Goal: Transaction & Acquisition: Book appointment/travel/reservation

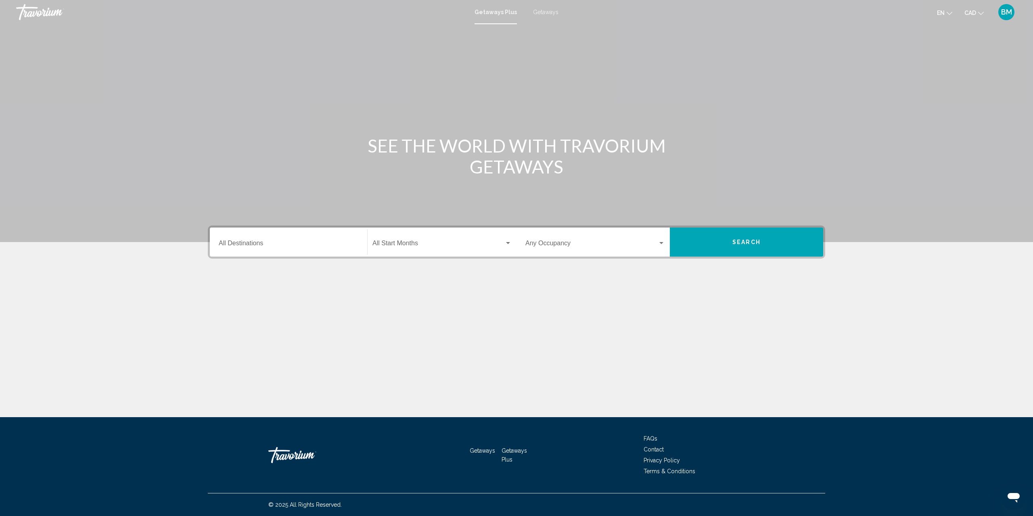
click at [326, 239] on div "Destination All Destinations" at bounding box center [289, 242] width 140 height 25
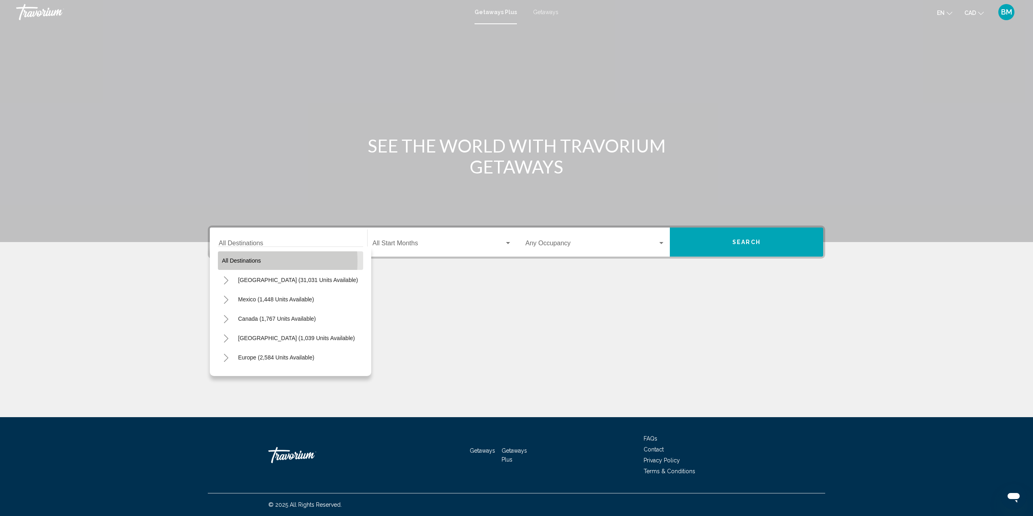
click at [246, 261] on span "All destinations" at bounding box center [241, 260] width 39 height 6
type input "**********"
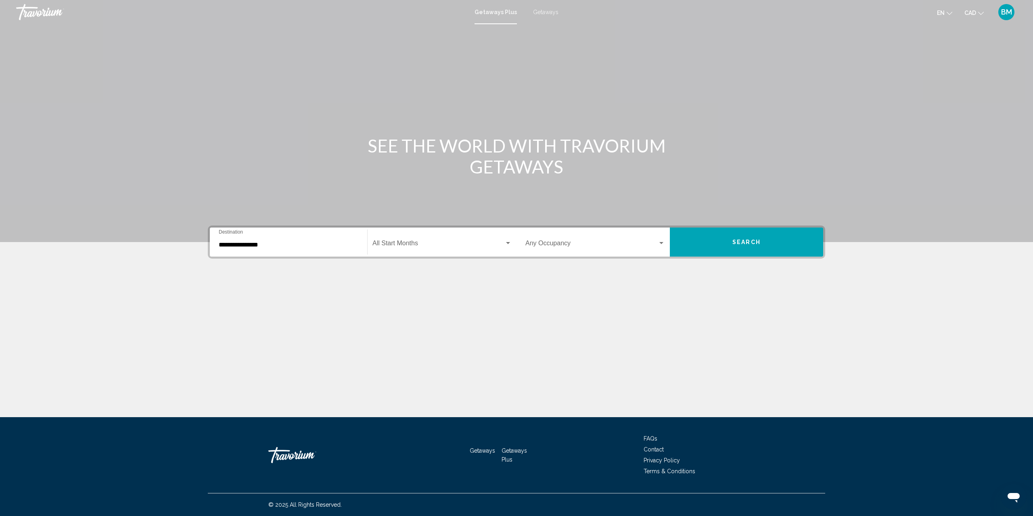
click at [313, 248] on input "**********" at bounding box center [289, 244] width 140 height 7
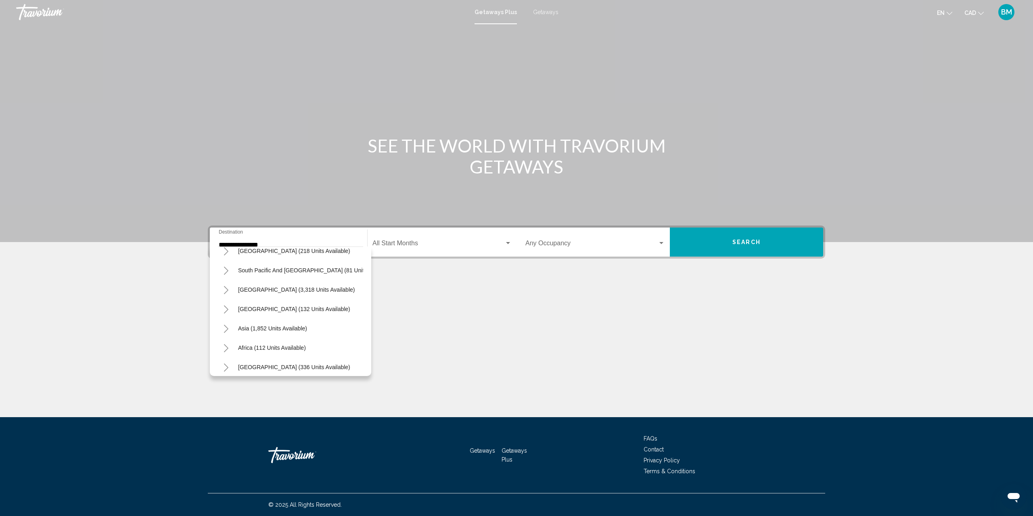
scroll to position [137, 0]
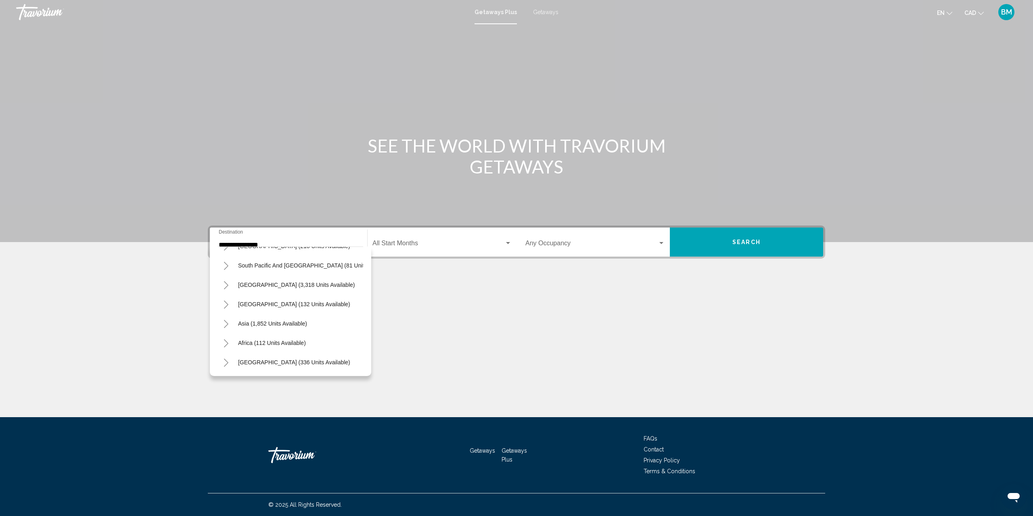
drag, startPoint x: 420, startPoint y: 346, endPoint x: 487, endPoint y: 129, distance: 227.8
click at [419, 343] on div "**********" at bounding box center [516, 220] width 1033 height 393
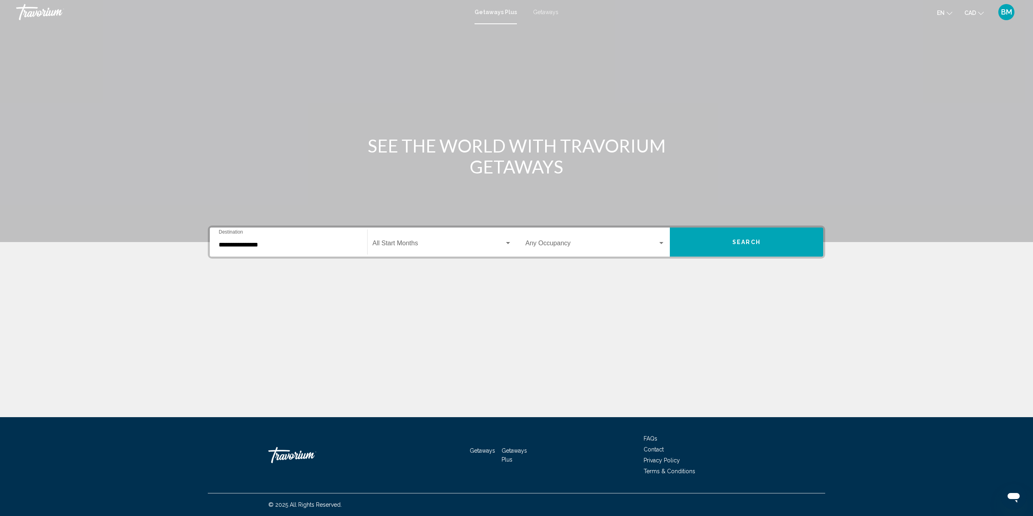
click at [550, 14] on span "Getaways" at bounding box center [545, 12] width 25 height 6
click at [312, 247] on input "Destination All Destinations" at bounding box center [289, 244] width 140 height 7
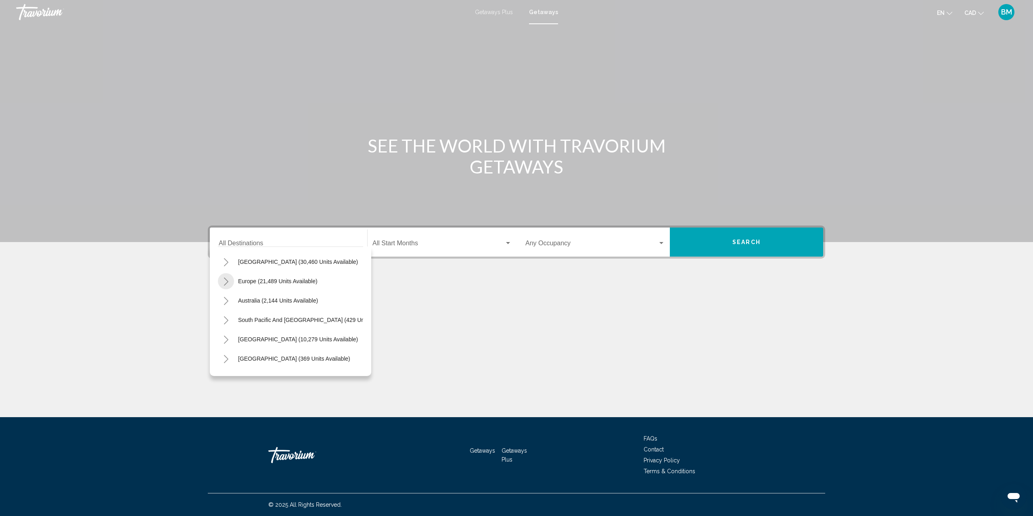
click at [226, 282] on icon "Toggle Europe (21,489 units available)" at bounding box center [226, 282] width 6 height 8
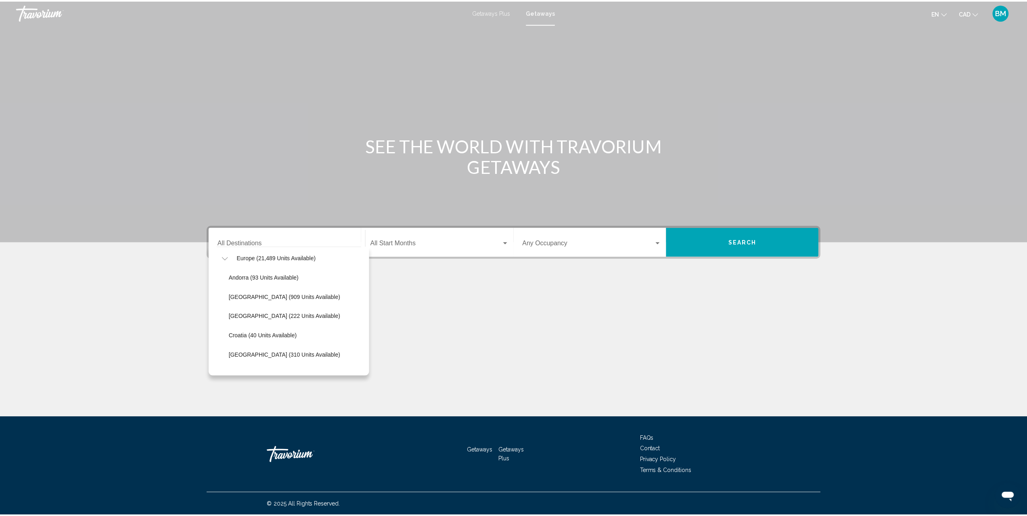
scroll to position [96, 0]
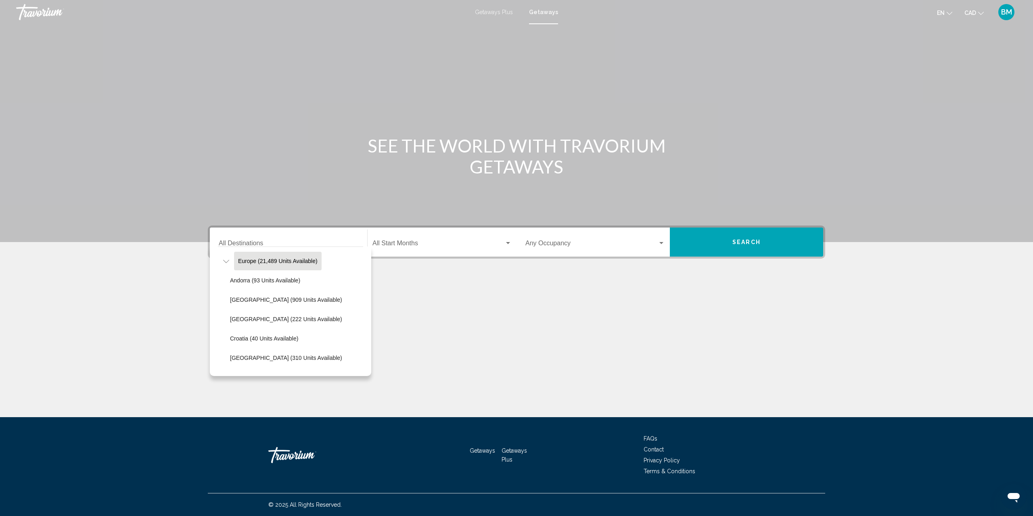
click at [303, 264] on button "Europe (21,489 units available)" at bounding box center [278, 261] width 88 height 19
type input "**********"
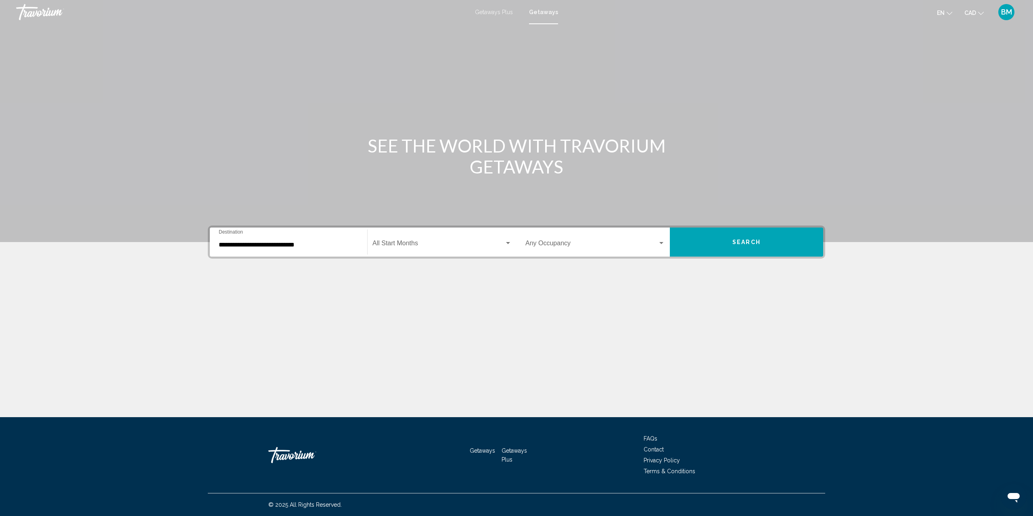
click at [407, 251] on div "Start Month All Start Months" at bounding box center [441, 242] width 139 height 25
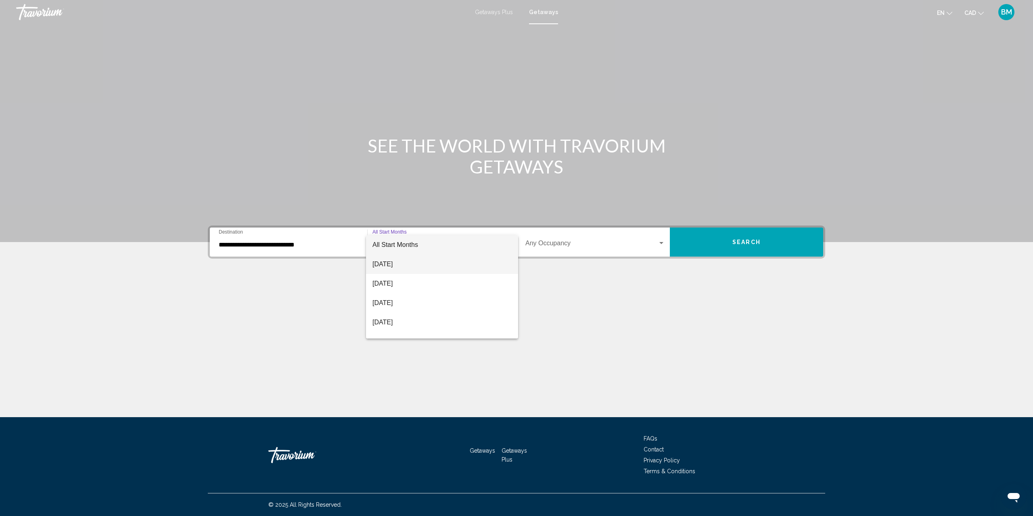
click at [458, 263] on span "[DATE]" at bounding box center [441, 264] width 139 height 19
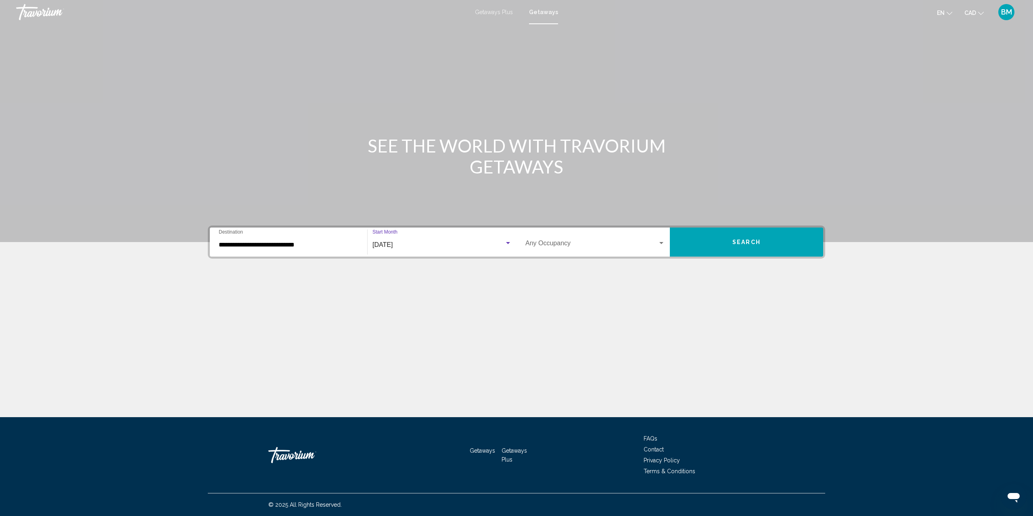
click at [733, 238] on button "Search" at bounding box center [746, 242] width 153 height 29
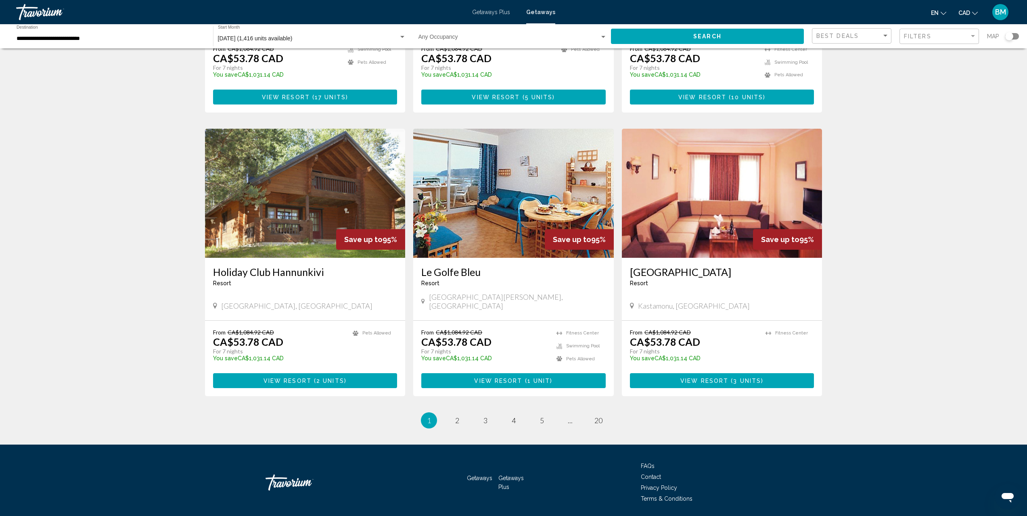
scroll to position [799, 0]
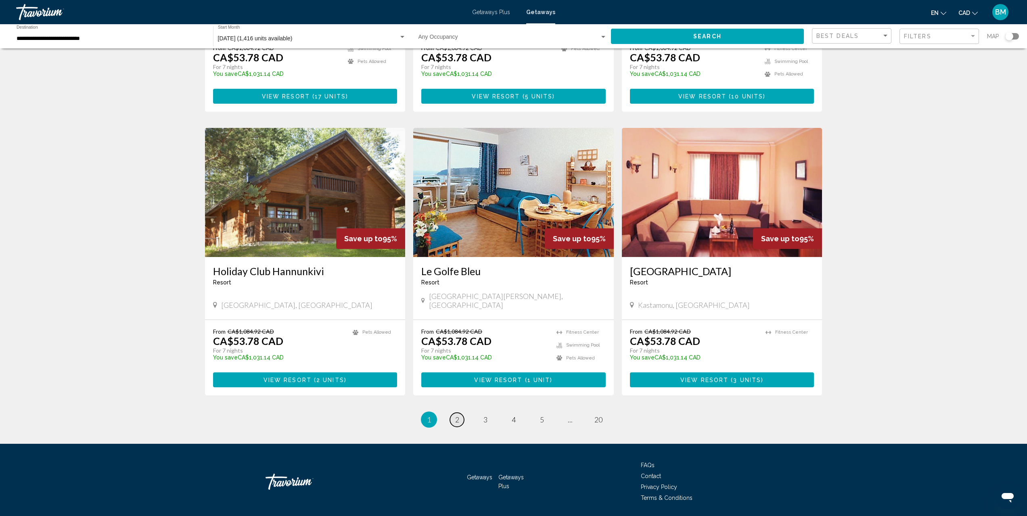
click at [455, 415] on span "2" at bounding box center [457, 419] width 4 height 9
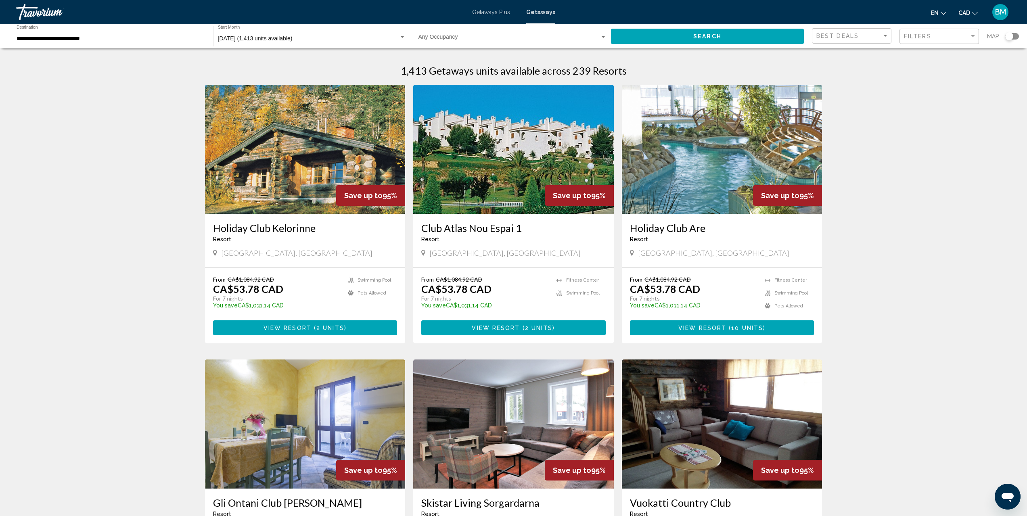
click at [999, 11] on span "BM" at bounding box center [1000, 12] width 11 height 8
click at [99, 42] on input "**********" at bounding box center [111, 39] width 188 height 6
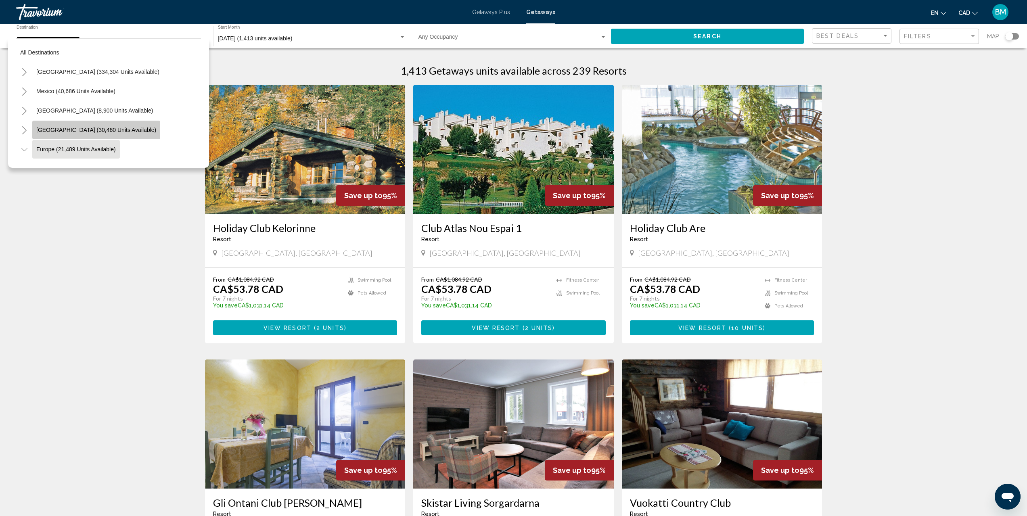
click at [90, 131] on span "[GEOGRAPHIC_DATA] (30,460 units available)" at bounding box center [96, 130] width 120 height 6
type input "**********"
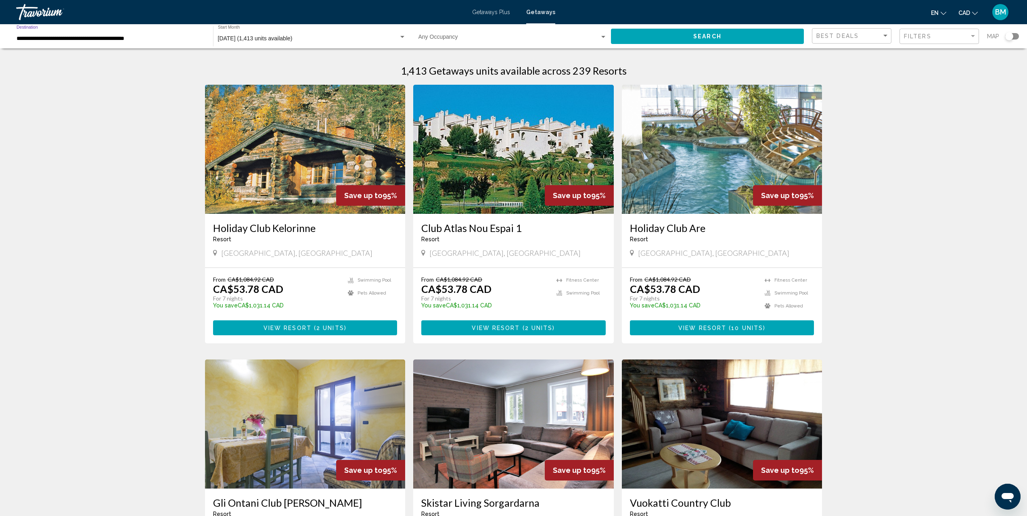
click at [640, 29] on button "Search" at bounding box center [707, 36] width 193 height 15
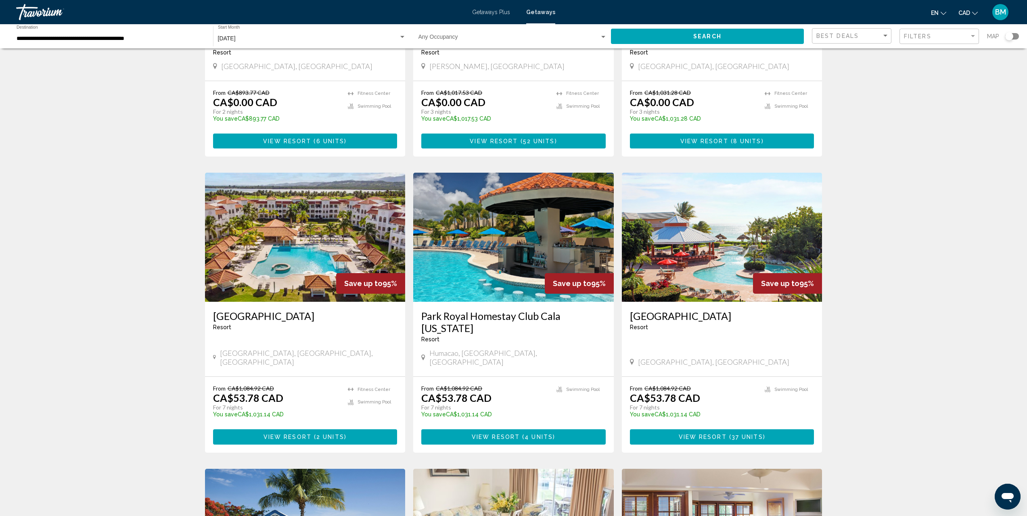
scroll to position [215, 0]
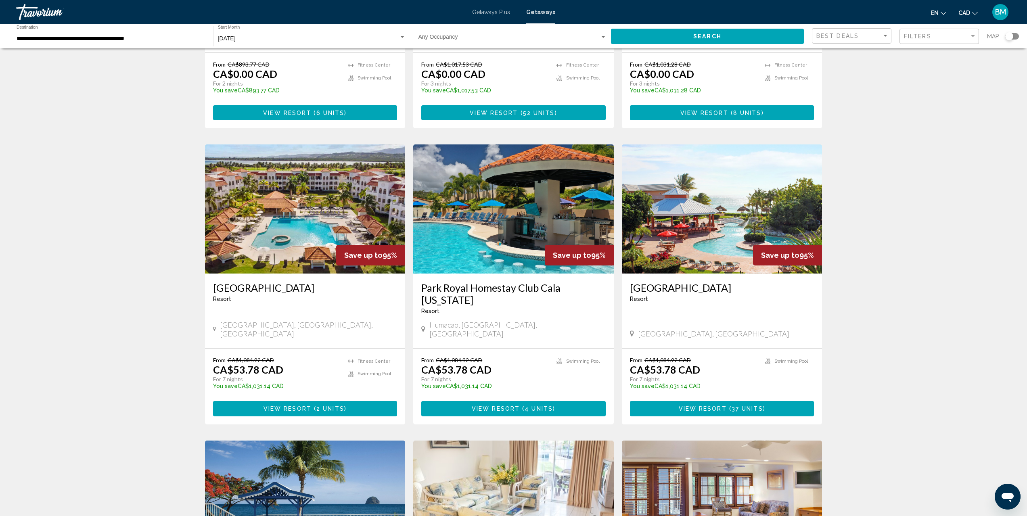
click at [312, 238] on img "Main content" at bounding box center [305, 208] width 201 height 129
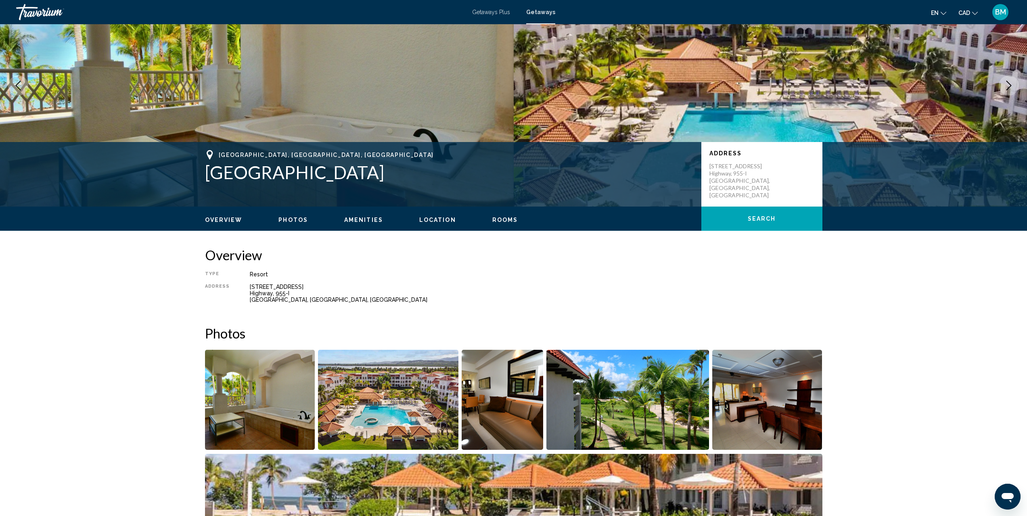
scroll to position [81, 0]
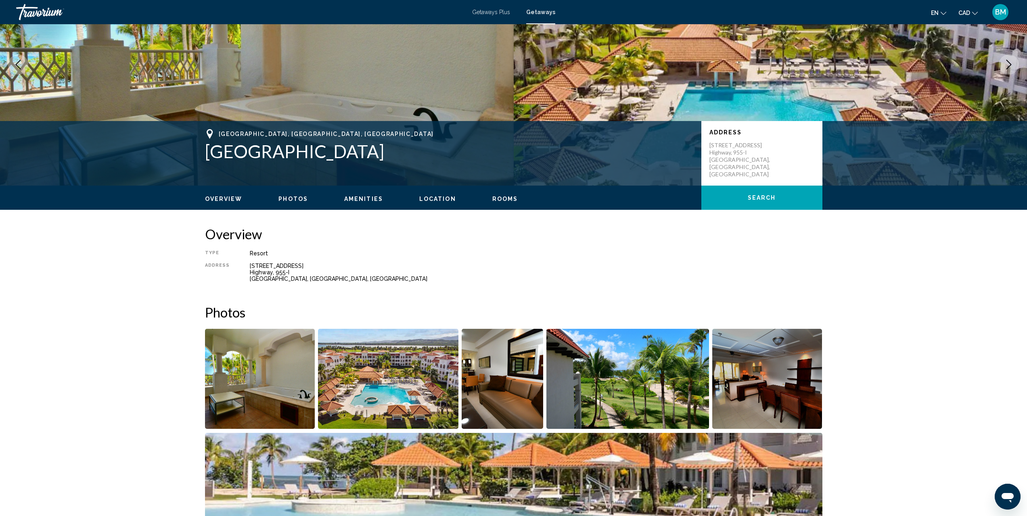
click at [363, 405] on img "Open full-screen image slider" at bounding box center [388, 379] width 140 height 100
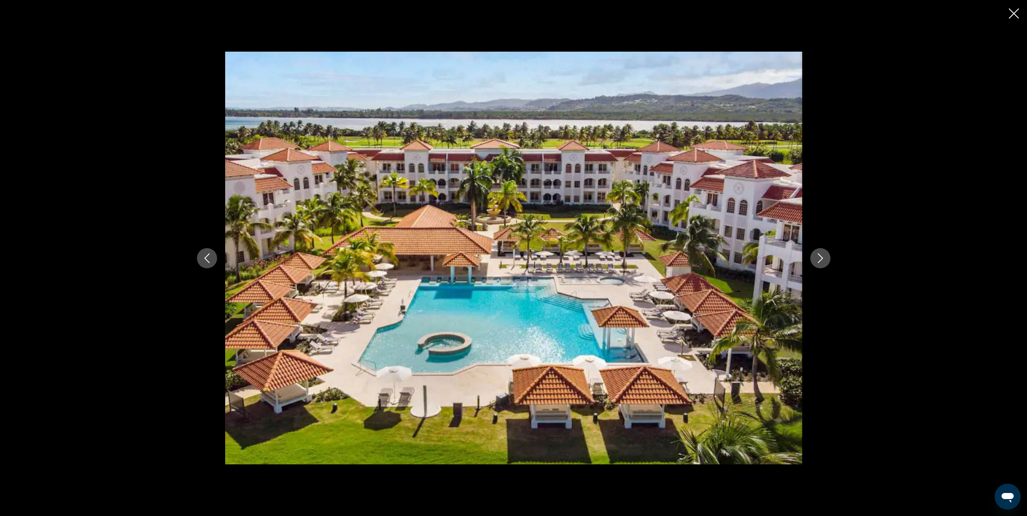
click at [816, 259] on icon "Next image" at bounding box center [821, 258] width 10 height 10
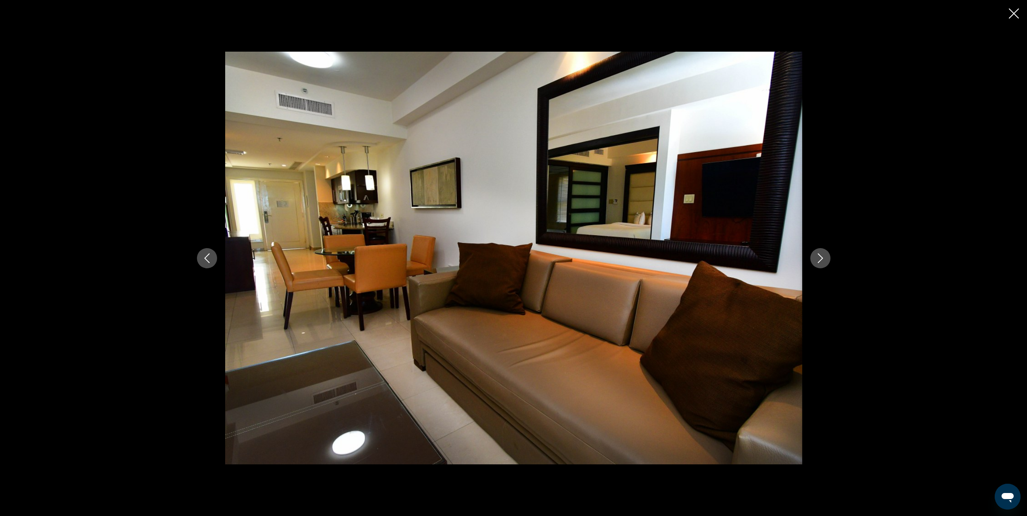
click at [818, 259] on icon "Next image" at bounding box center [821, 258] width 10 height 10
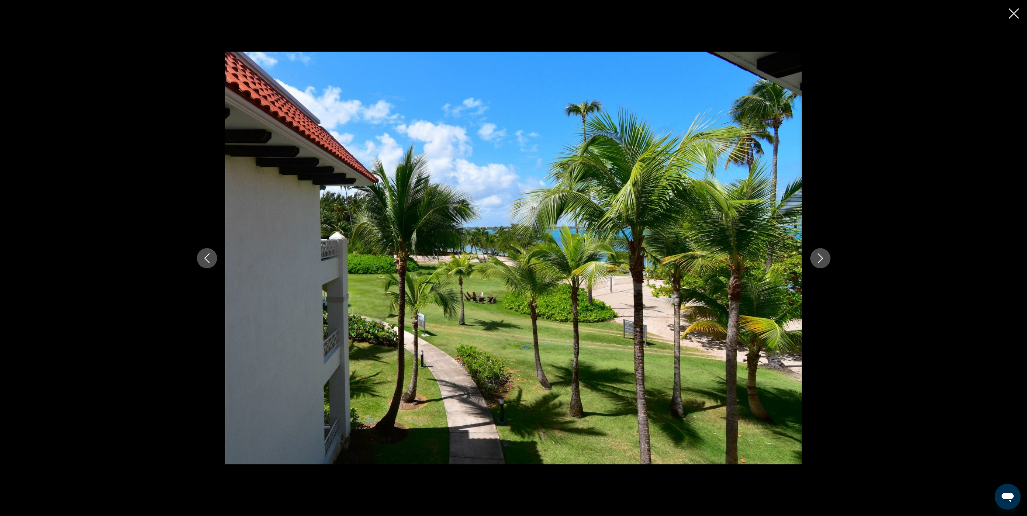
click at [818, 259] on icon "Next image" at bounding box center [821, 258] width 10 height 10
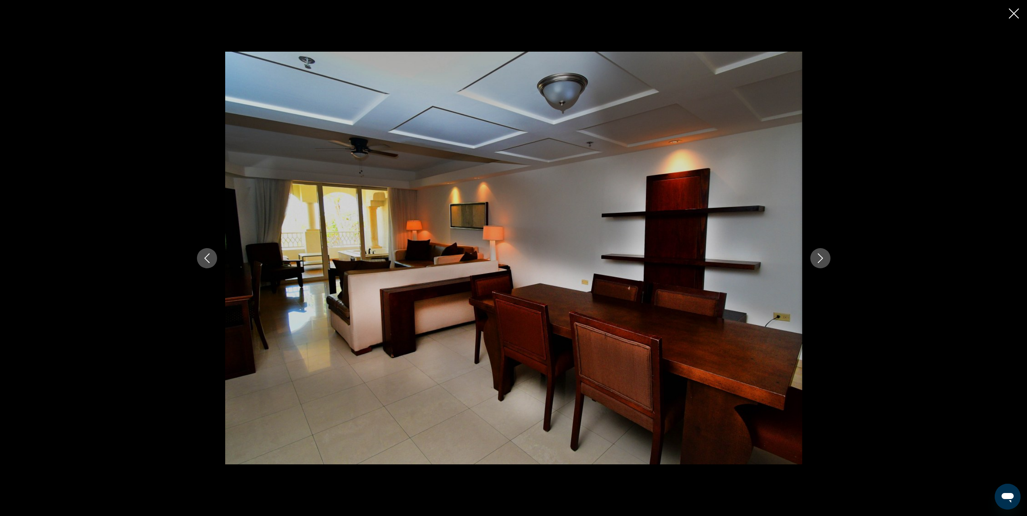
click at [818, 259] on icon "Next image" at bounding box center [821, 258] width 10 height 10
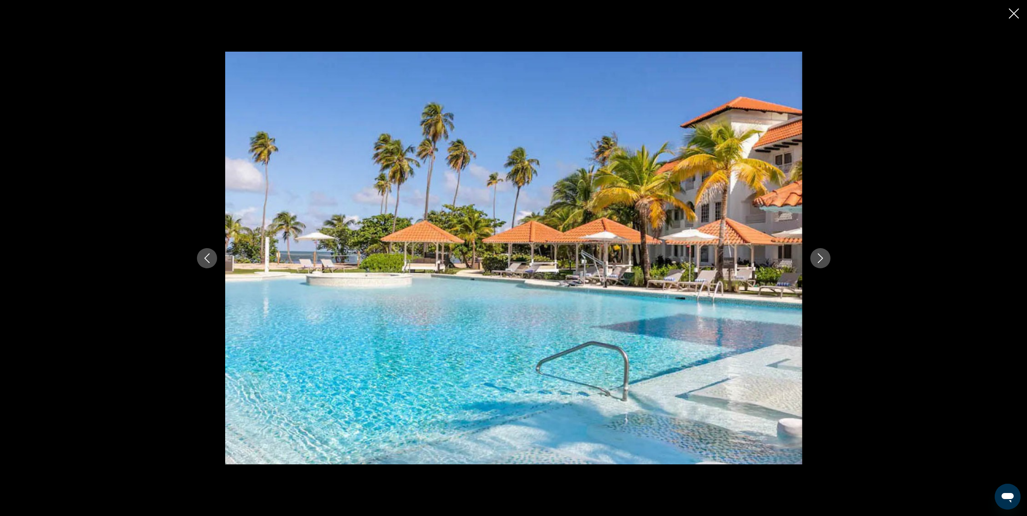
click at [818, 259] on icon "Next image" at bounding box center [821, 258] width 10 height 10
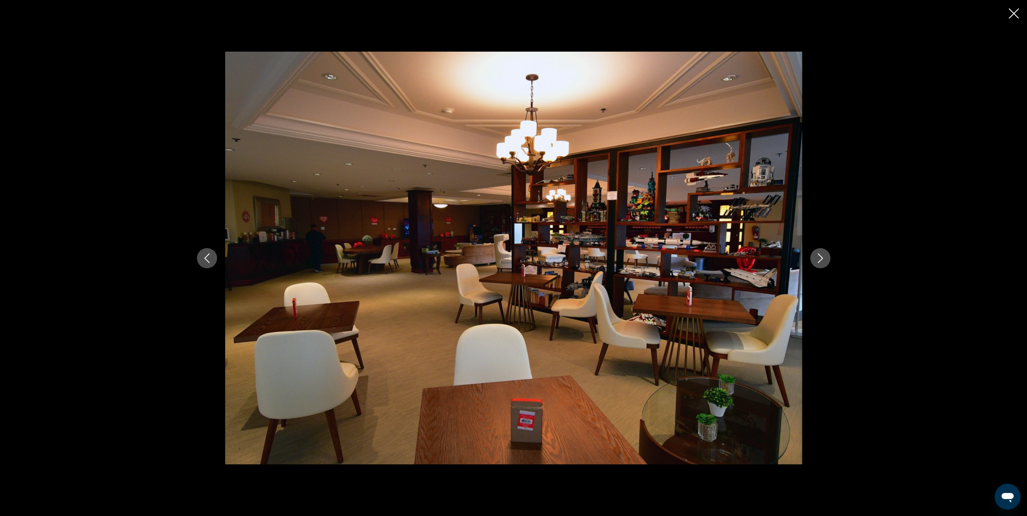
click at [818, 259] on icon "Next image" at bounding box center [821, 258] width 10 height 10
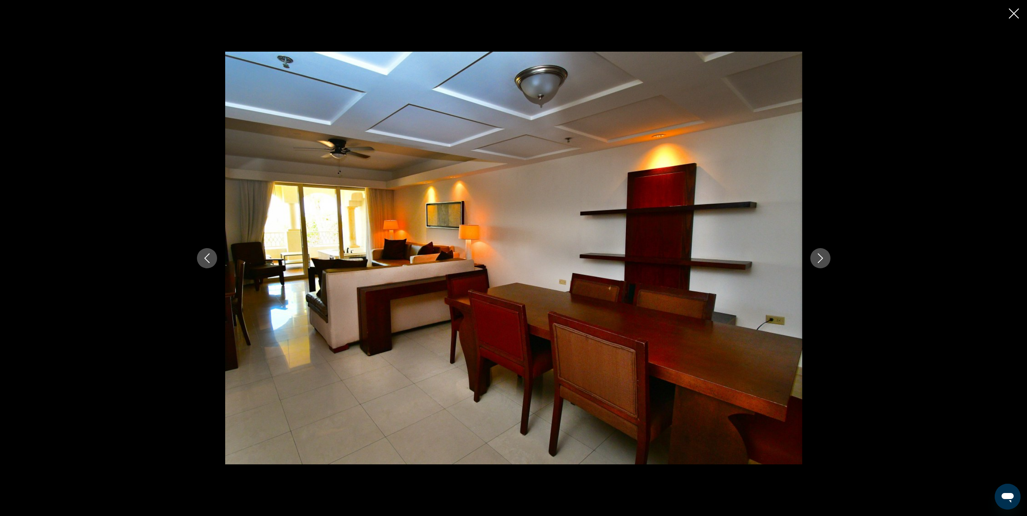
click at [818, 259] on icon "Next image" at bounding box center [821, 258] width 10 height 10
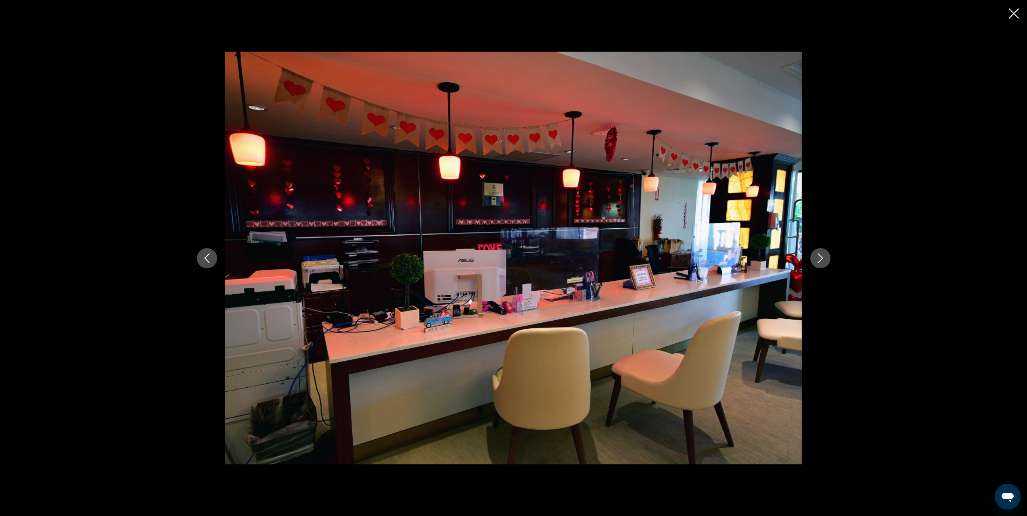
click at [818, 259] on icon "Next image" at bounding box center [821, 258] width 10 height 10
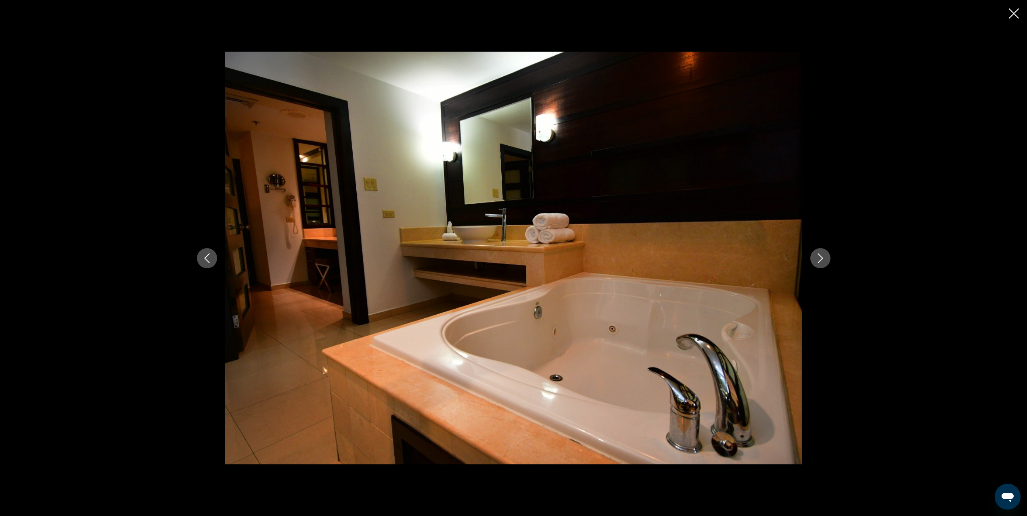
click at [818, 259] on icon "Next image" at bounding box center [821, 258] width 10 height 10
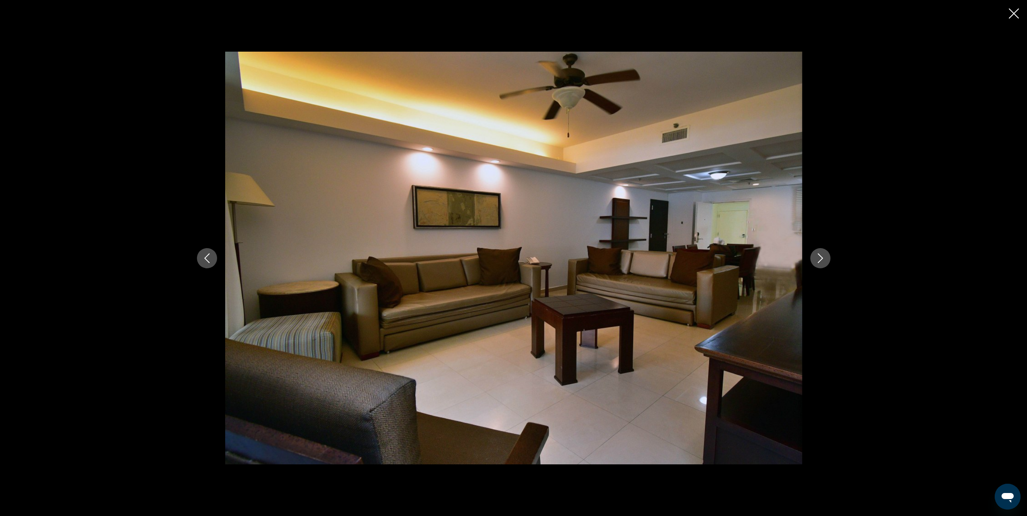
click at [818, 259] on icon "Next image" at bounding box center [821, 258] width 10 height 10
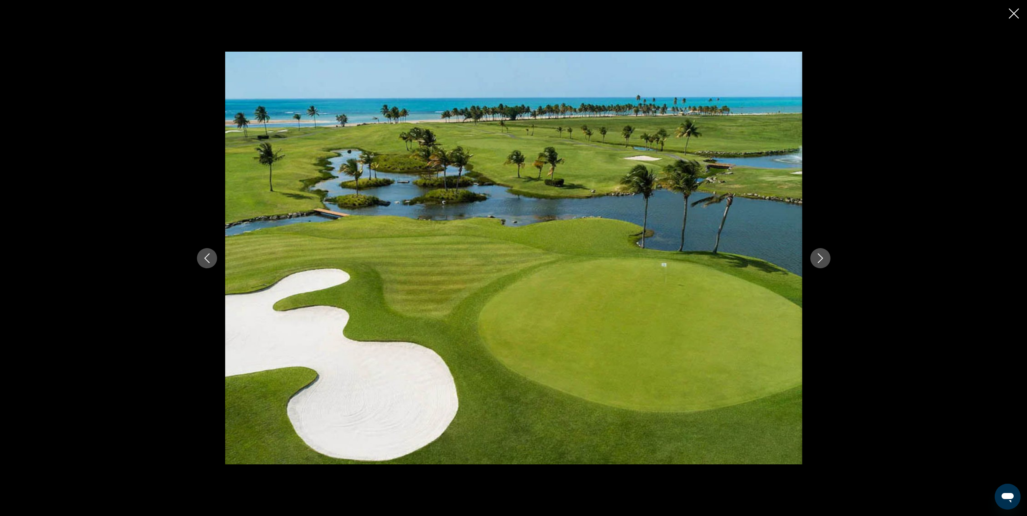
click at [818, 259] on icon "Next image" at bounding box center [821, 258] width 10 height 10
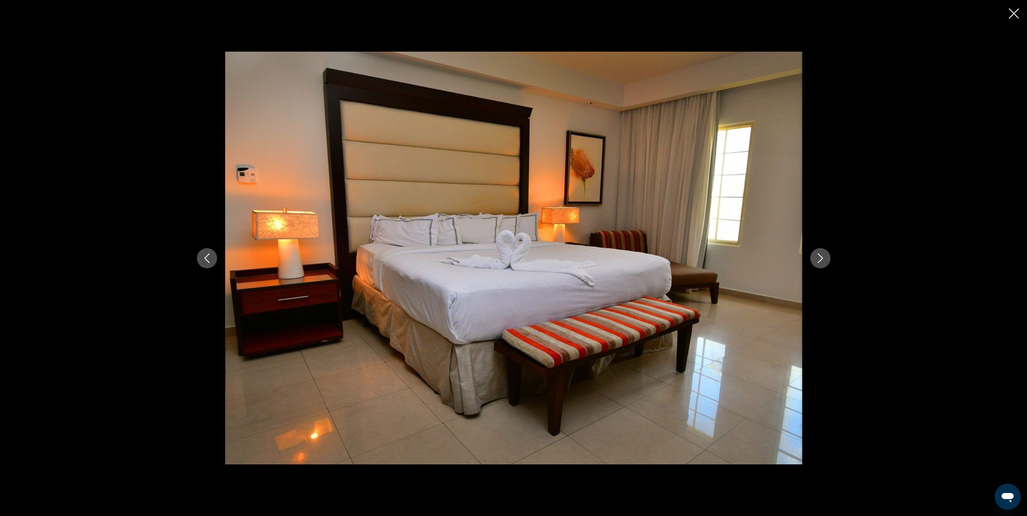
click at [818, 259] on icon "Next image" at bounding box center [821, 258] width 10 height 10
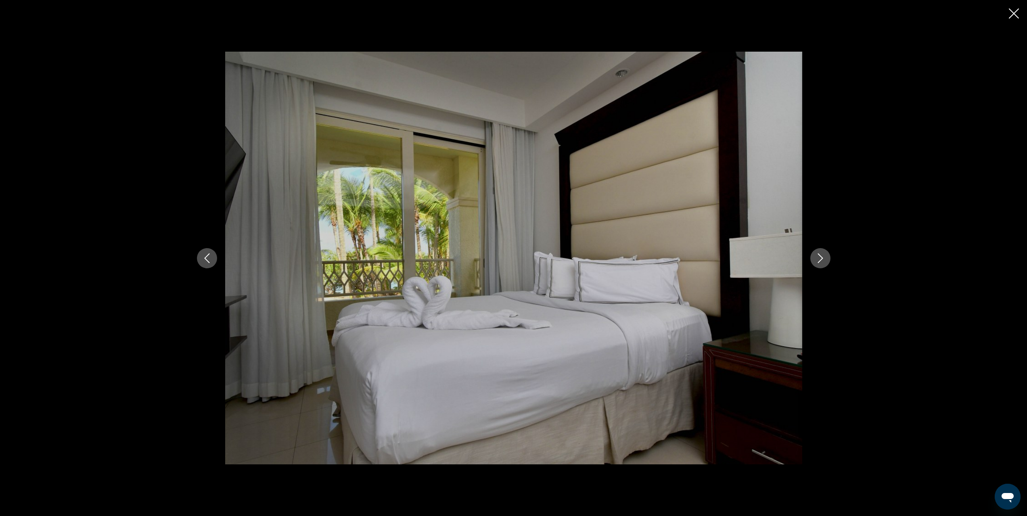
click at [818, 259] on icon "Next image" at bounding box center [821, 258] width 10 height 10
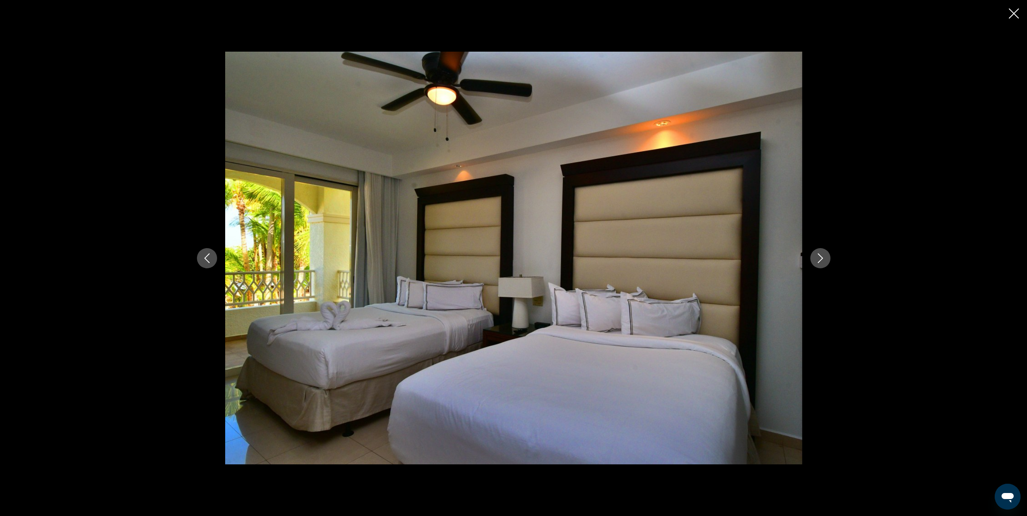
click at [818, 259] on icon "Next image" at bounding box center [821, 258] width 10 height 10
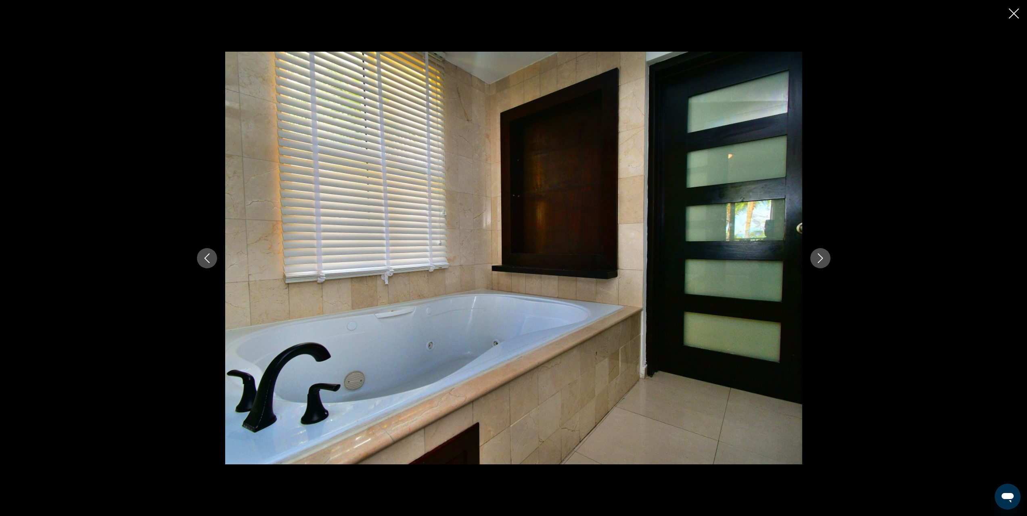
click at [1011, 11] on icon "Close slideshow" at bounding box center [1014, 13] width 10 height 10
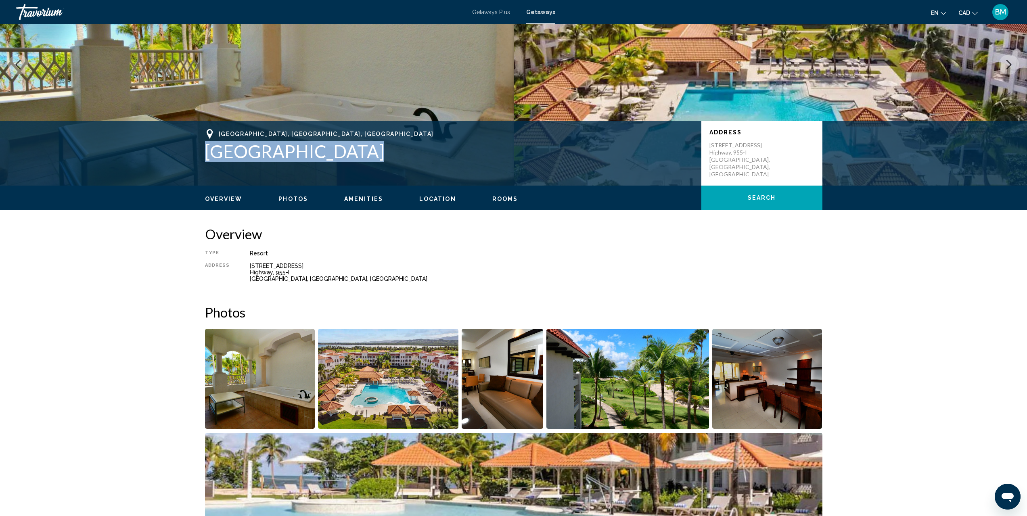
drag, startPoint x: 356, startPoint y: 153, endPoint x: 207, endPoint y: 161, distance: 149.1
click at [207, 161] on h1 "[GEOGRAPHIC_DATA]" at bounding box center [449, 151] width 488 height 21
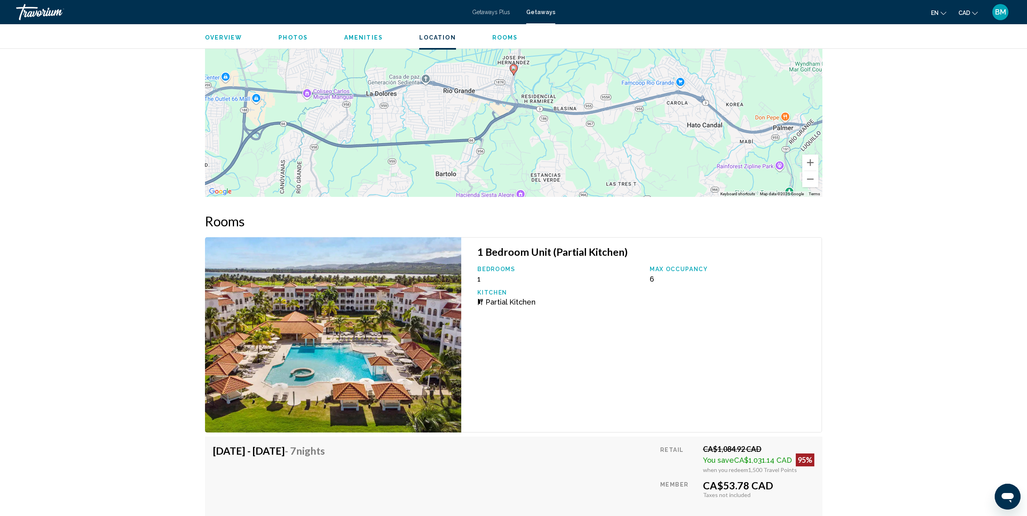
scroll to position [962, 0]
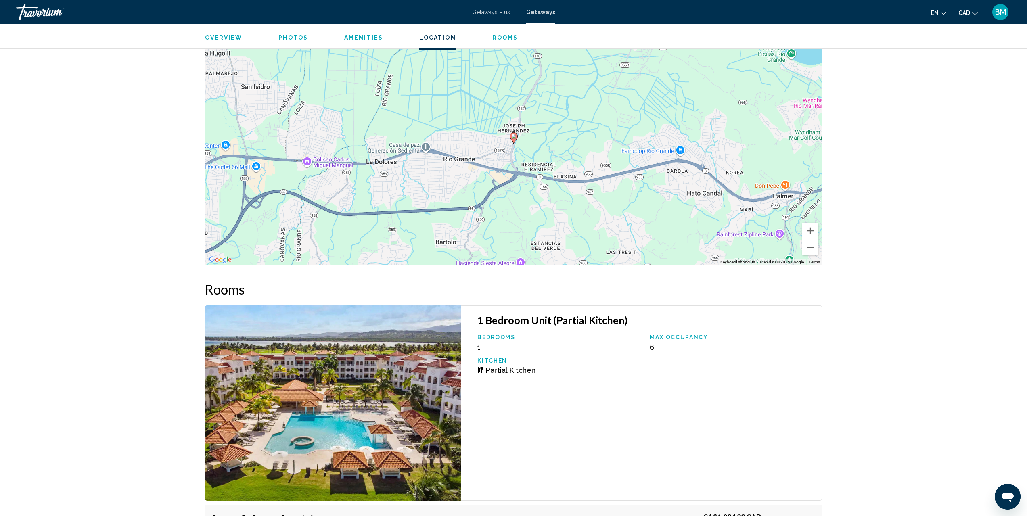
click at [215, 39] on span "Overview" at bounding box center [224, 37] width 38 height 6
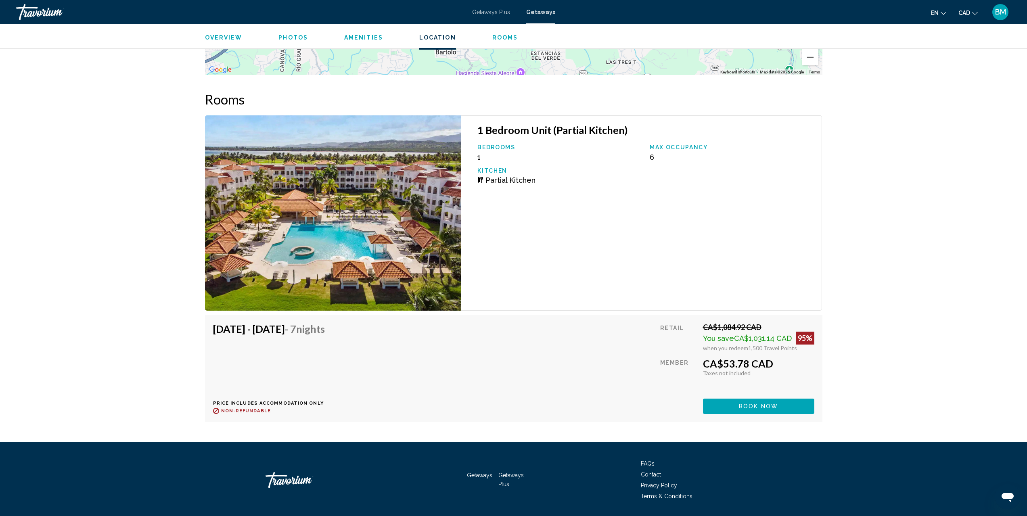
scroll to position [1177, 0]
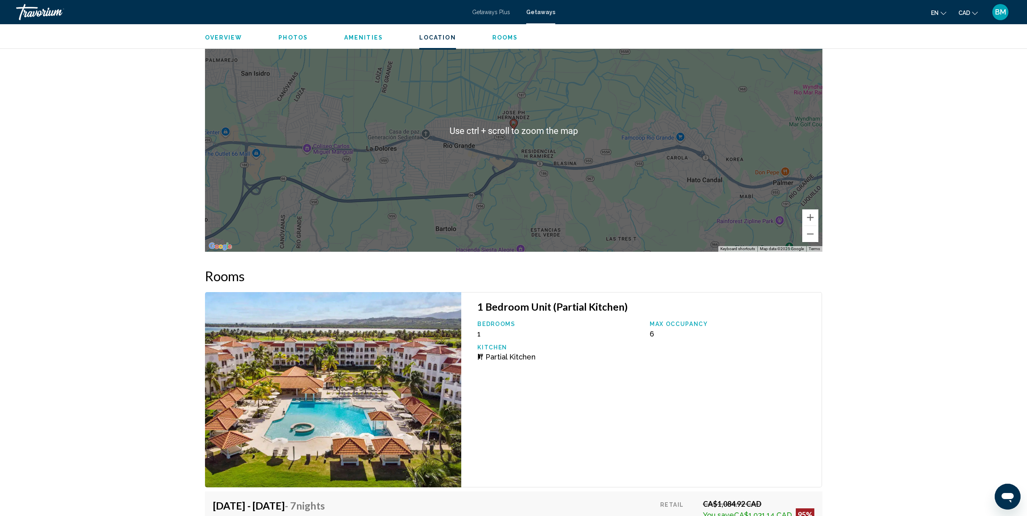
click at [510, 40] on span "Rooms" at bounding box center [505, 37] width 26 height 6
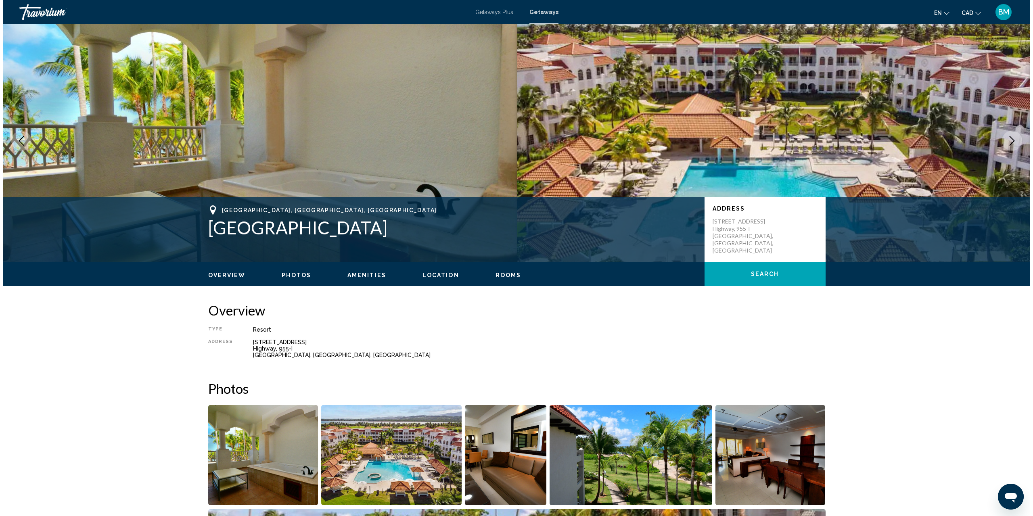
scroll to position [0, 0]
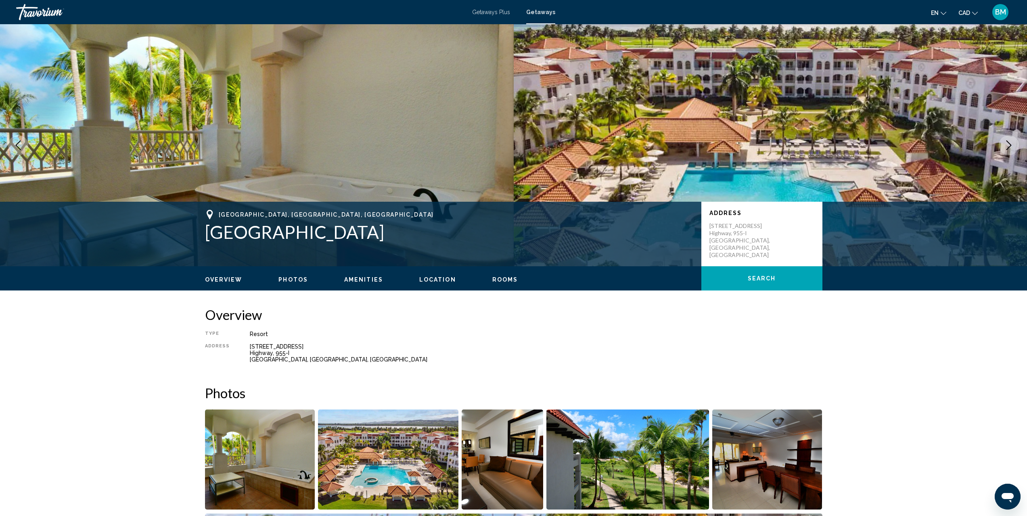
click at [490, 13] on span "Getaways Plus" at bounding box center [491, 12] width 38 height 6
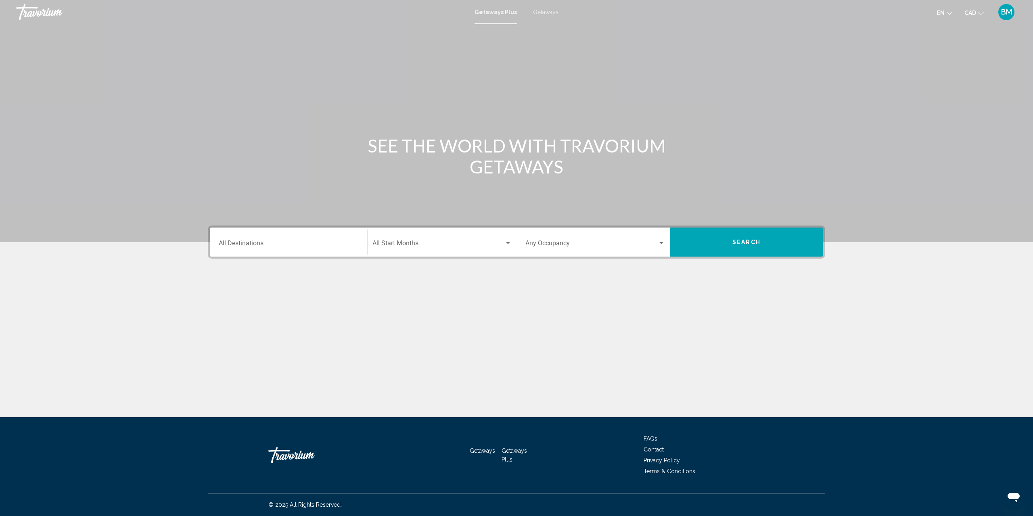
click at [330, 239] on div "Destination All Destinations" at bounding box center [289, 242] width 140 height 25
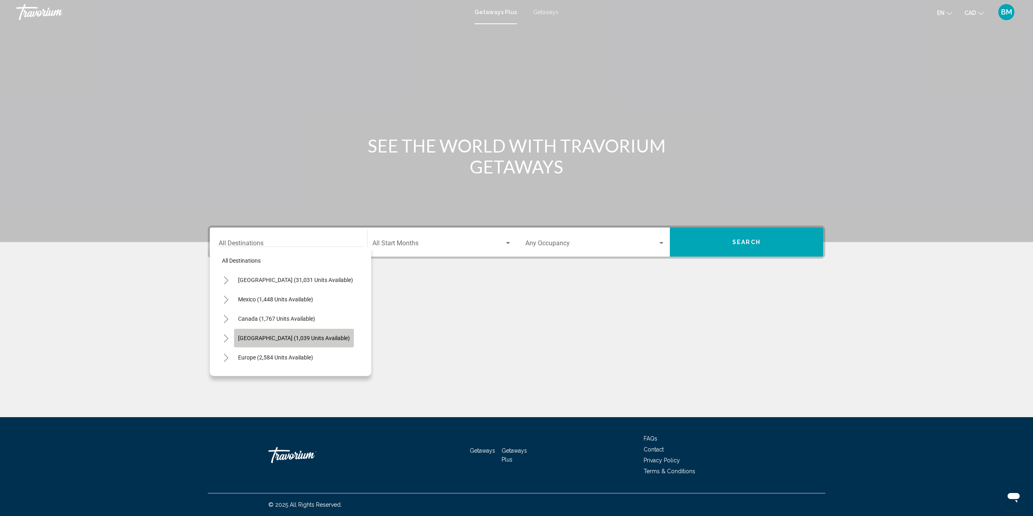
click at [292, 337] on span "[GEOGRAPHIC_DATA] (1,039 units available)" at bounding box center [294, 338] width 112 height 6
type input "**********"
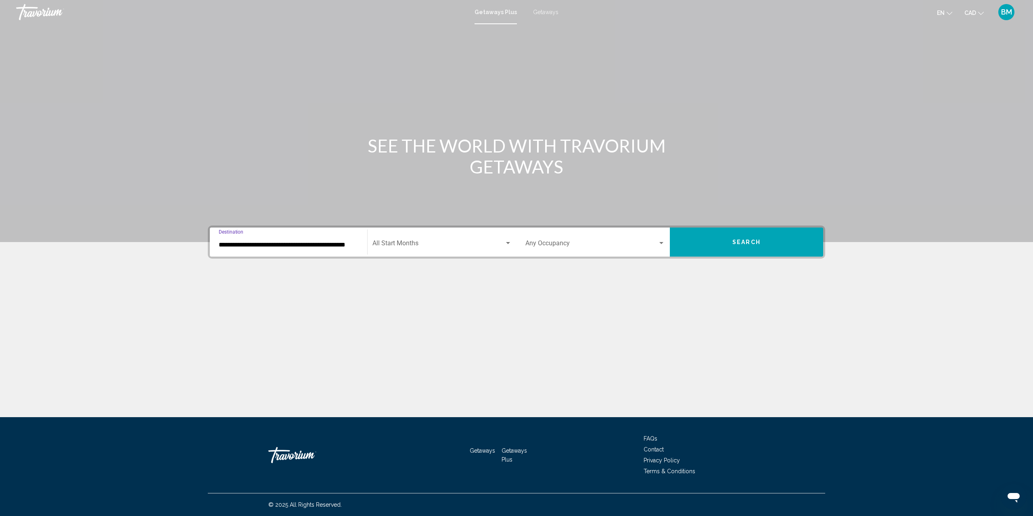
click at [428, 251] on div "Start Month All Start Months" at bounding box center [441, 242] width 139 height 25
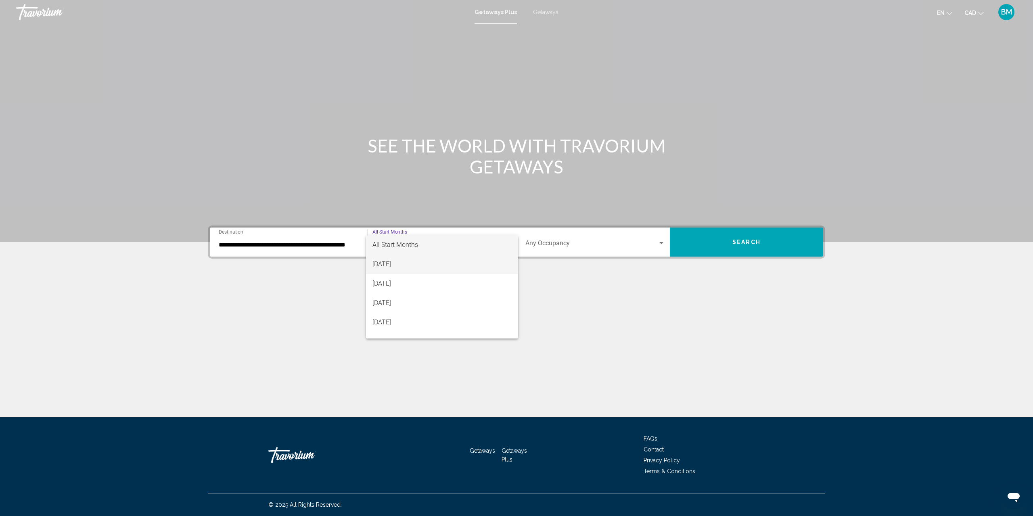
click at [431, 265] on span "[DATE]" at bounding box center [441, 264] width 139 height 19
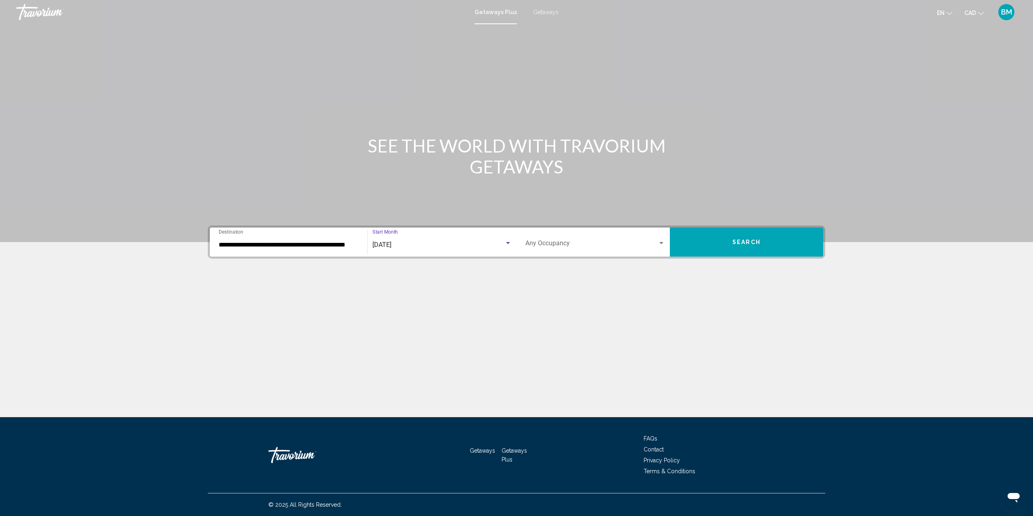
click at [577, 242] on span "Search widget" at bounding box center [591, 244] width 132 height 7
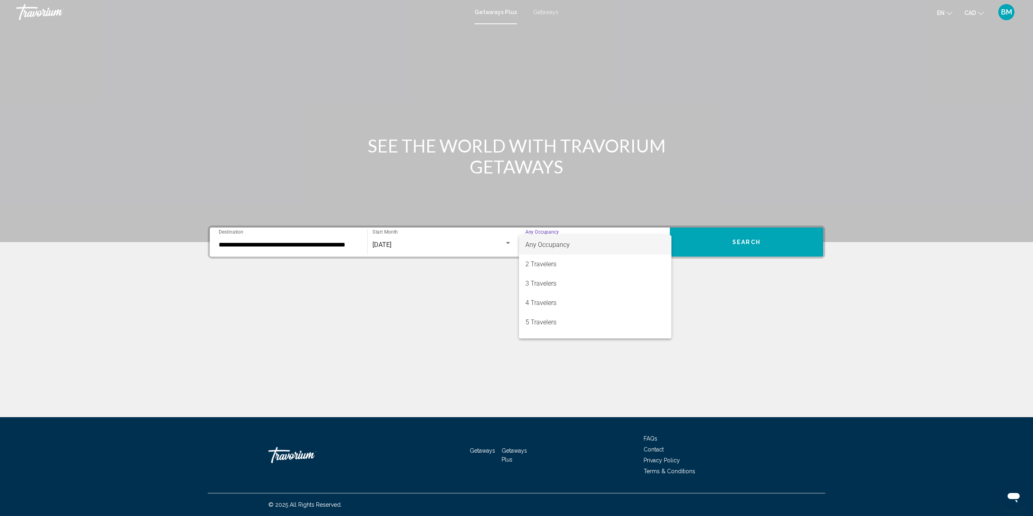
click at [612, 250] on span "Any Occupancy" at bounding box center [595, 244] width 140 height 19
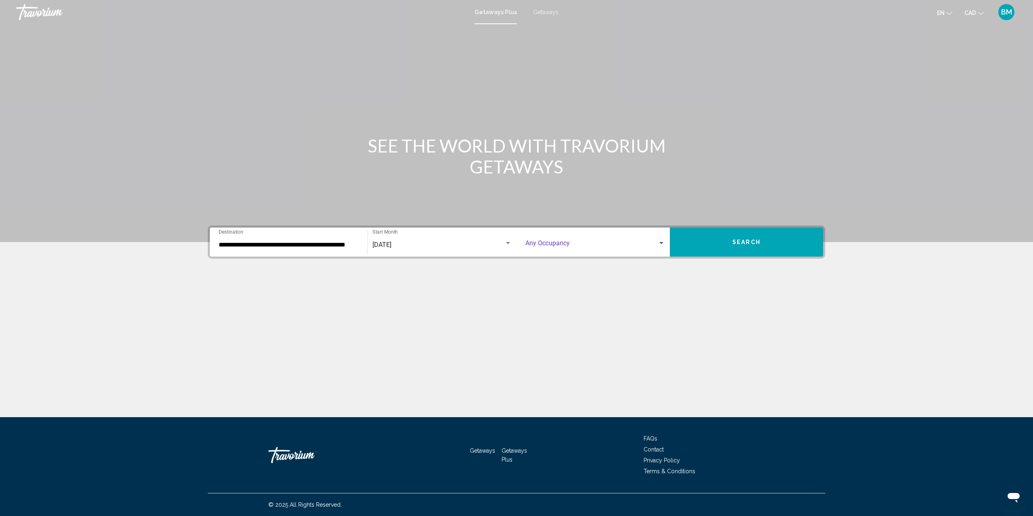
click at [704, 243] on button "Search" at bounding box center [746, 242] width 153 height 29
click at [289, 245] on input "Destination All Destinations" at bounding box center [289, 244] width 140 height 7
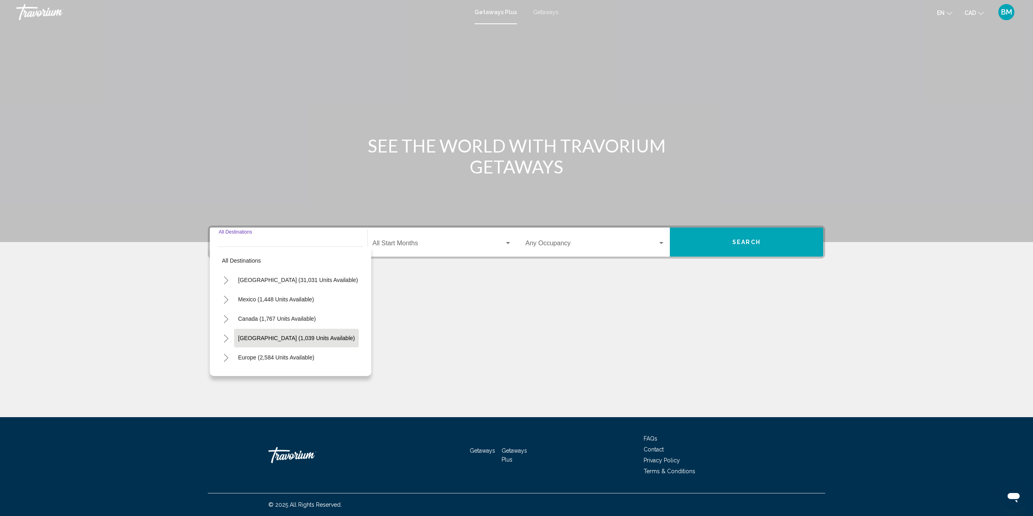
click at [275, 337] on span "[GEOGRAPHIC_DATA] (1,039 units available)" at bounding box center [296, 338] width 117 height 6
type input "**********"
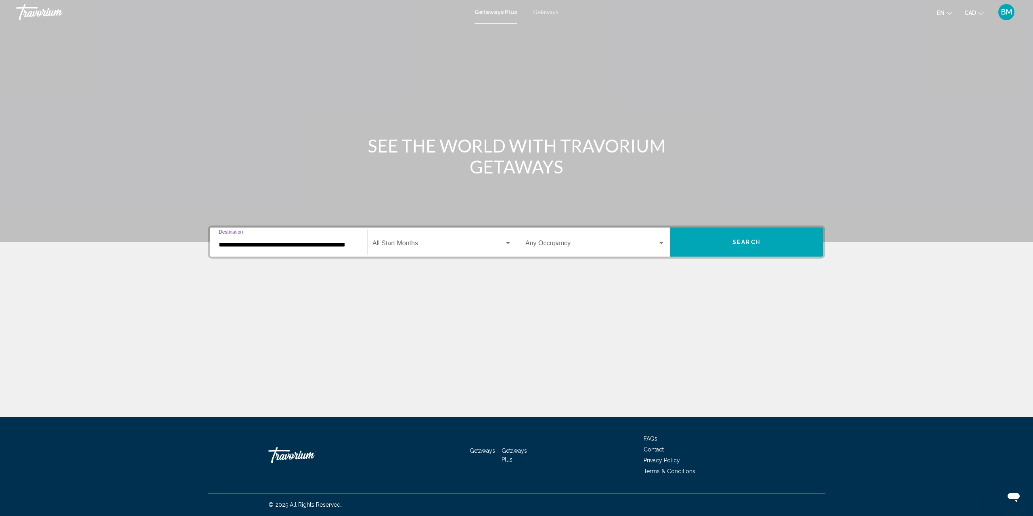
click at [452, 252] on div "Start Month All Start Months" at bounding box center [441, 242] width 139 height 25
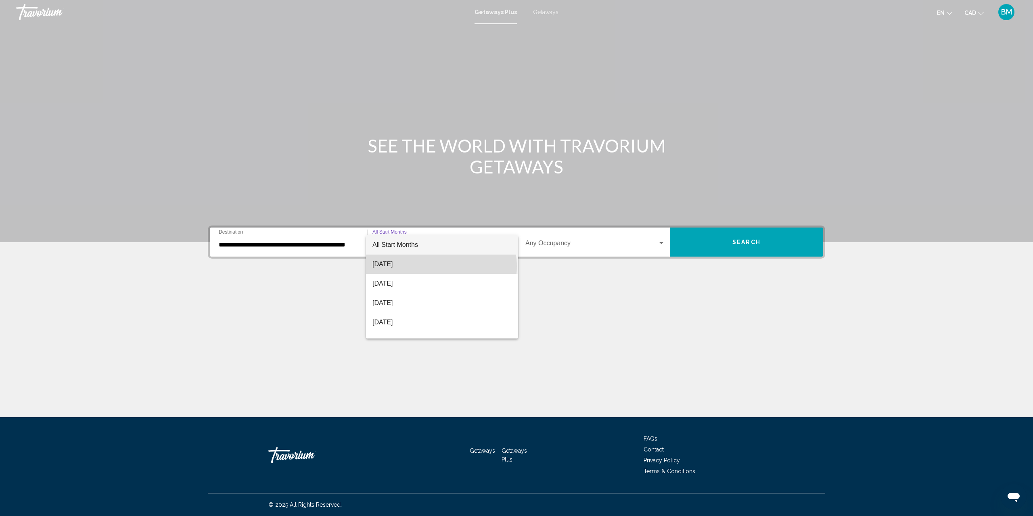
click at [441, 266] on span "[DATE]" at bounding box center [441, 264] width 139 height 19
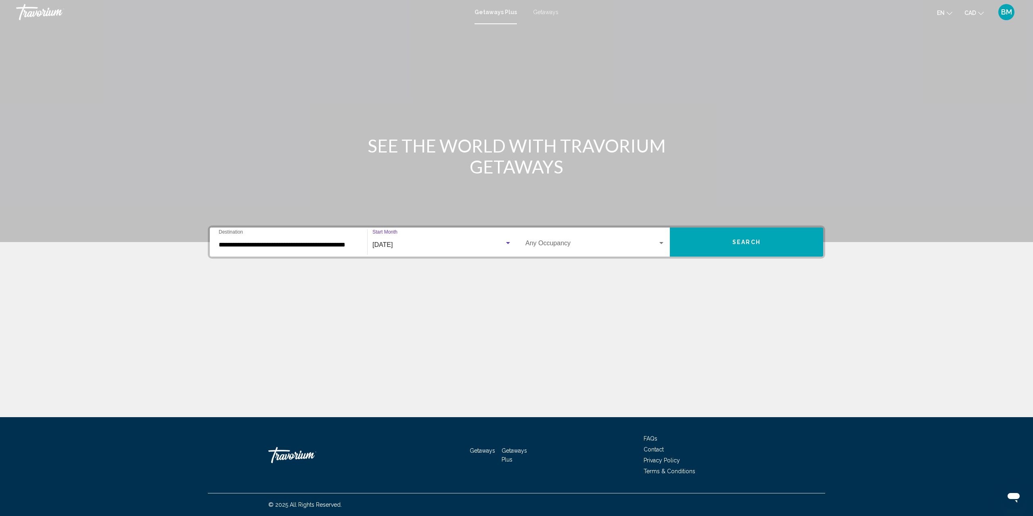
click at [711, 246] on button "Search" at bounding box center [746, 242] width 153 height 29
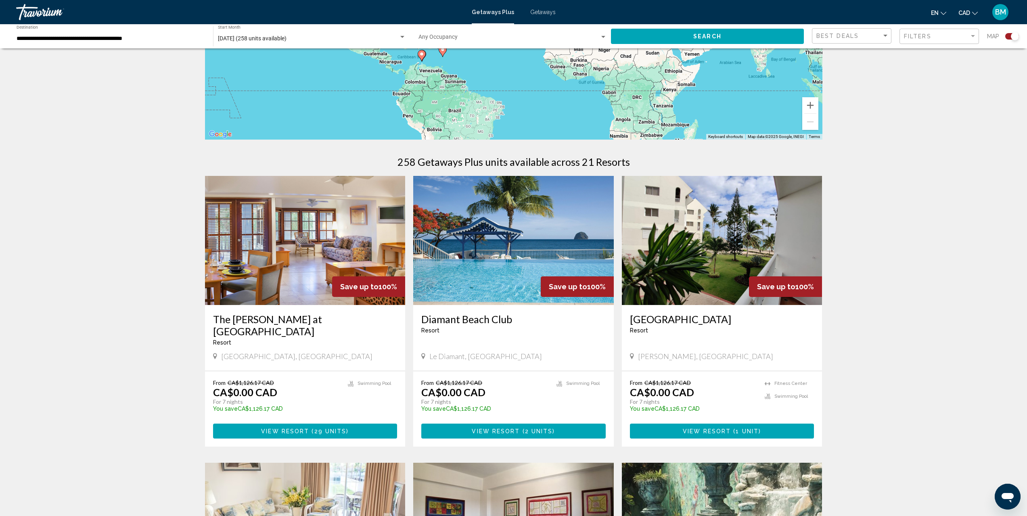
scroll to position [188, 0]
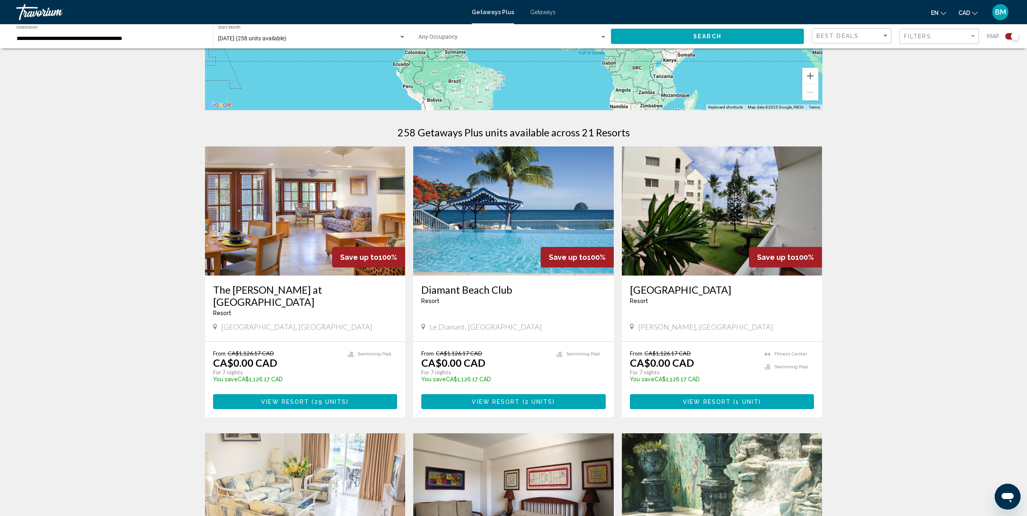
click at [527, 207] on img "Main content" at bounding box center [513, 210] width 201 height 129
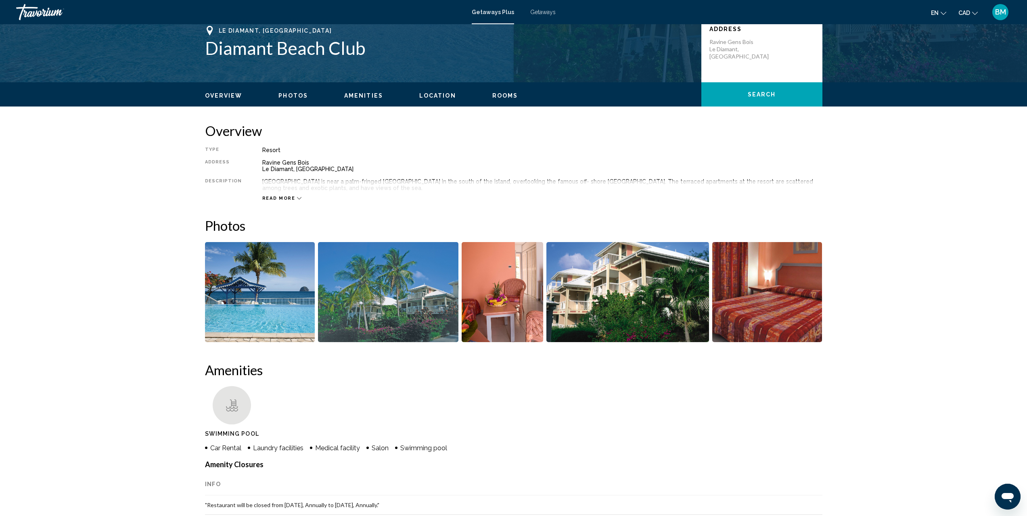
scroll to position [188, 0]
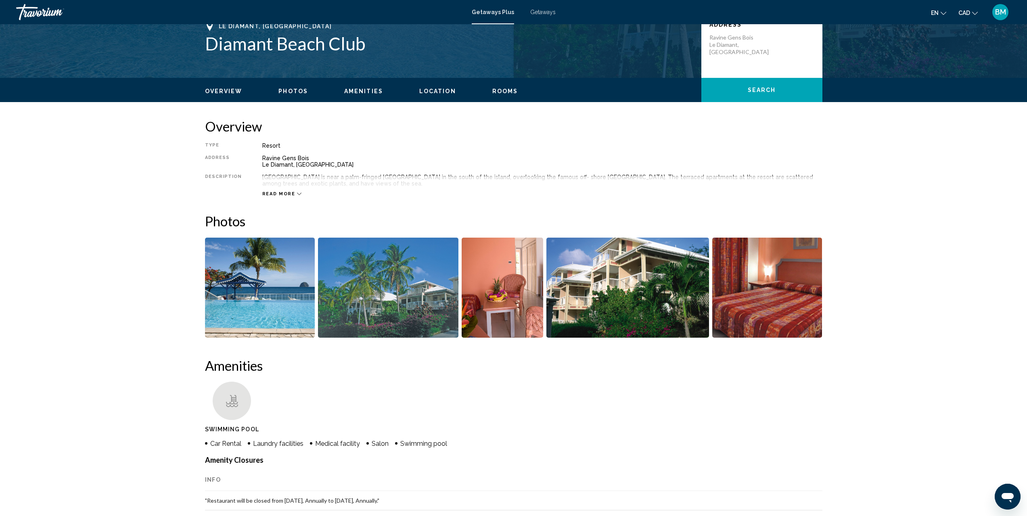
click at [285, 281] on img "Open full-screen image slider" at bounding box center [260, 288] width 110 height 100
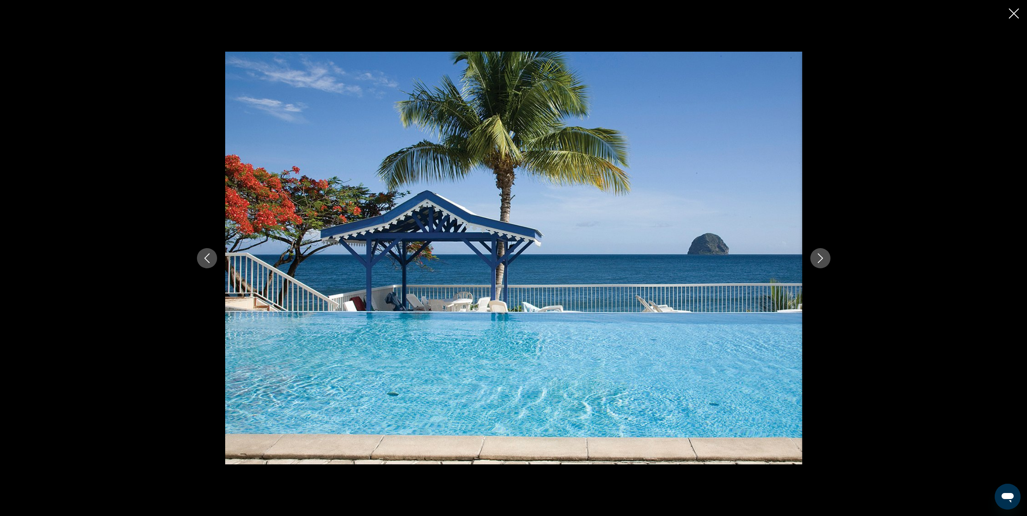
click at [824, 262] on icon "Next image" at bounding box center [821, 258] width 10 height 10
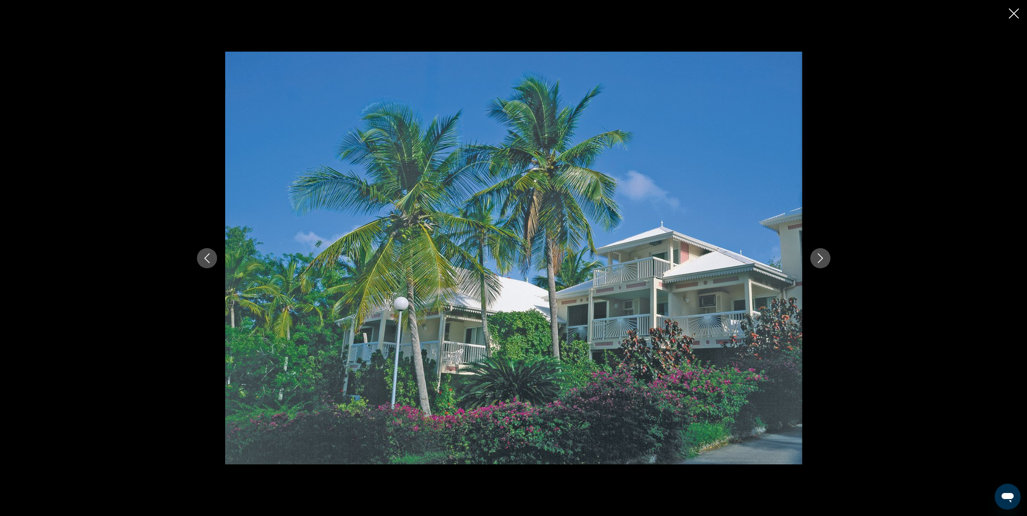
click at [824, 261] on icon "Next image" at bounding box center [821, 258] width 10 height 10
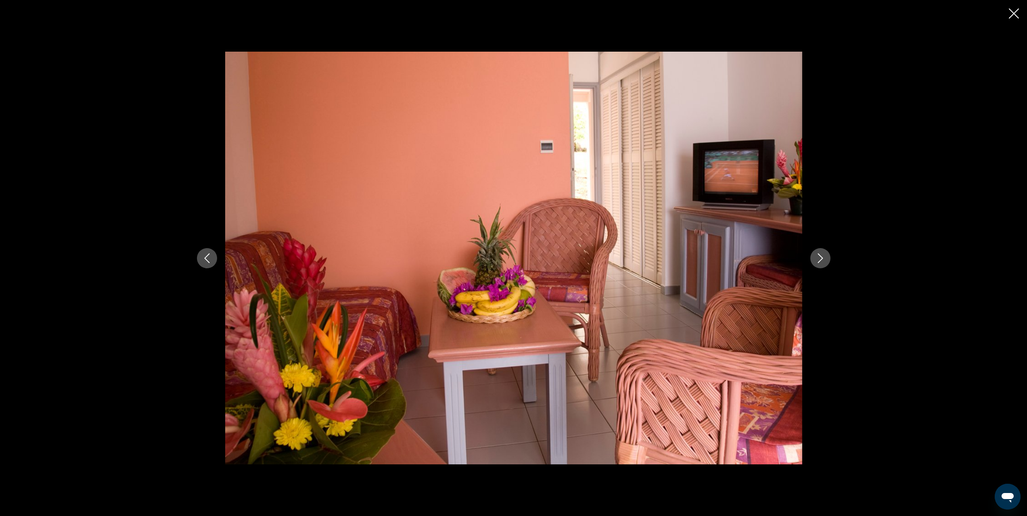
click at [824, 261] on icon "Next image" at bounding box center [821, 258] width 10 height 10
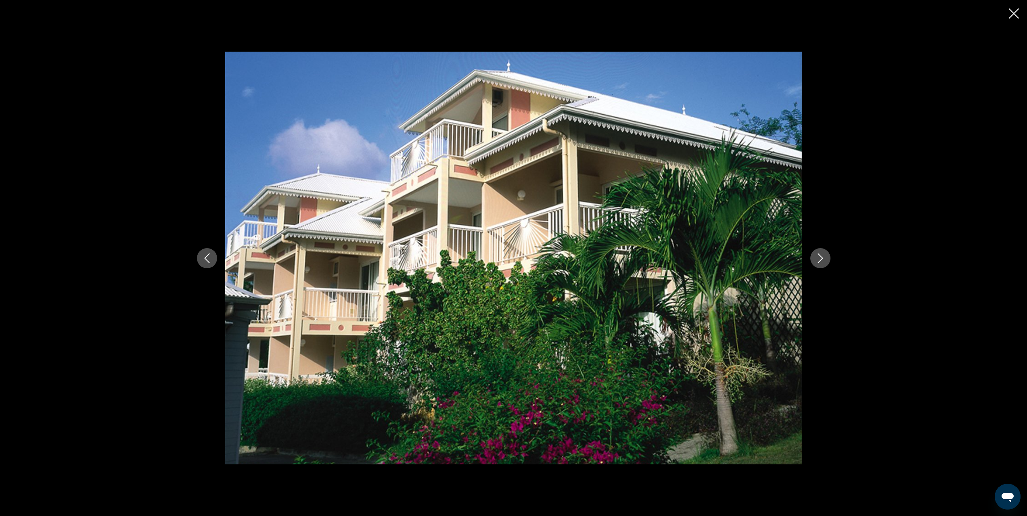
click at [824, 261] on icon "Next image" at bounding box center [821, 258] width 10 height 10
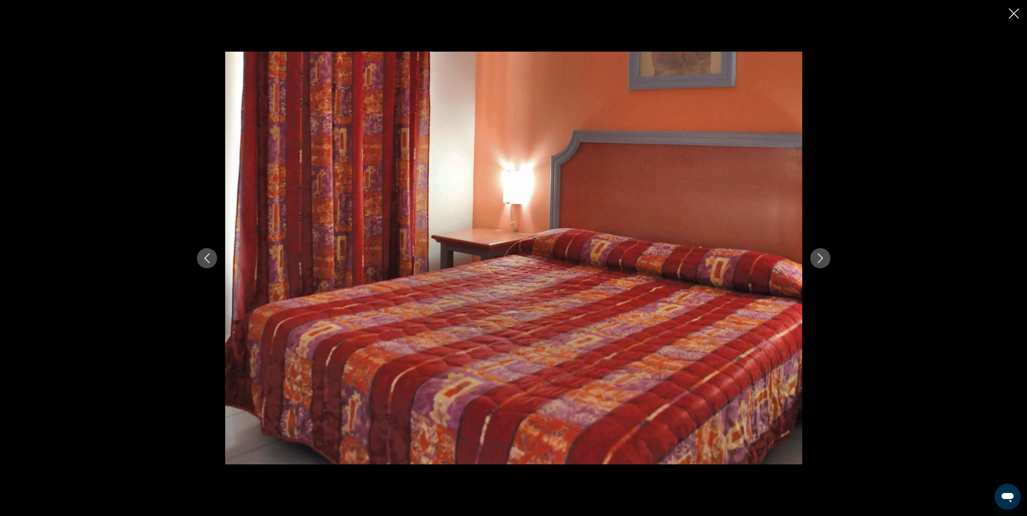
click at [824, 261] on icon "Next image" at bounding box center [821, 258] width 10 height 10
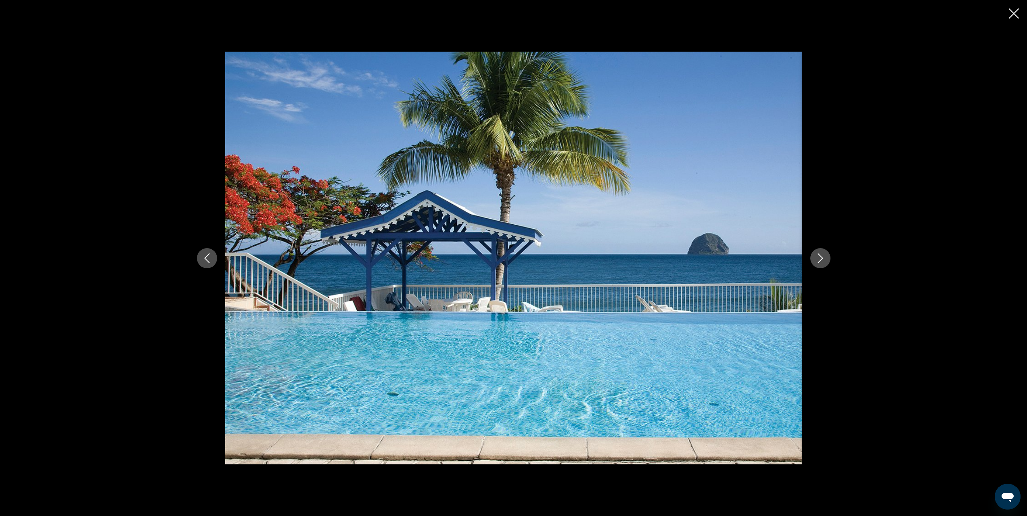
click at [824, 261] on icon "Next image" at bounding box center [821, 258] width 10 height 10
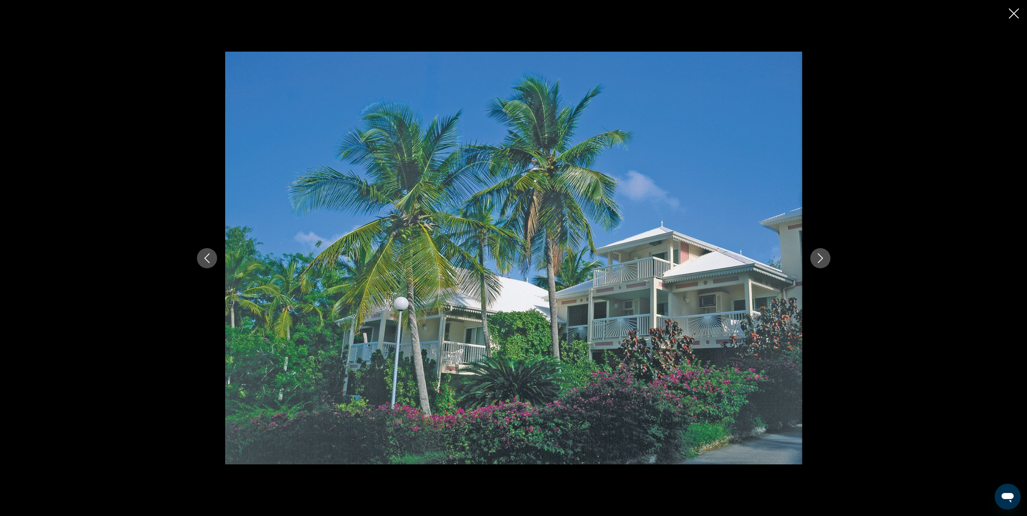
click at [824, 261] on icon "Next image" at bounding box center [821, 258] width 10 height 10
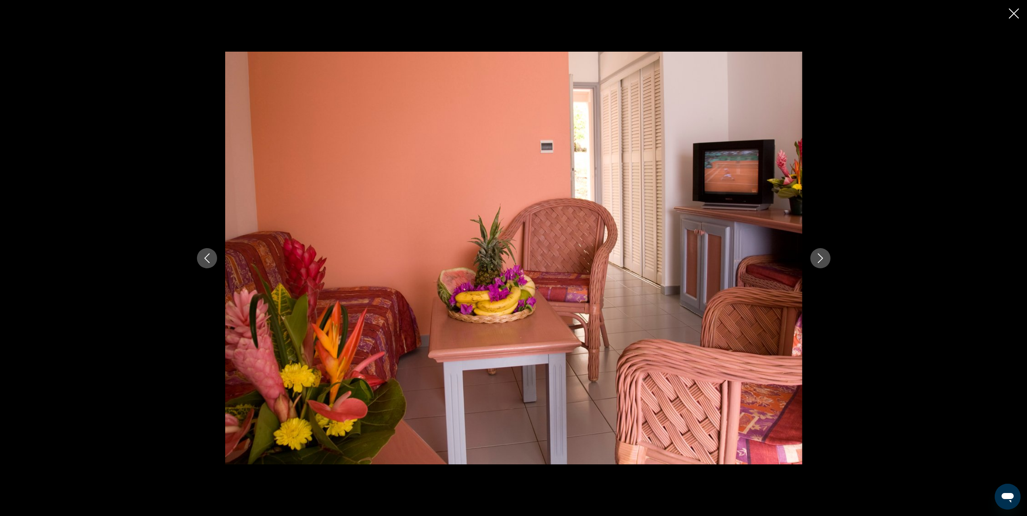
click at [824, 261] on icon "Next image" at bounding box center [821, 258] width 10 height 10
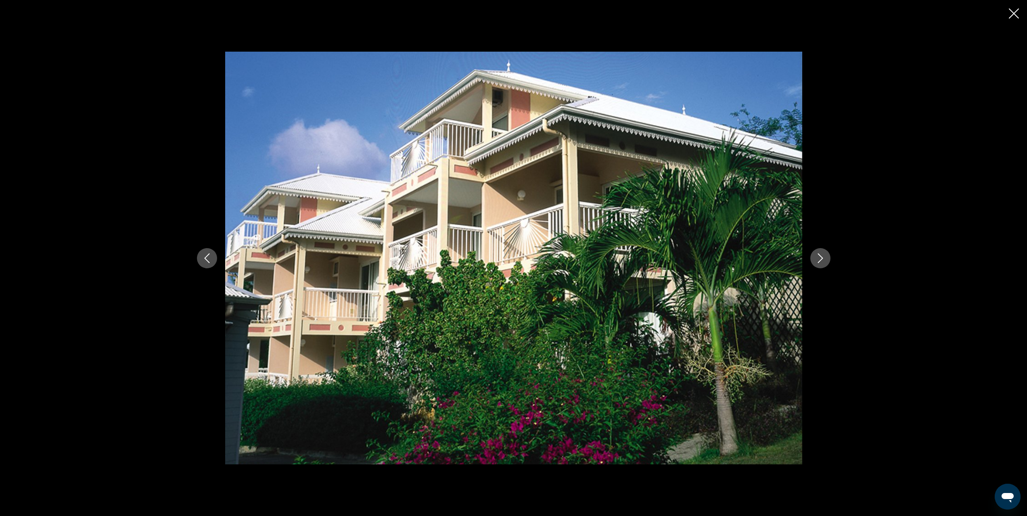
click at [824, 261] on icon "Next image" at bounding box center [821, 258] width 10 height 10
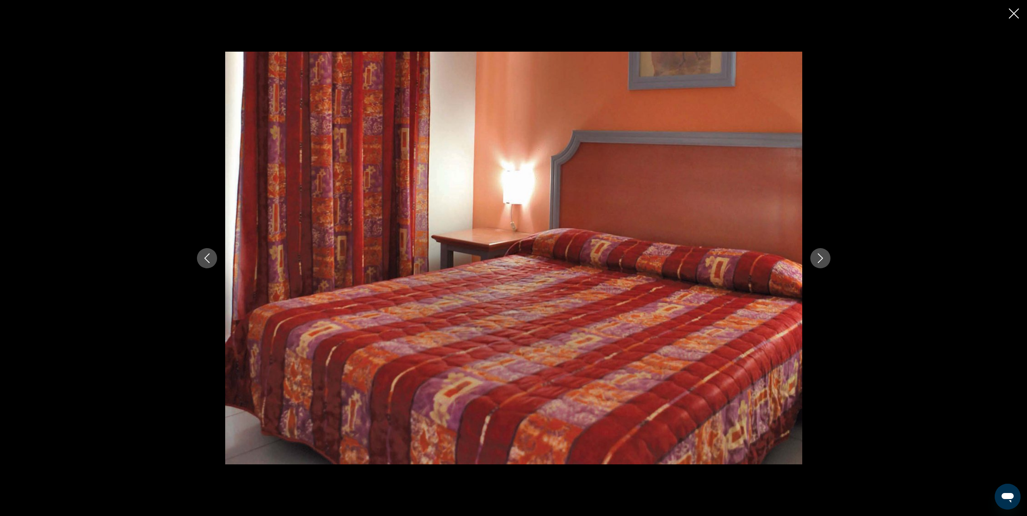
click at [824, 261] on icon "Next image" at bounding box center [821, 258] width 10 height 10
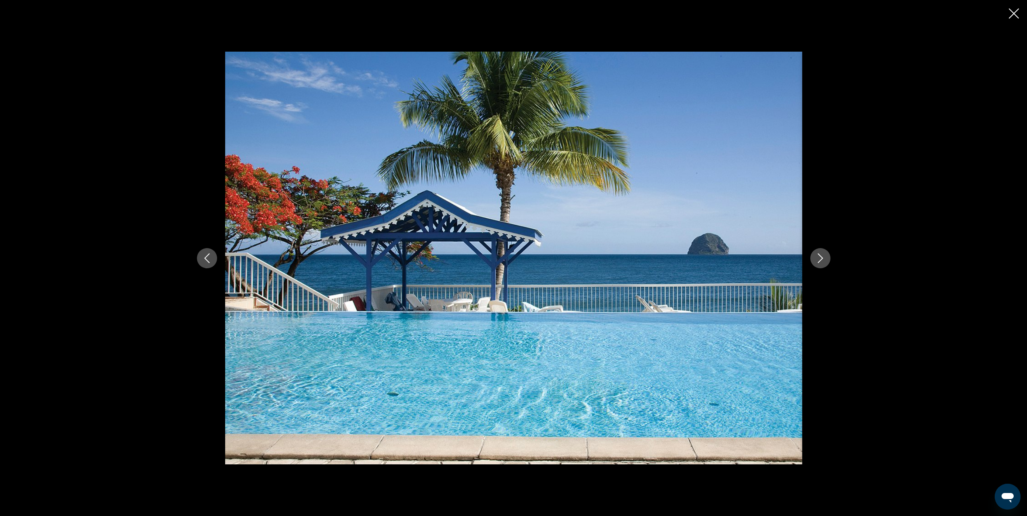
click at [824, 261] on icon "Next image" at bounding box center [821, 258] width 10 height 10
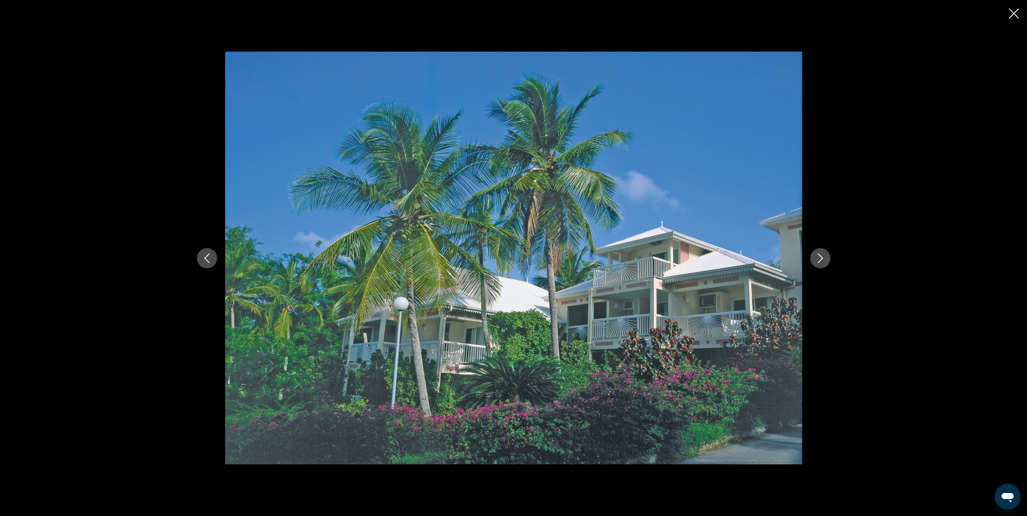
click at [1017, 17] on icon "Close slideshow" at bounding box center [1014, 13] width 10 height 10
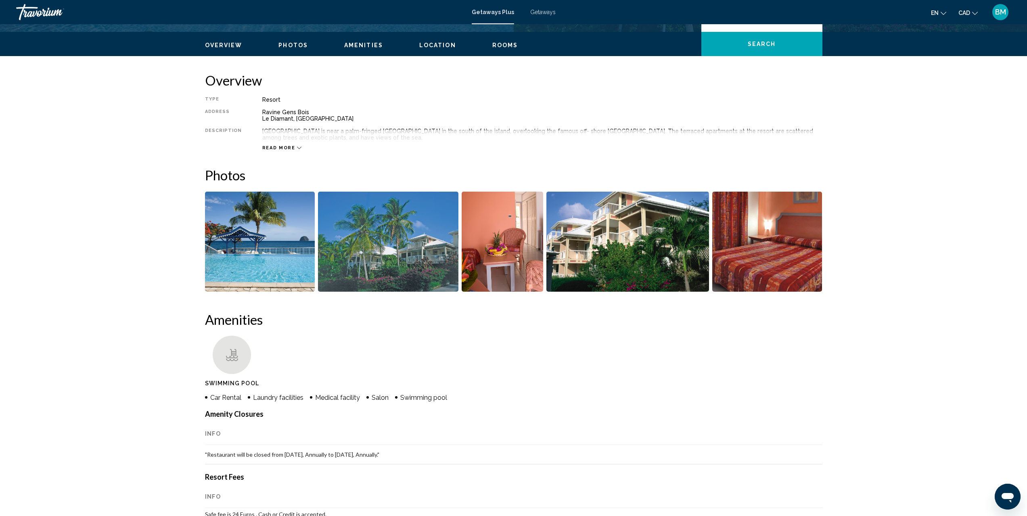
scroll to position [242, 0]
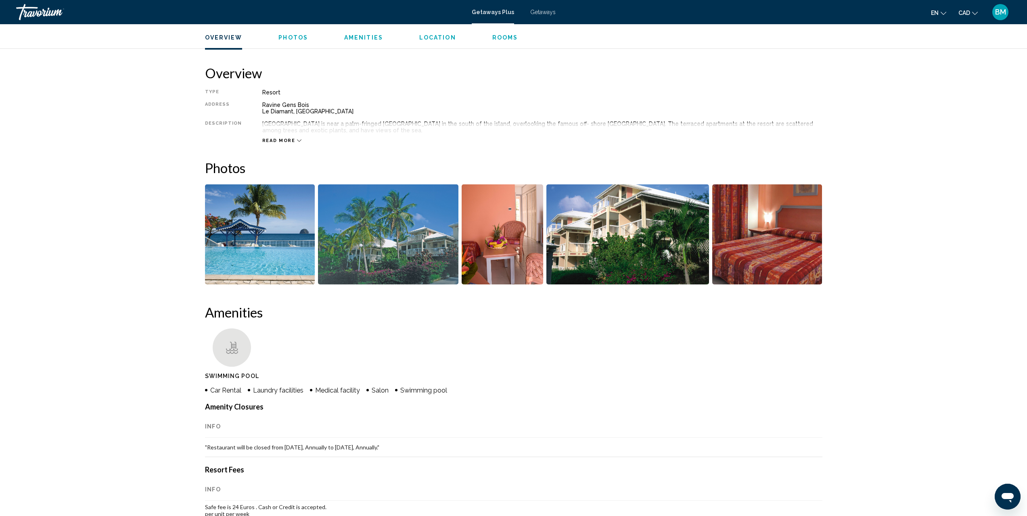
click at [297, 142] on div "Read more" at bounding box center [542, 132] width 560 height 22
click at [297, 142] on icon "Main content" at bounding box center [299, 140] width 4 height 4
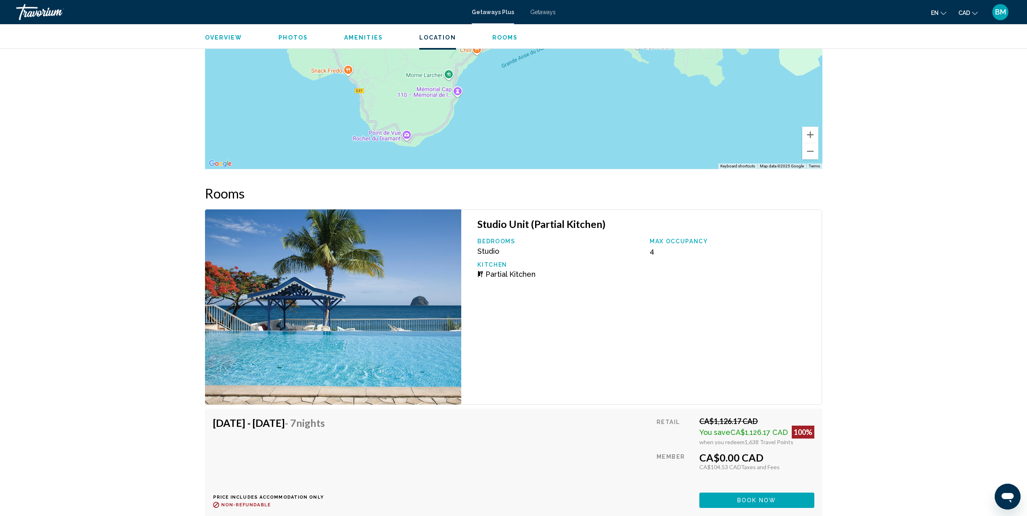
scroll to position [1059, 0]
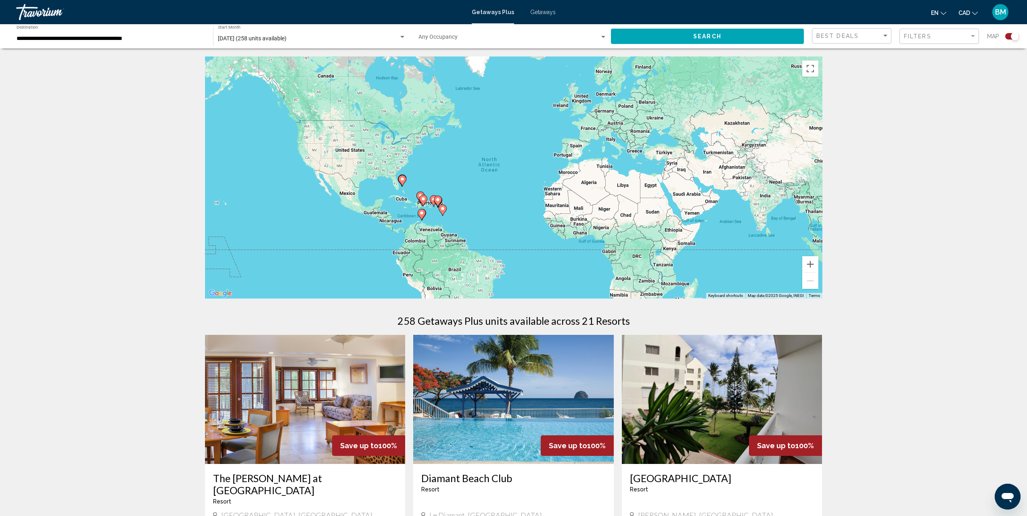
click at [546, 8] on div "Getaways Plus Getaways en English Español Français Italiano Português русский C…" at bounding box center [513, 12] width 1027 height 17
click at [546, 10] on span "Getaways" at bounding box center [542, 12] width 25 height 6
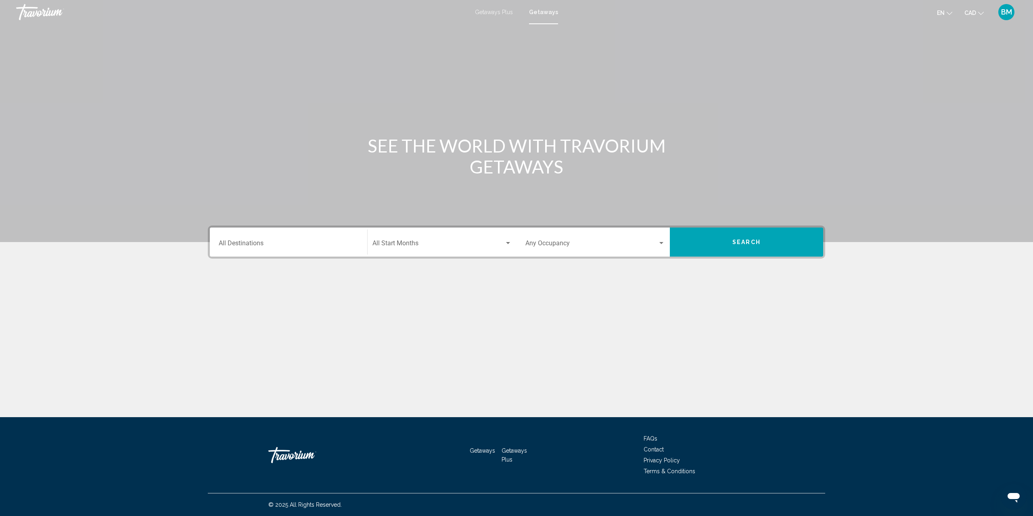
click at [269, 251] on div "Destination All Destinations" at bounding box center [289, 242] width 140 height 25
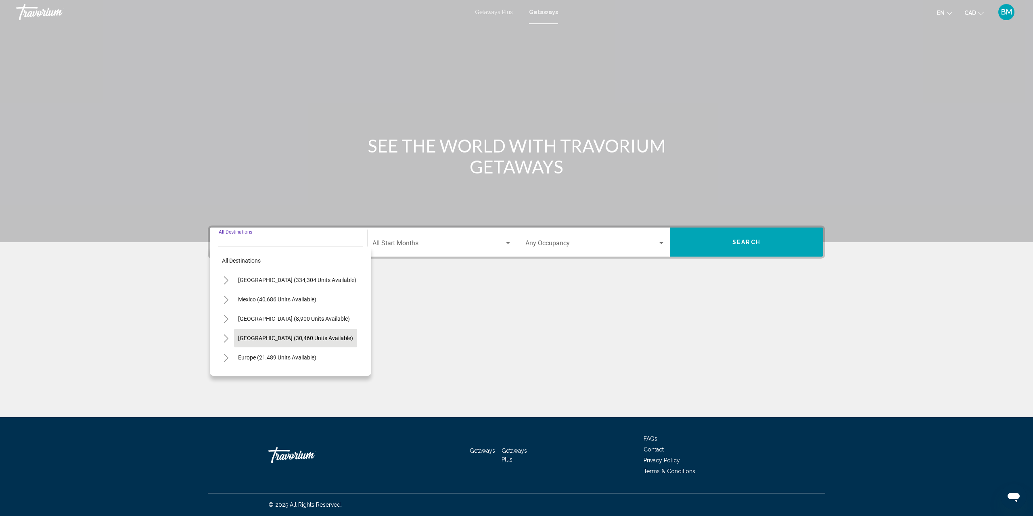
click at [277, 337] on span "[GEOGRAPHIC_DATA] (30,460 units available)" at bounding box center [295, 338] width 115 height 6
type input "**********"
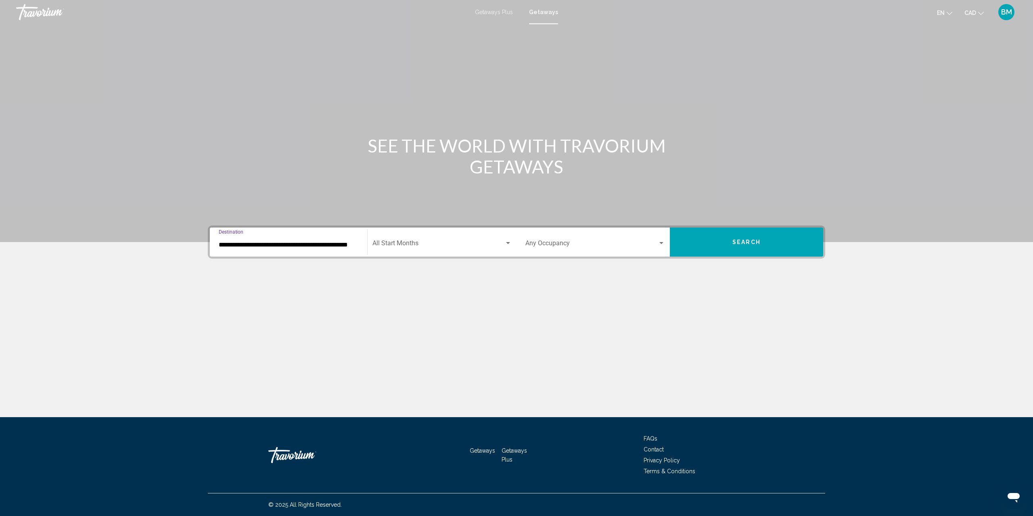
click at [437, 241] on div "Start Month All Start Months" at bounding box center [441, 242] width 139 height 25
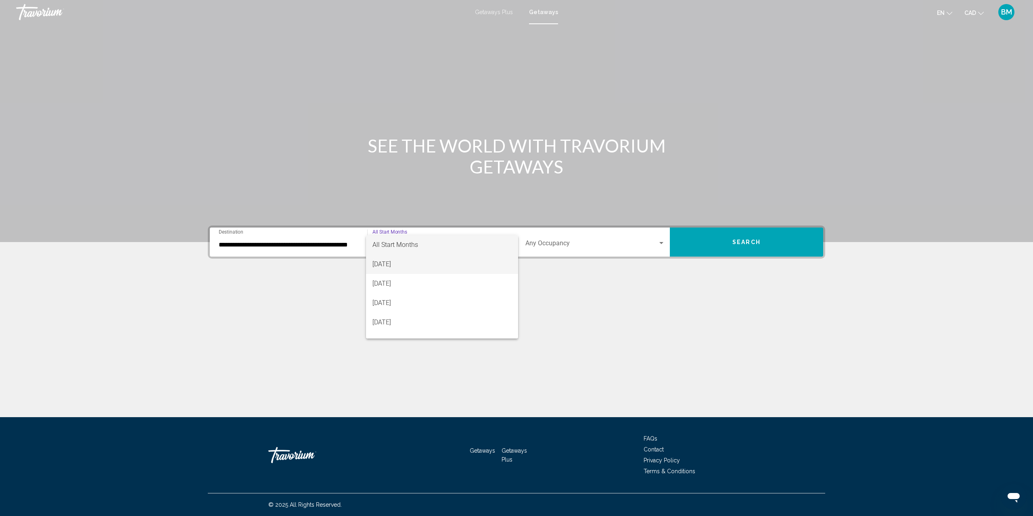
click at [429, 264] on span "[DATE]" at bounding box center [441, 264] width 139 height 19
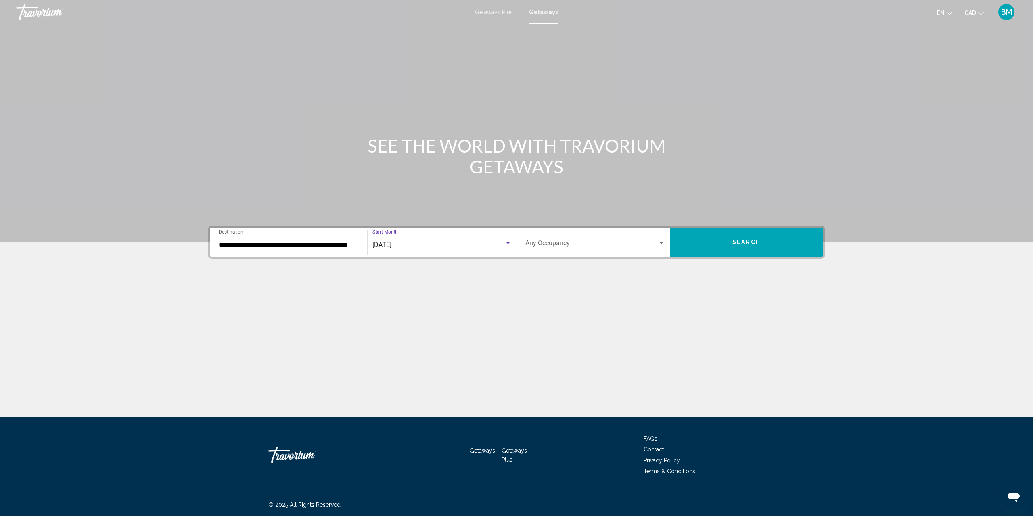
click at [771, 249] on button "Search" at bounding box center [746, 242] width 153 height 29
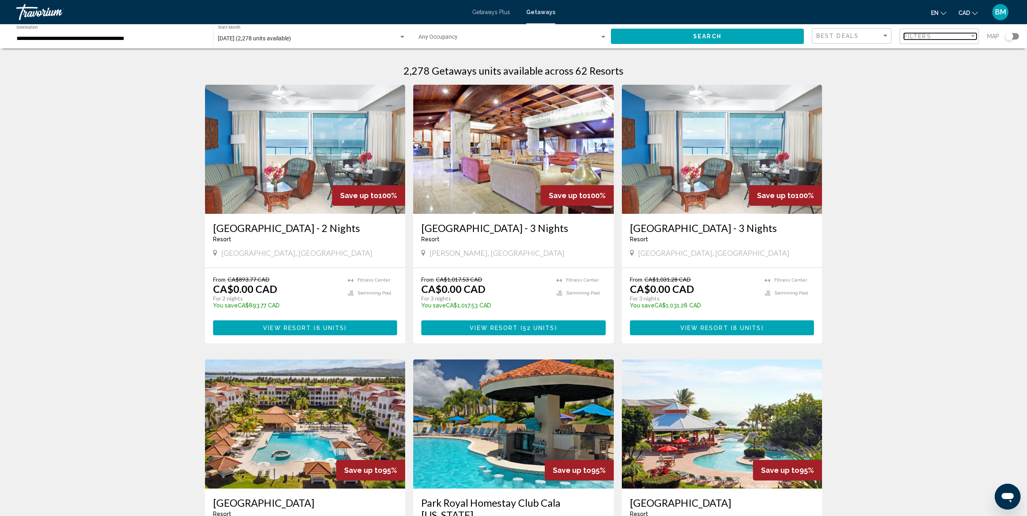
click at [927, 34] on span "Filters" at bounding box center [917, 36] width 27 height 6
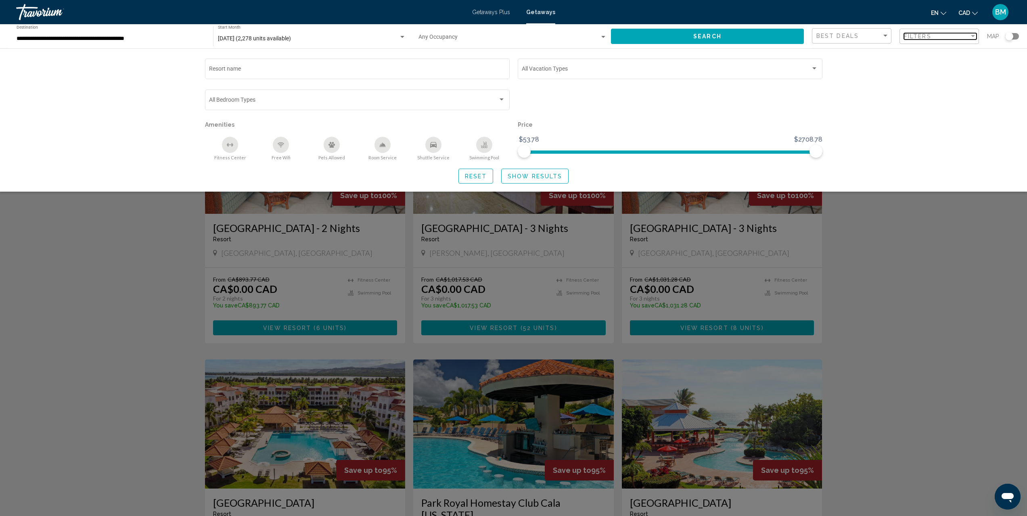
click at [927, 34] on span "Filters" at bounding box center [917, 36] width 27 height 6
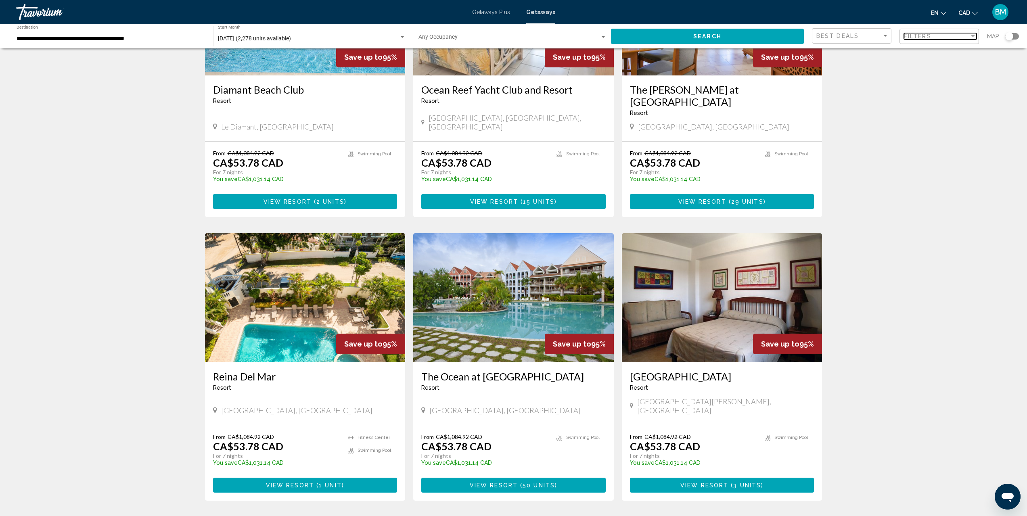
scroll to position [824, 0]
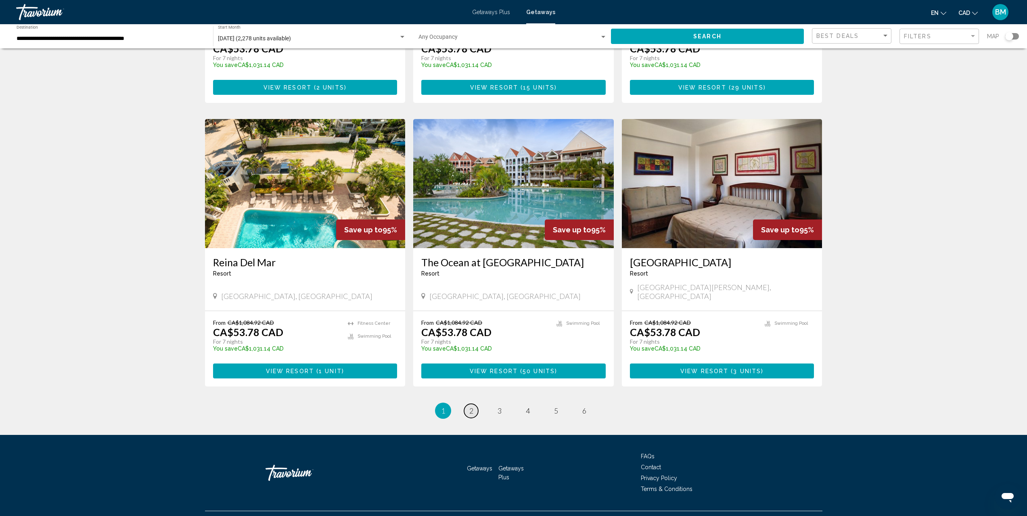
click at [477, 404] on link "page 2" at bounding box center [471, 411] width 14 height 14
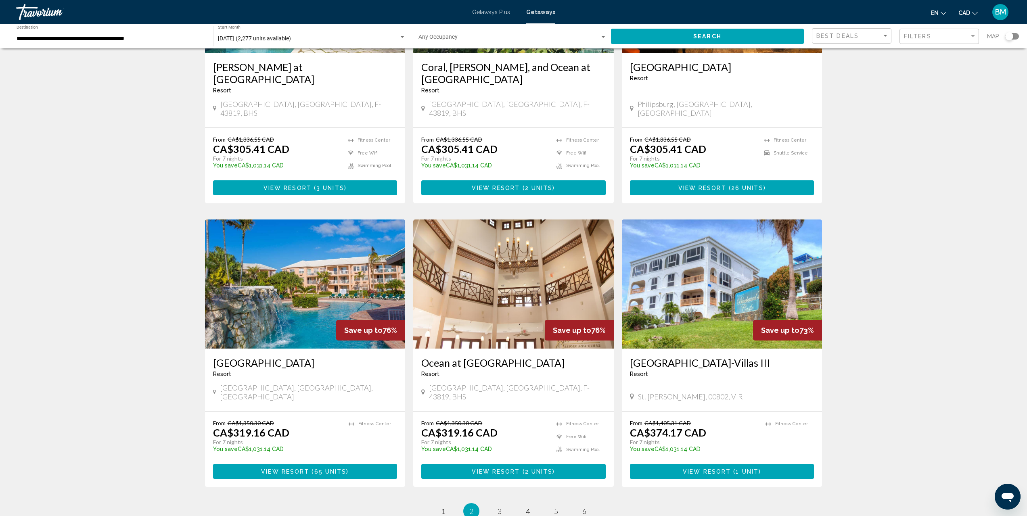
scroll to position [733, 0]
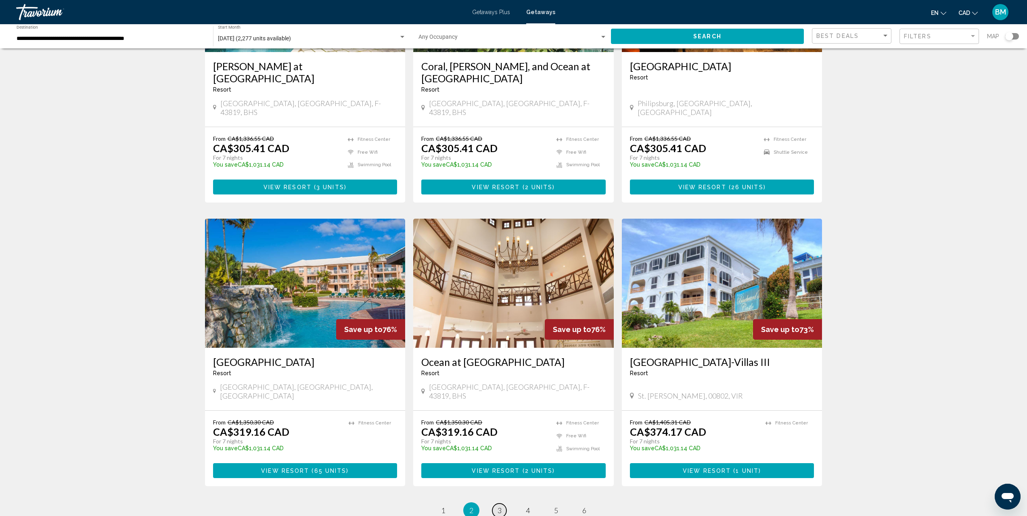
click at [500, 506] on span "3" at bounding box center [500, 510] width 4 height 9
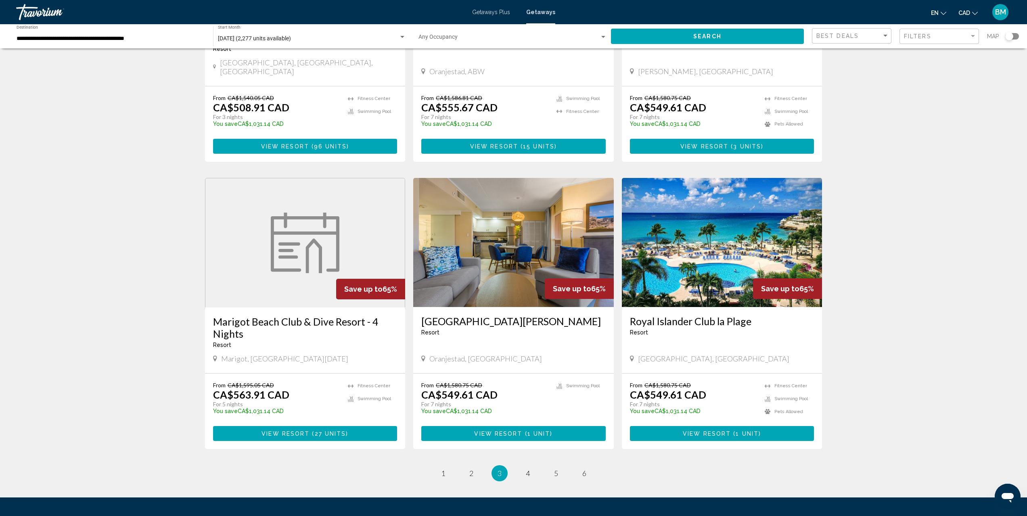
scroll to position [824, 0]
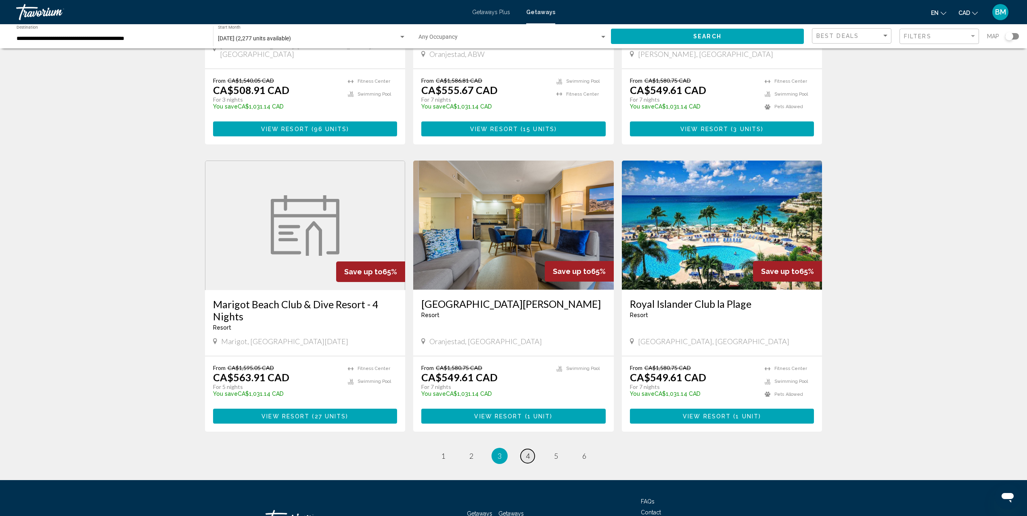
click at [532, 449] on link "page 4" at bounding box center [528, 456] width 14 height 14
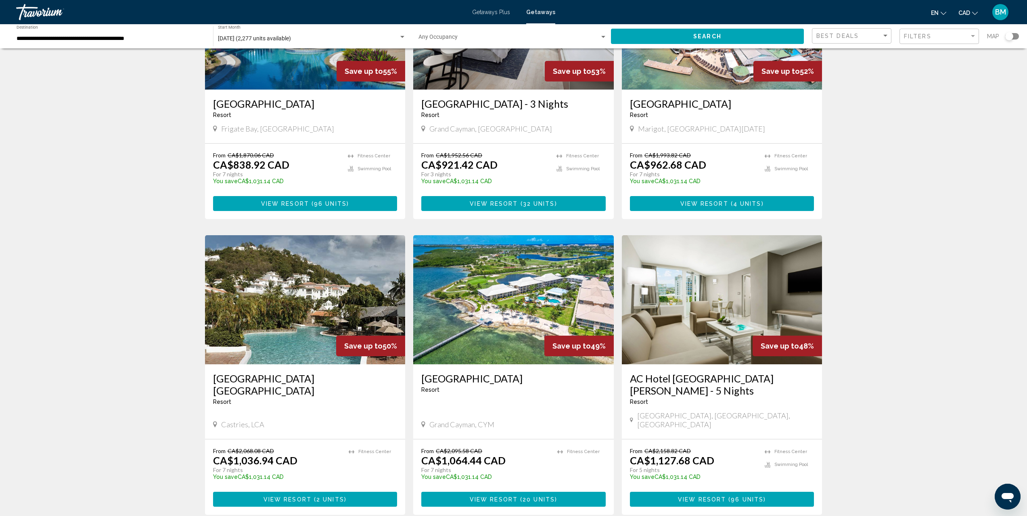
scroll to position [730, 0]
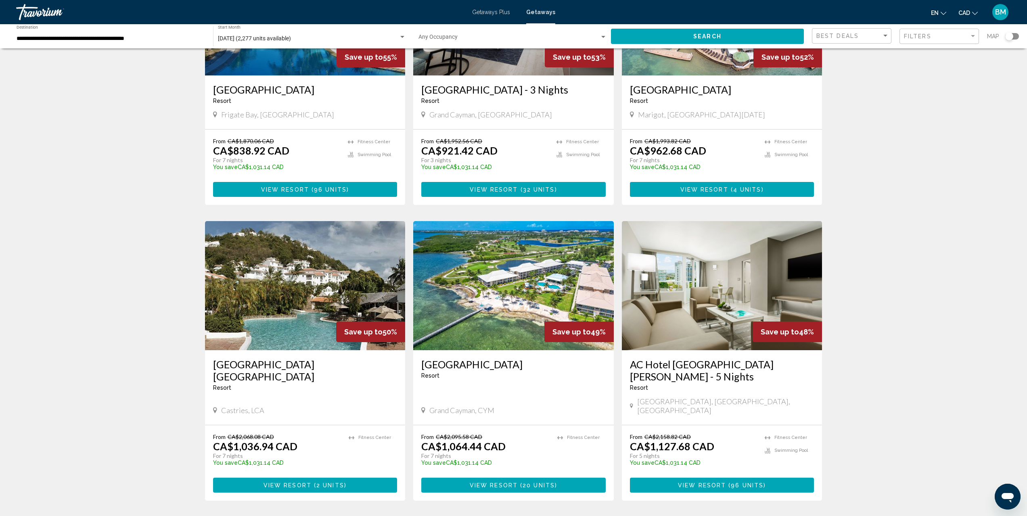
click at [499, 279] on img "Main content" at bounding box center [513, 285] width 201 height 129
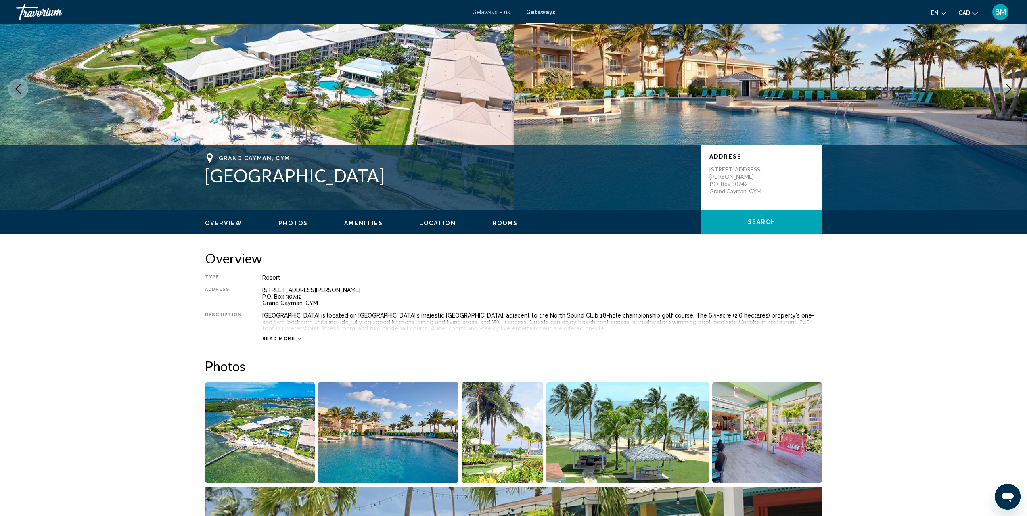
scroll to position [81, 0]
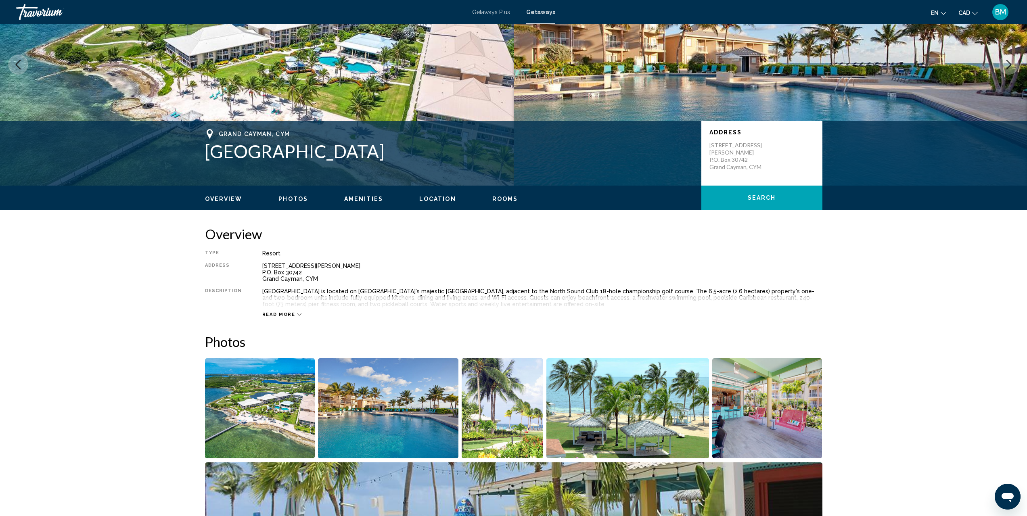
click at [273, 415] on img "Open full-screen image slider" at bounding box center [260, 408] width 110 height 100
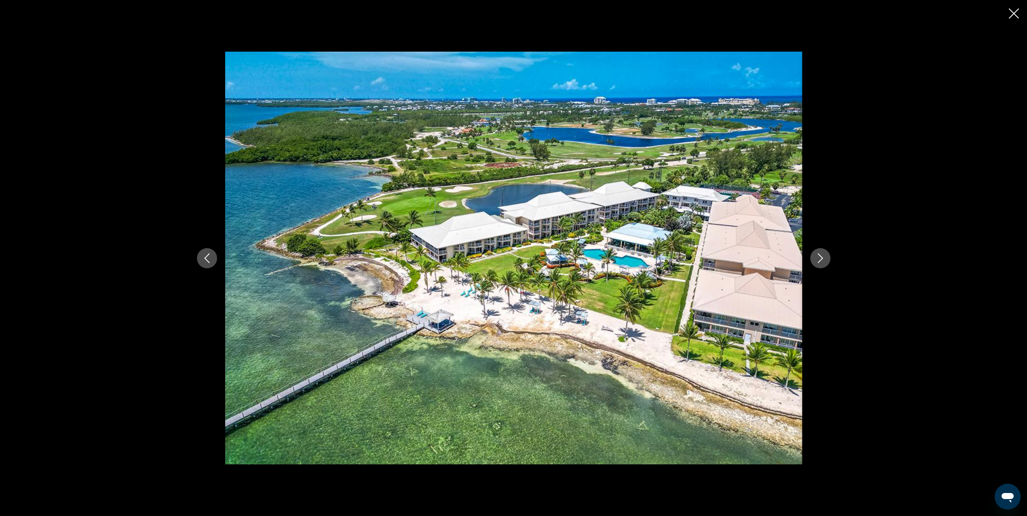
click at [822, 259] on icon "Next image" at bounding box center [820, 258] width 5 height 10
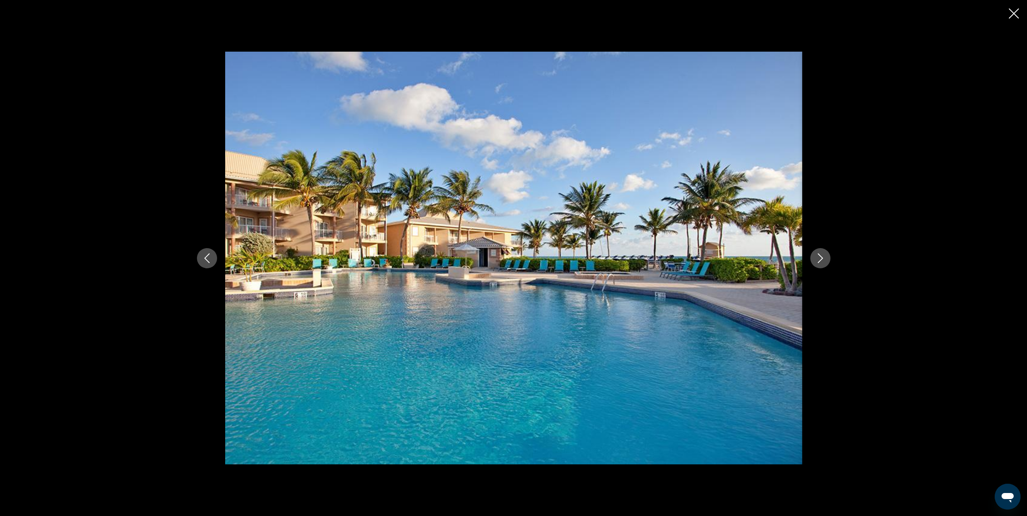
click at [822, 259] on icon "Next image" at bounding box center [820, 258] width 5 height 10
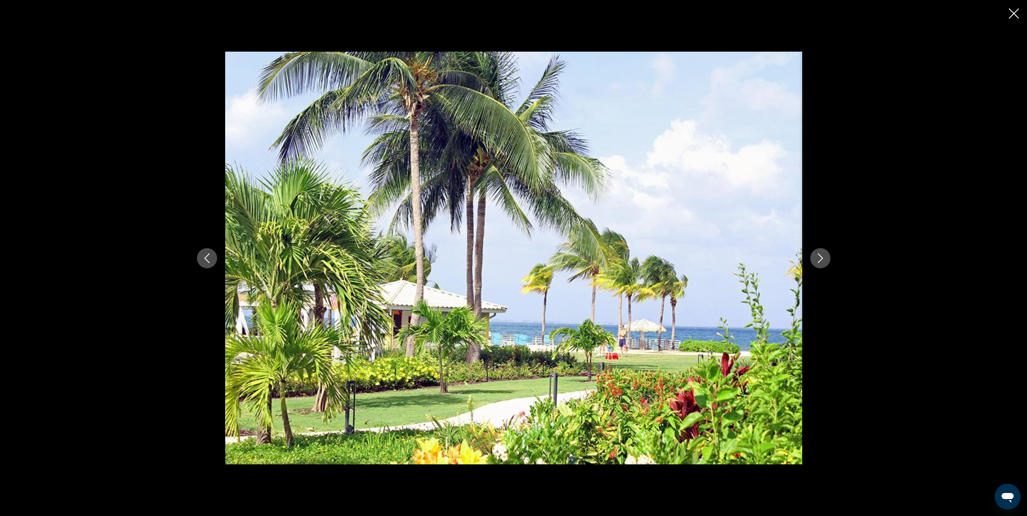
click at [822, 259] on icon "Next image" at bounding box center [820, 258] width 5 height 10
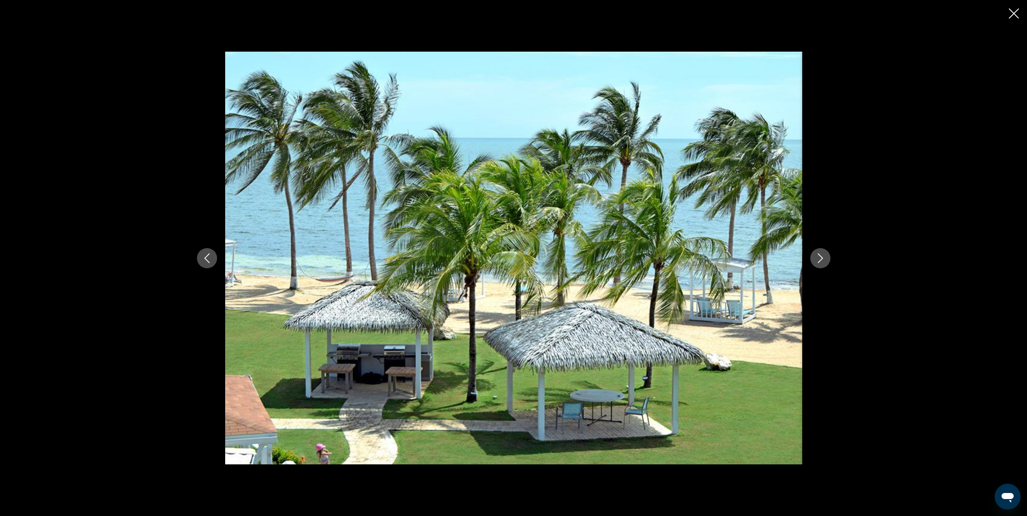
click at [822, 259] on icon "Next image" at bounding box center [820, 258] width 5 height 10
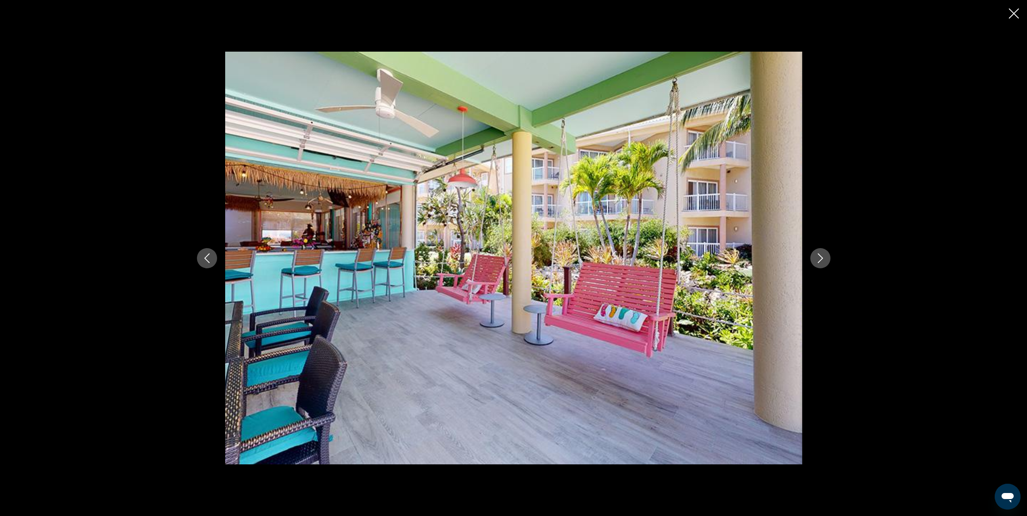
click at [822, 258] on icon "Next image" at bounding box center [820, 258] width 5 height 10
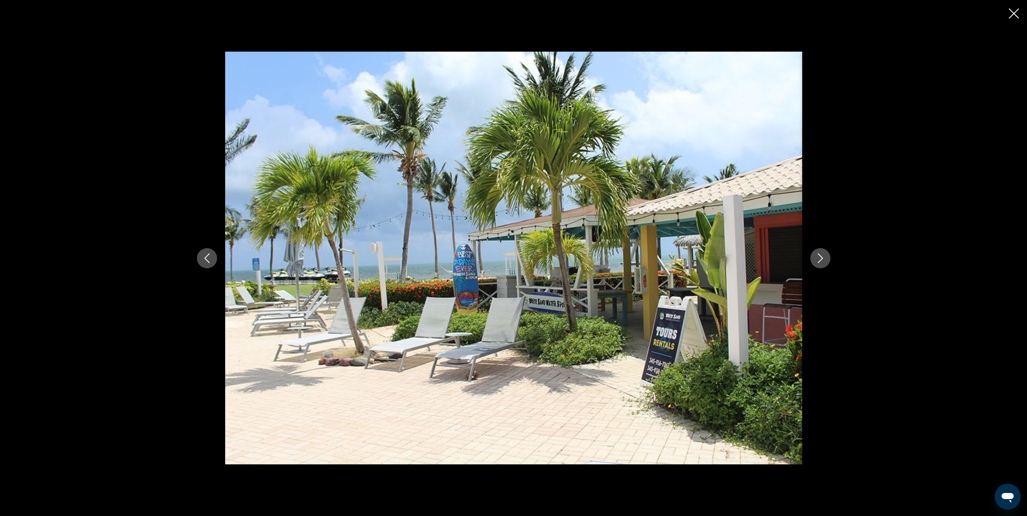
click at [822, 258] on icon "Next image" at bounding box center [820, 258] width 5 height 10
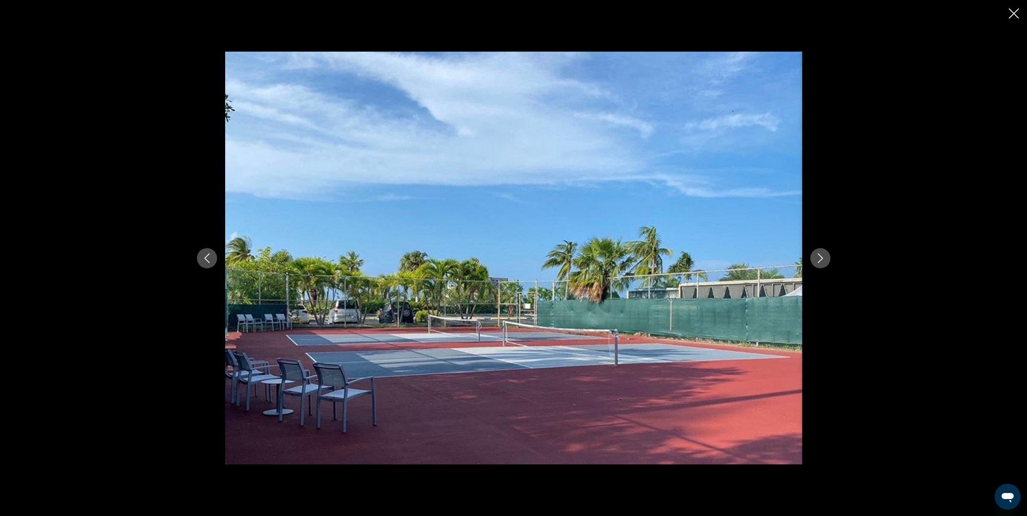
click at [822, 258] on icon "Next image" at bounding box center [820, 258] width 5 height 10
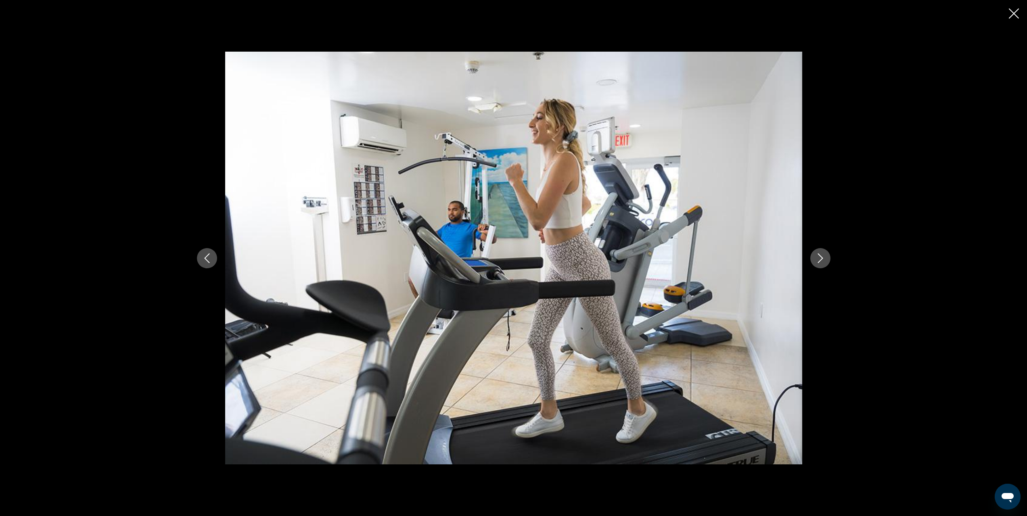
click at [822, 258] on icon "Next image" at bounding box center [820, 258] width 5 height 10
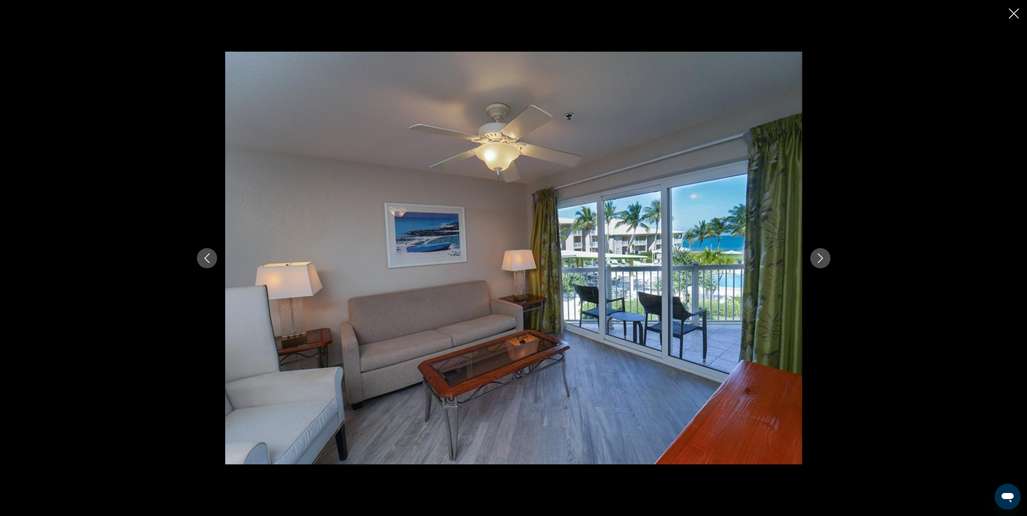
click at [822, 258] on icon "Next image" at bounding box center [820, 258] width 5 height 10
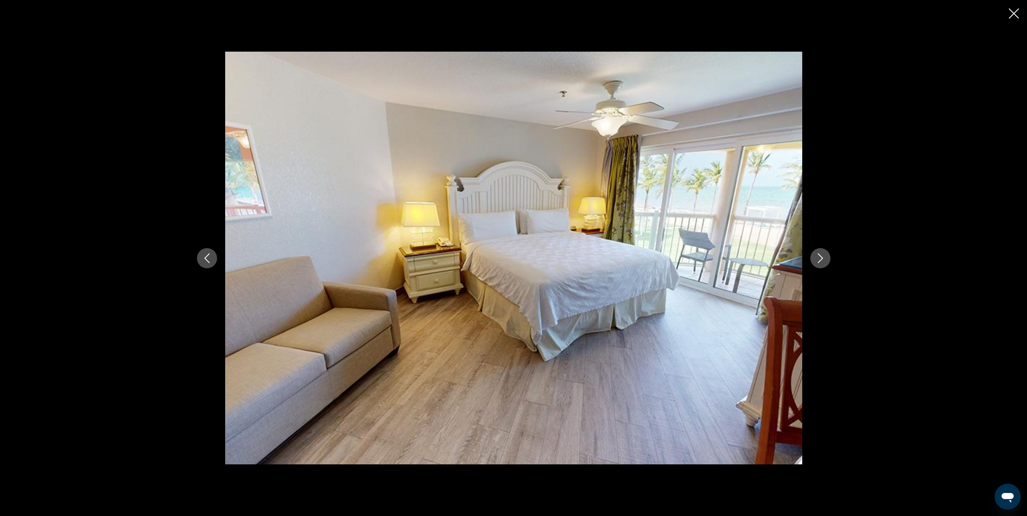
click at [822, 258] on icon "Next image" at bounding box center [820, 258] width 5 height 10
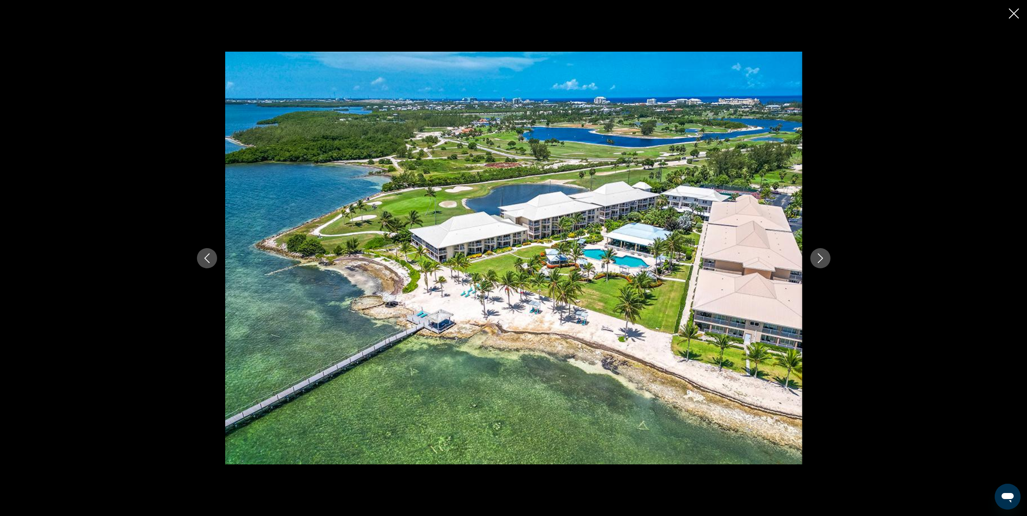
click at [822, 258] on icon "Next image" at bounding box center [820, 258] width 5 height 10
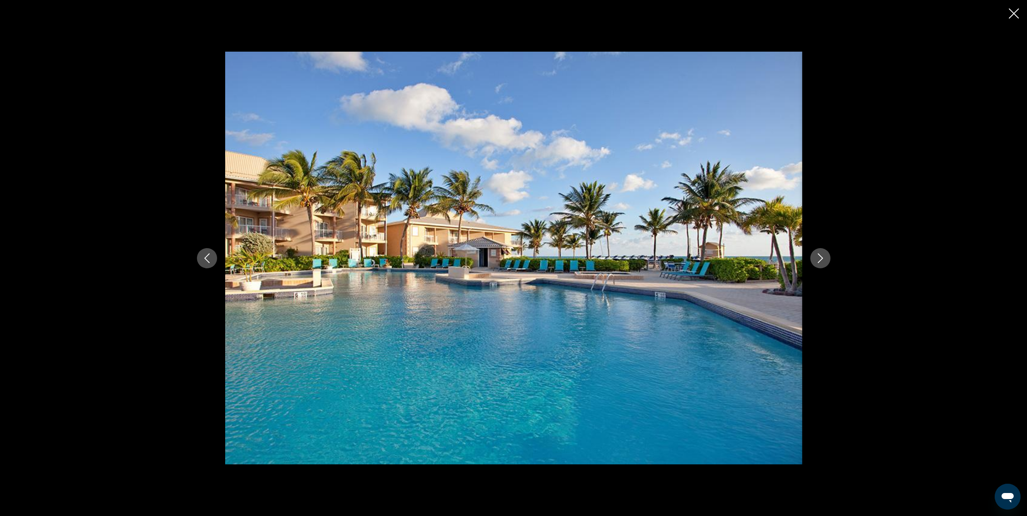
click at [1016, 16] on icon "Close slideshow" at bounding box center [1014, 13] width 10 height 10
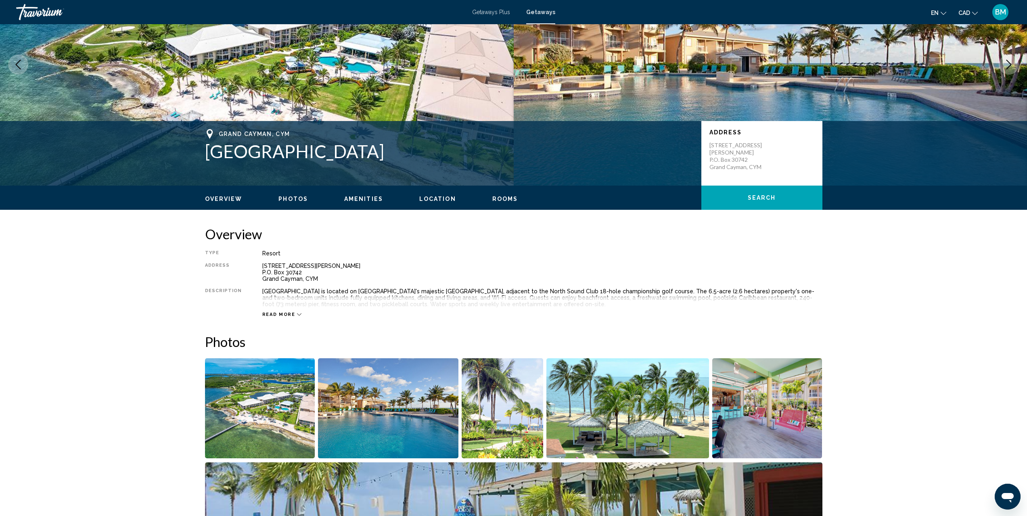
click at [286, 313] on span "Read more" at bounding box center [278, 314] width 33 height 5
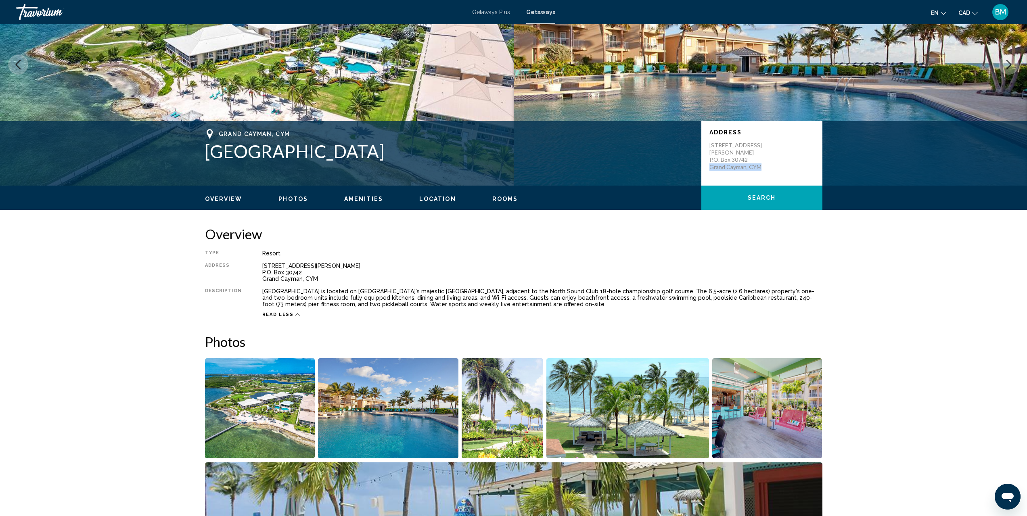
drag, startPoint x: 763, startPoint y: 167, endPoint x: 711, endPoint y: 169, distance: 52.5
click at [711, 169] on p "[STREET_ADDRESS] at [PERSON_NAME] P.O. [GEOGRAPHIC_DATA], CYM" at bounding box center [741, 156] width 65 height 29
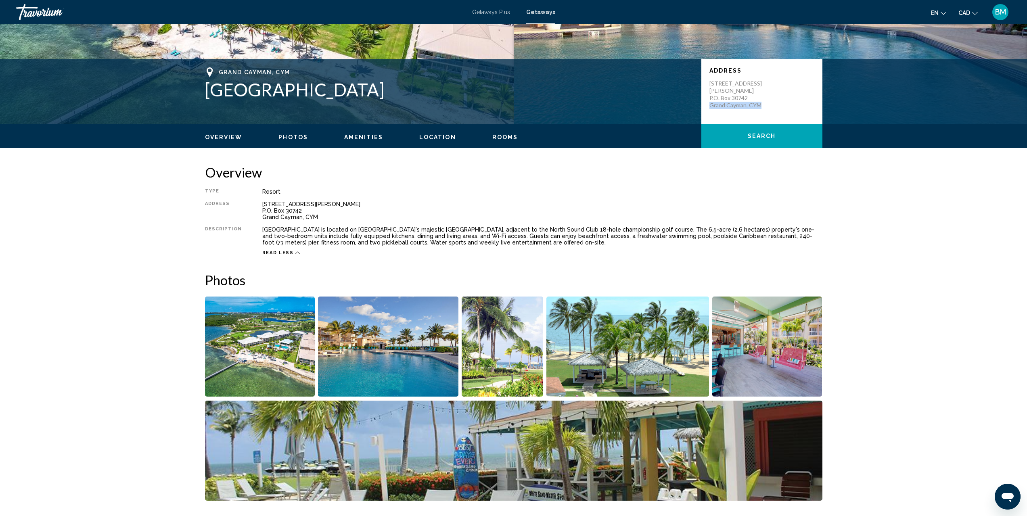
scroll to position [161, 0]
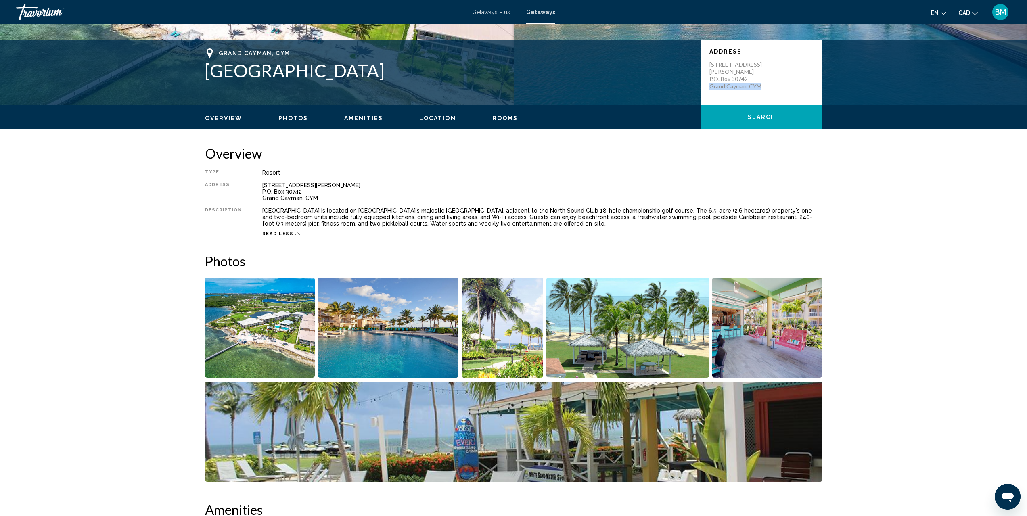
click at [493, 116] on span "Rooms" at bounding box center [505, 118] width 26 height 6
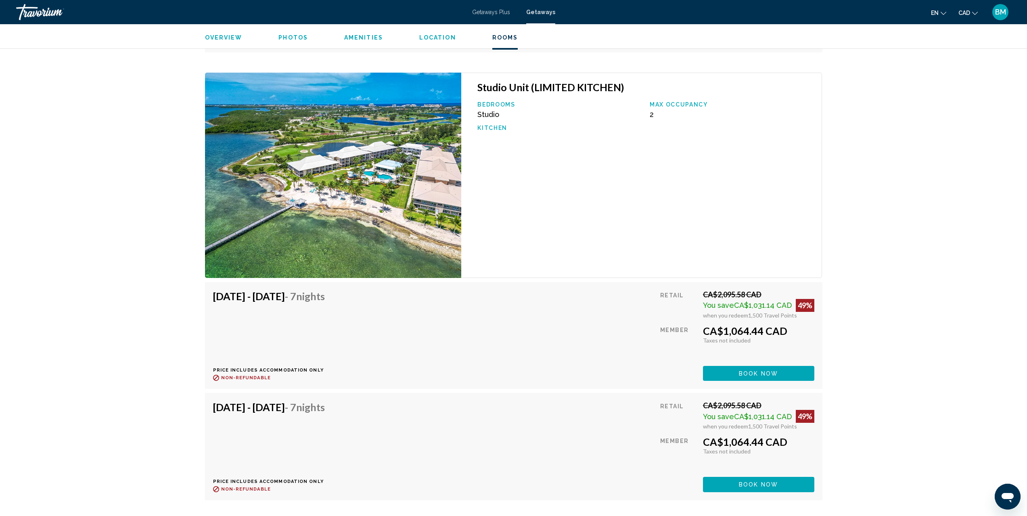
scroll to position [1830, 0]
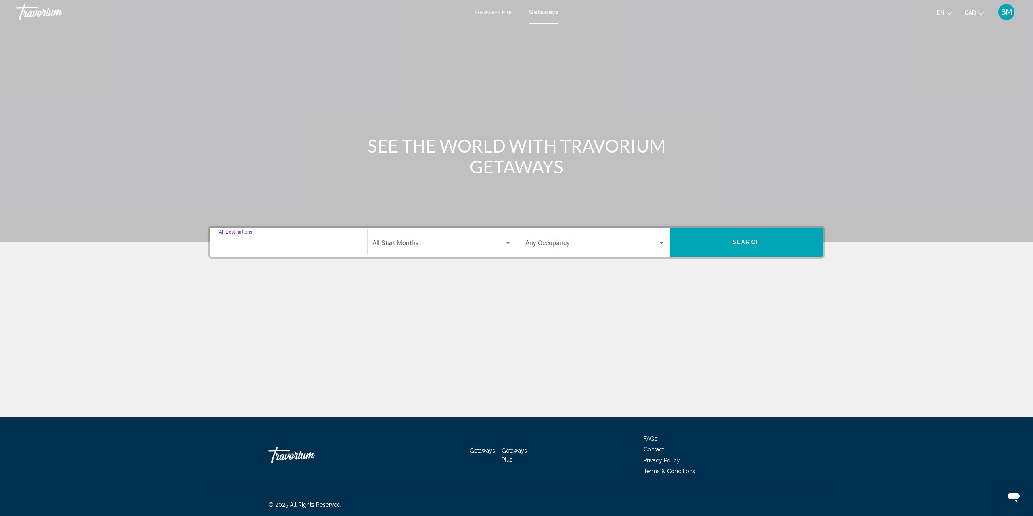
click at [301, 241] on input "Destination All Destinations" at bounding box center [289, 244] width 140 height 7
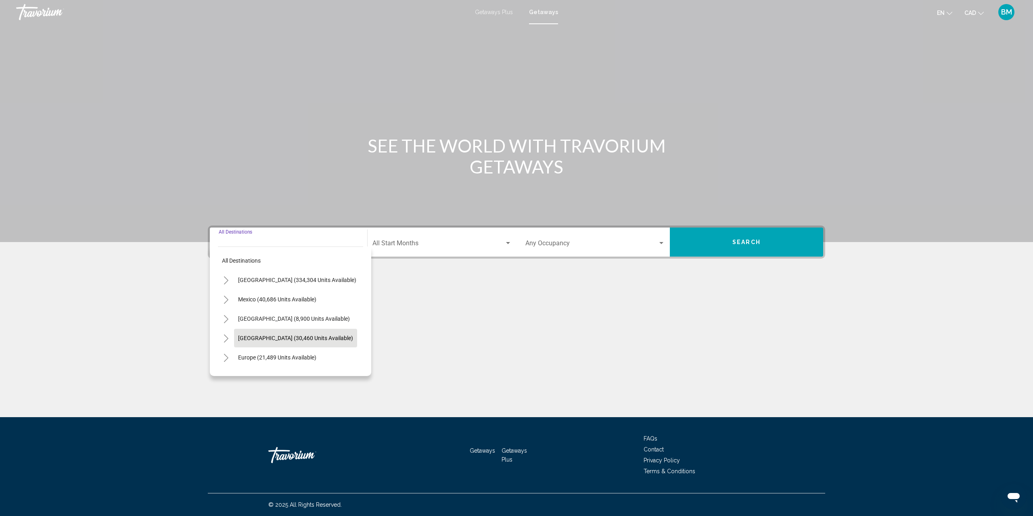
click at [298, 335] on span "[GEOGRAPHIC_DATA] (30,460 units available)" at bounding box center [295, 338] width 115 height 6
type input "**********"
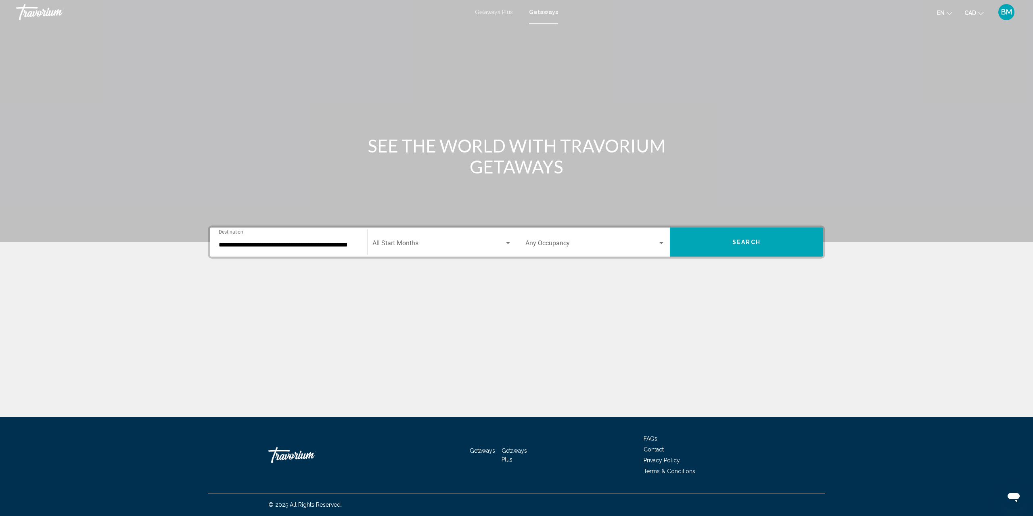
click at [396, 236] on div "Start Month All Start Months" at bounding box center [441, 242] width 139 height 25
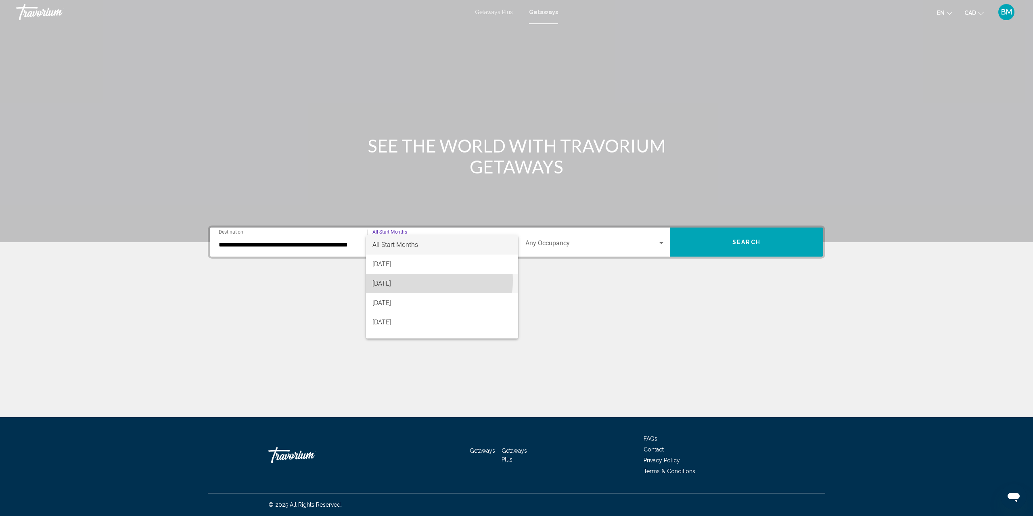
click at [417, 280] on span "[DATE]" at bounding box center [441, 283] width 139 height 19
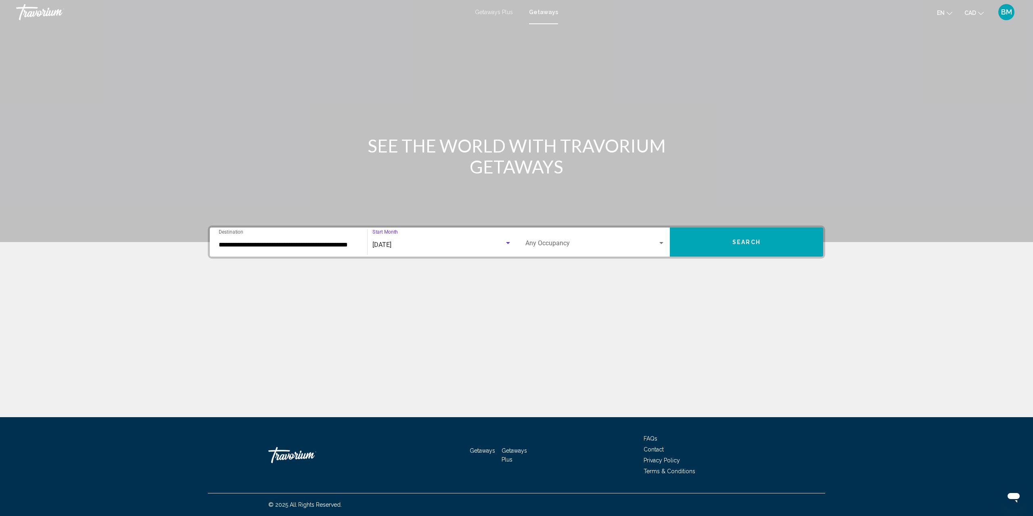
click at [709, 243] on button "Search" at bounding box center [746, 242] width 153 height 29
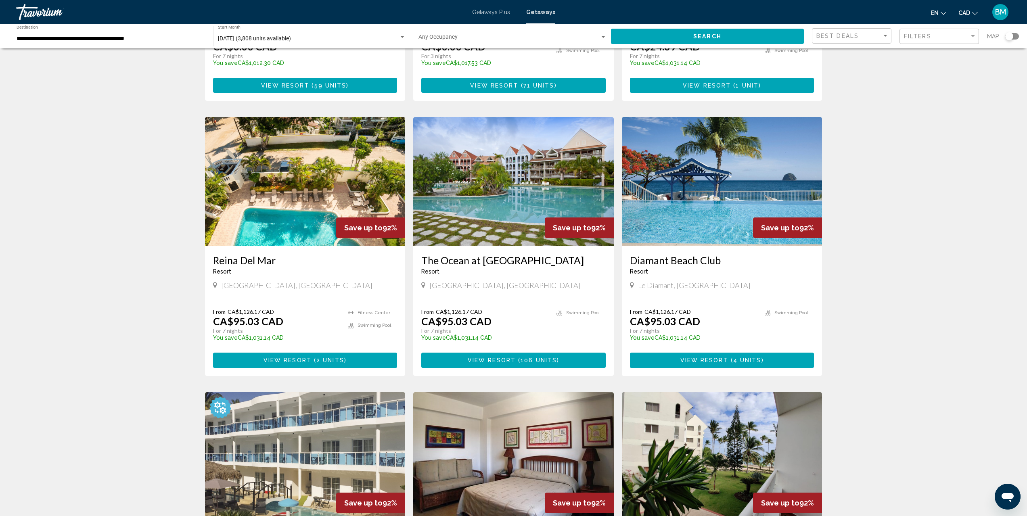
scroll to position [255, 0]
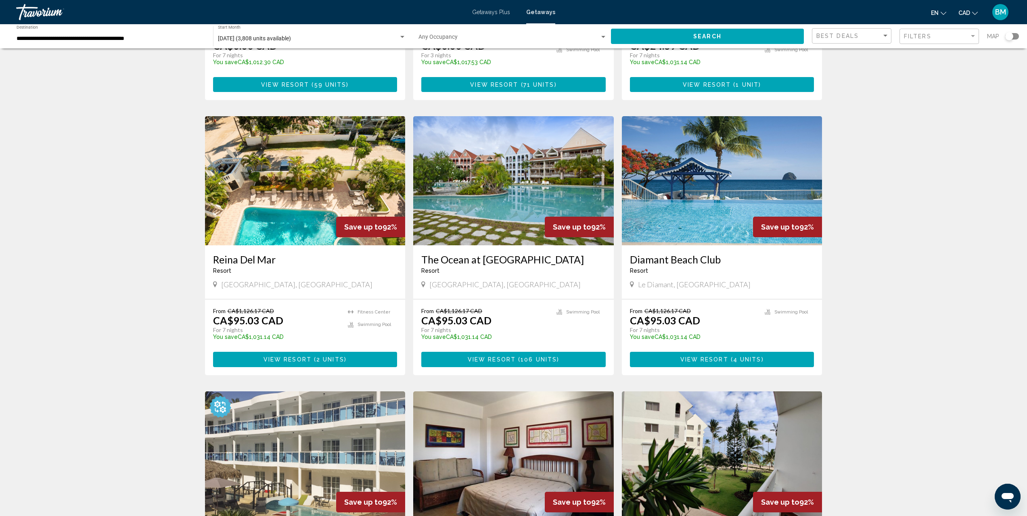
click at [724, 360] on span "View Resort" at bounding box center [704, 360] width 48 height 6
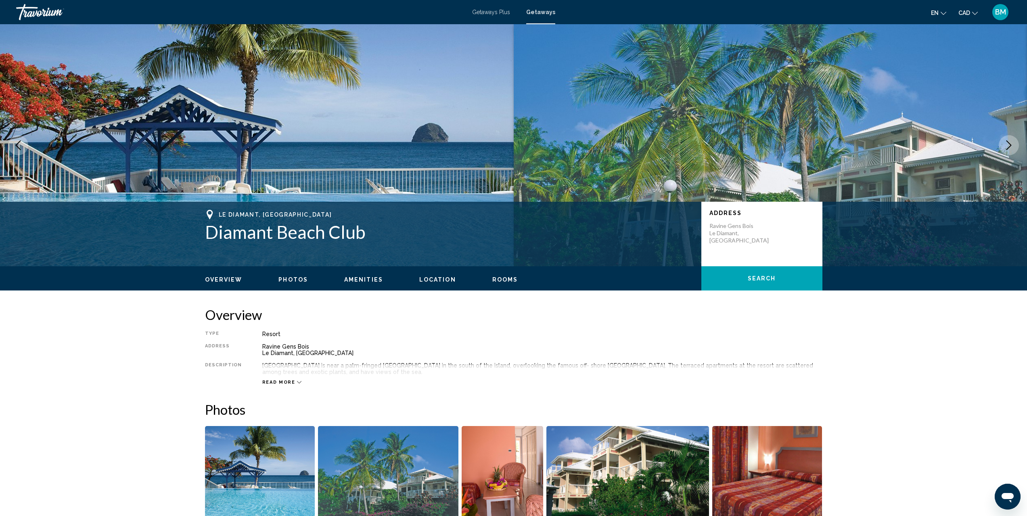
click at [285, 381] on span "Read more" at bounding box center [278, 382] width 33 height 5
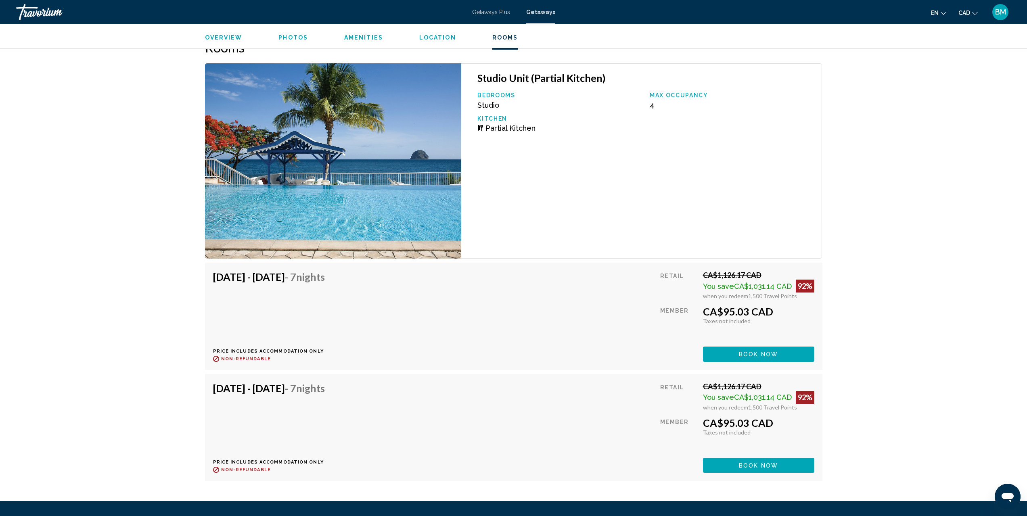
scroll to position [1198, 0]
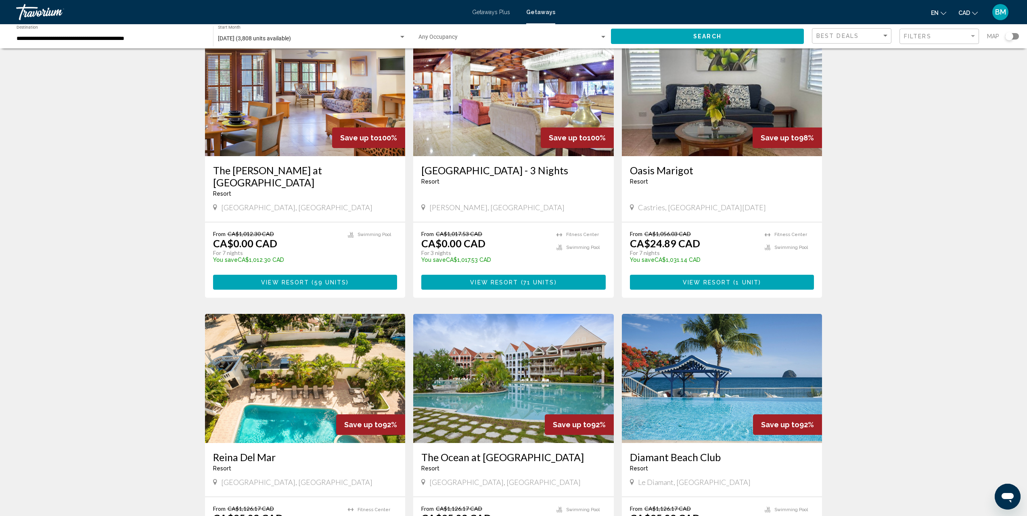
scroll to position [67, 0]
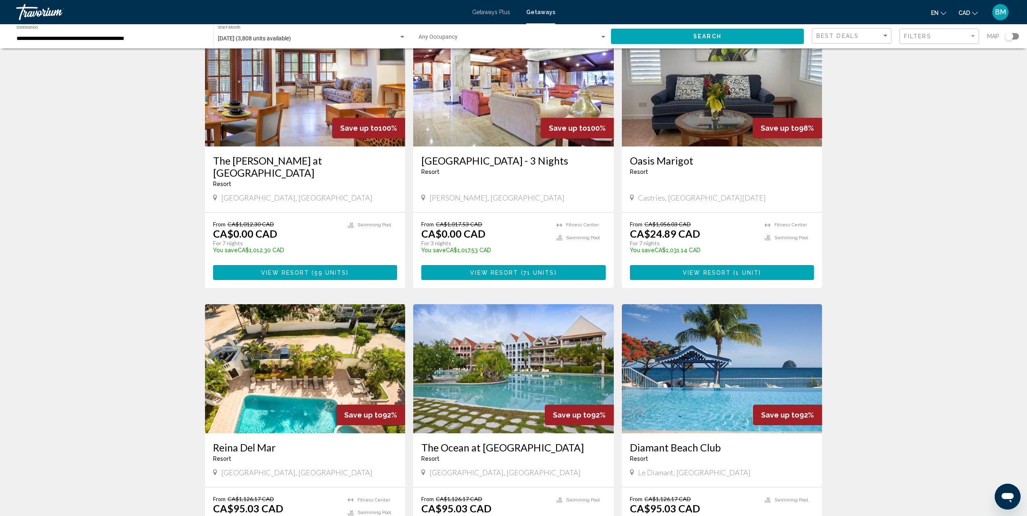
click at [696, 382] on img "Main content" at bounding box center [722, 368] width 201 height 129
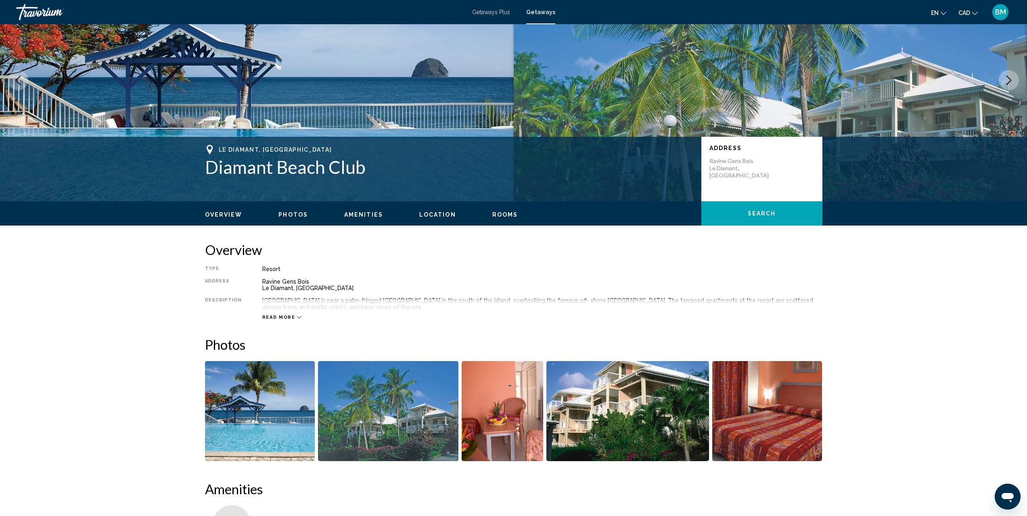
scroll to position [94, 0]
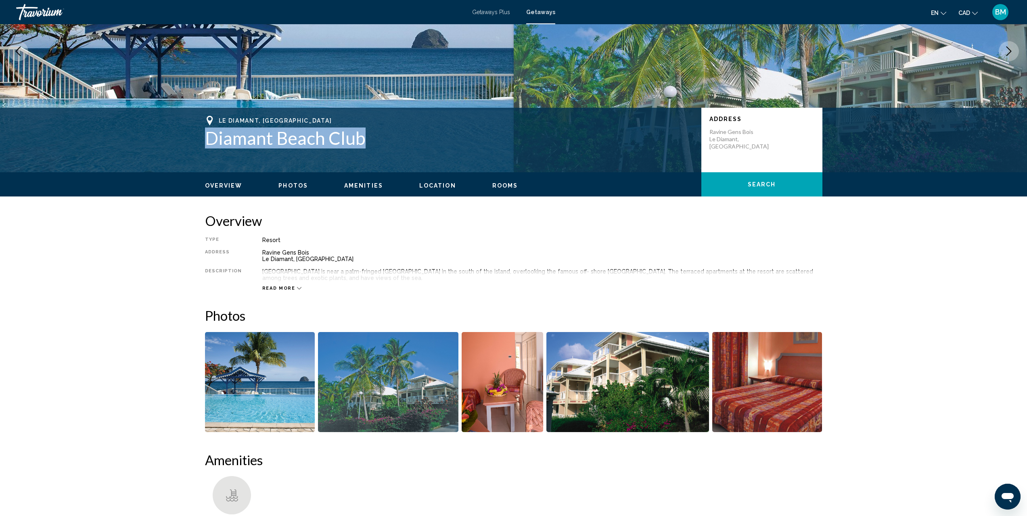
drag, startPoint x: 372, startPoint y: 138, endPoint x: 204, endPoint y: 141, distance: 167.9
click at [204, 141] on div "Le Diamant, [GEOGRAPHIC_DATA] Diamant Beach Club Address Ravine [GEOGRAPHIC_DAT…" at bounding box center [514, 140] width 650 height 48
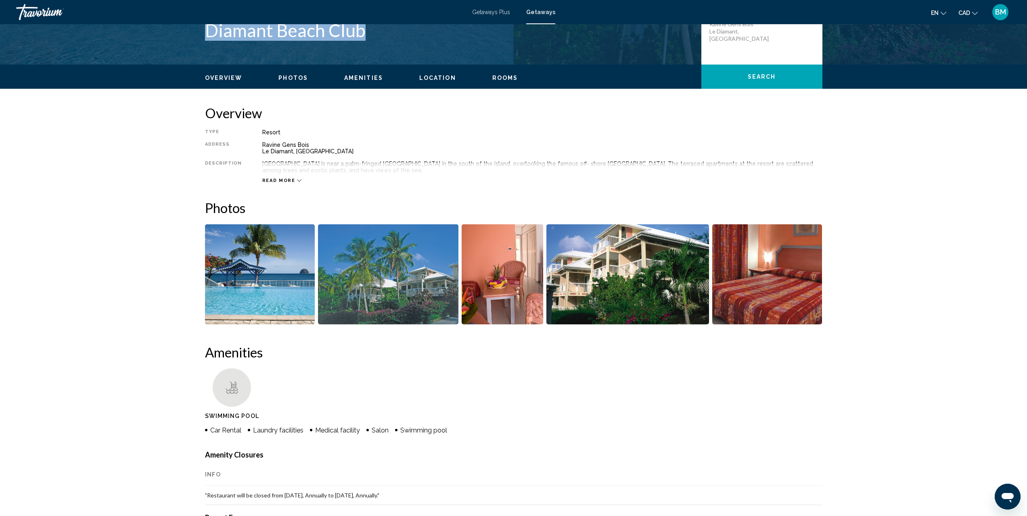
scroll to position [195, 0]
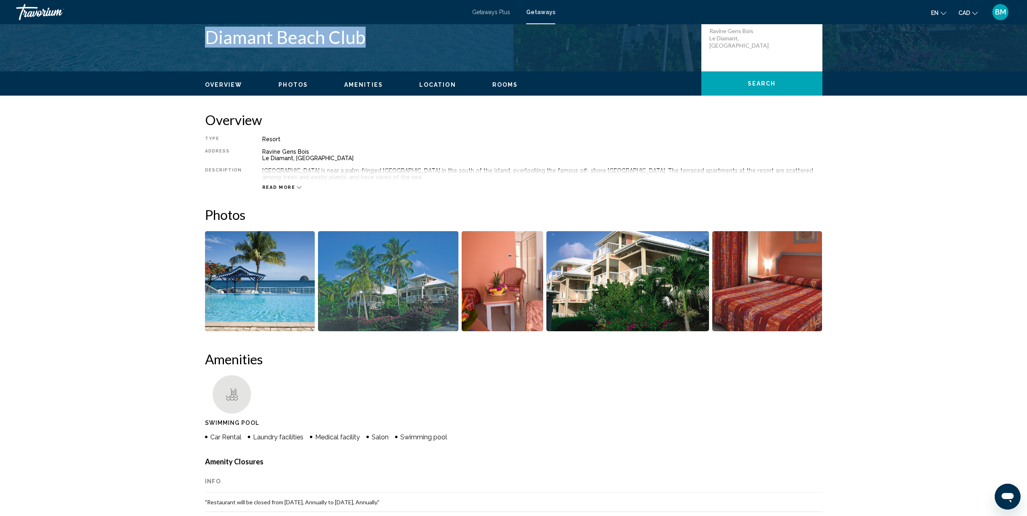
click at [292, 185] on div "Read more" at bounding box center [282, 187] width 40 height 5
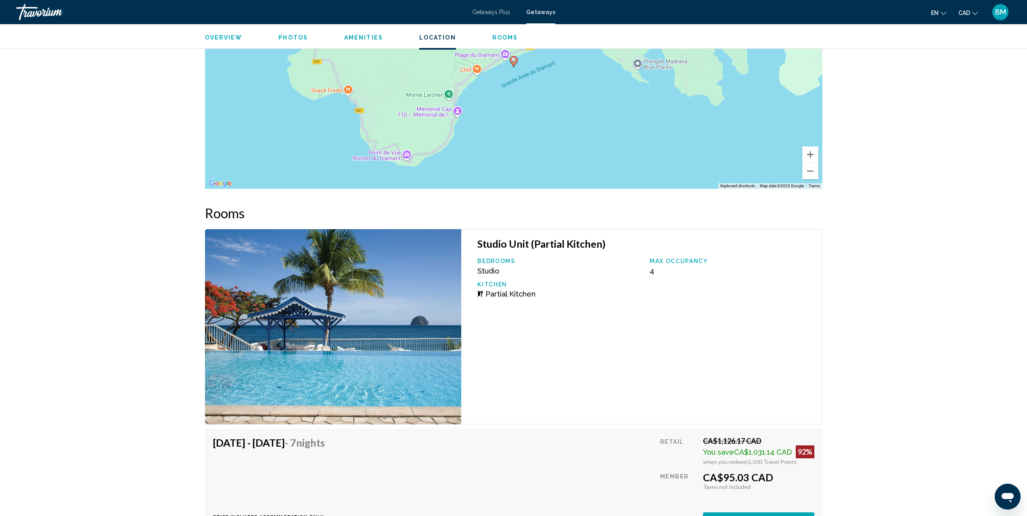
scroll to position [1042, 0]
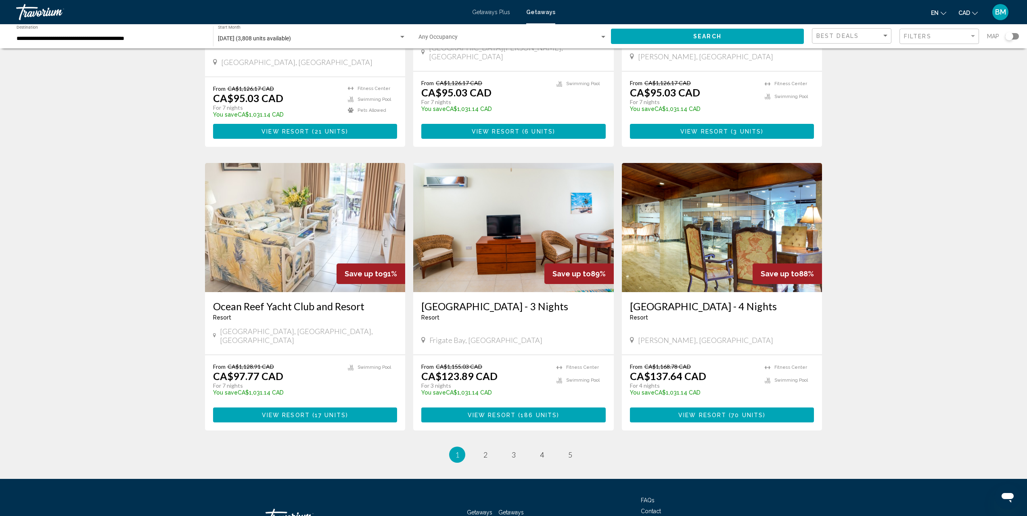
scroll to position [824, 0]
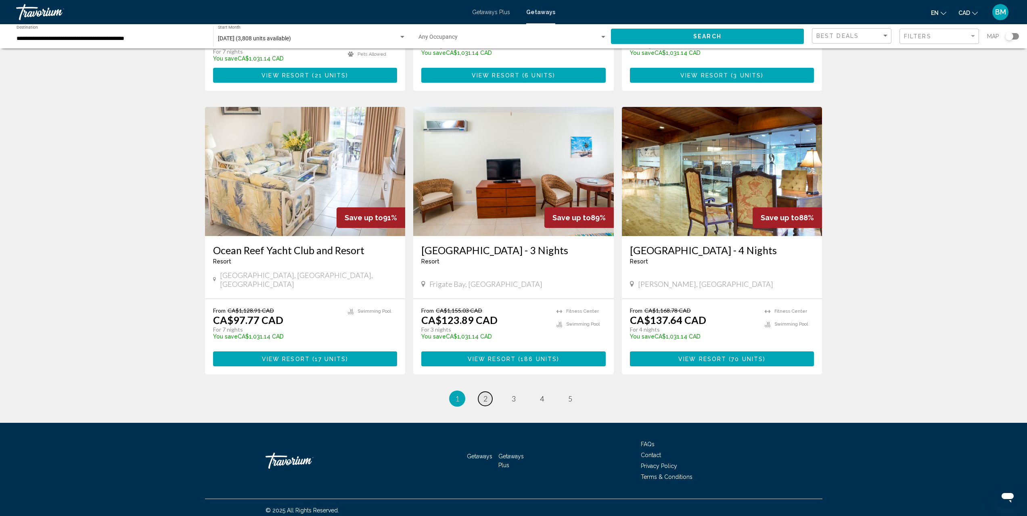
click at [486, 394] on span "2" at bounding box center [485, 398] width 4 height 9
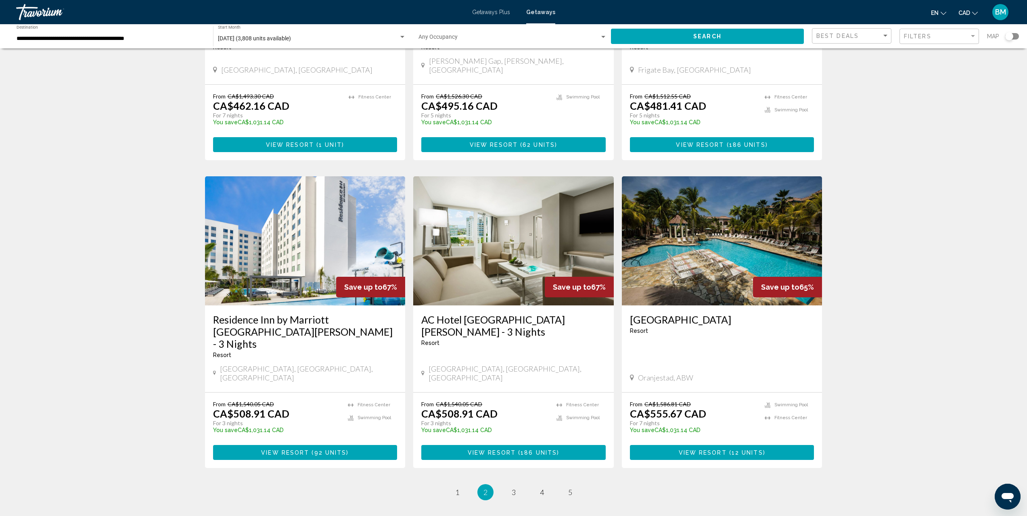
scroll to position [768, 0]
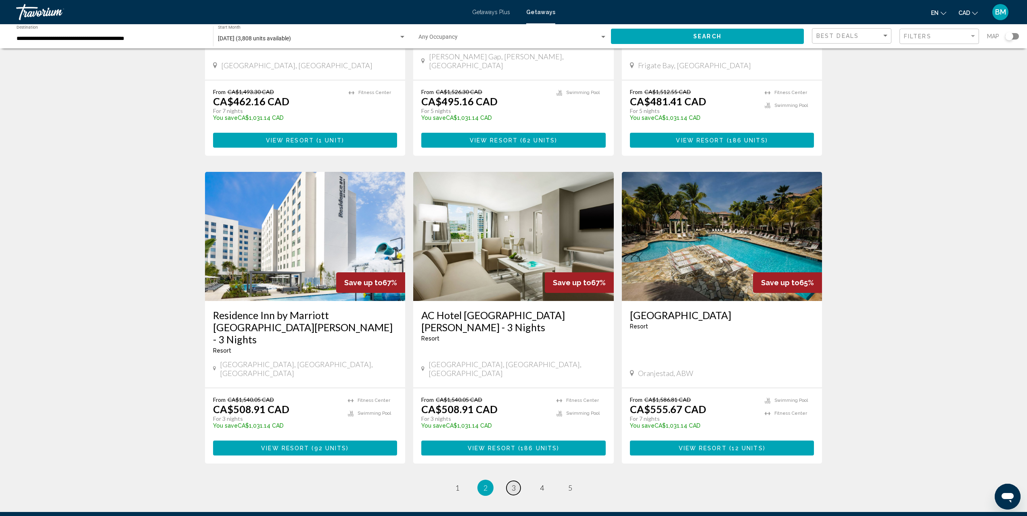
click at [513, 483] on span "3" at bounding box center [514, 487] width 4 height 9
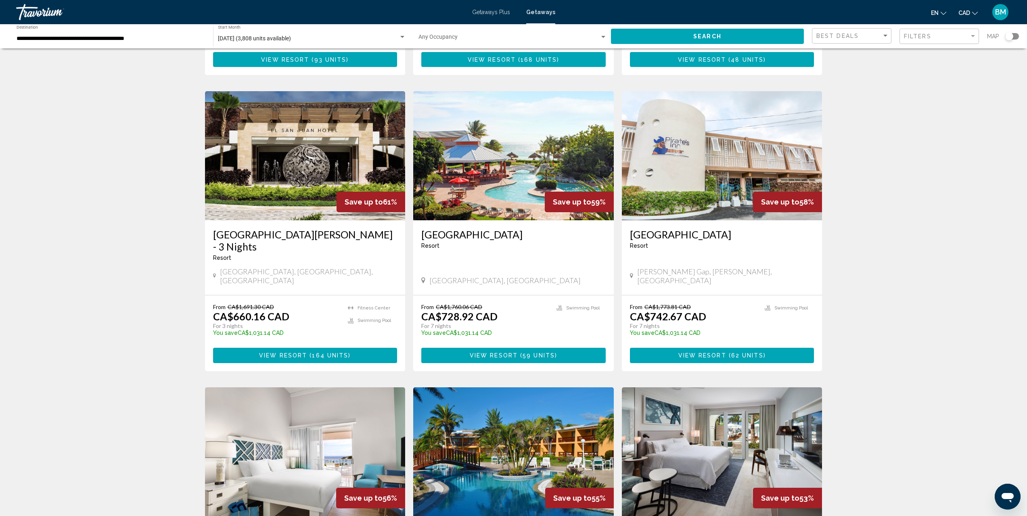
scroll to position [310, 0]
